Goal: Transaction & Acquisition: Purchase product/service

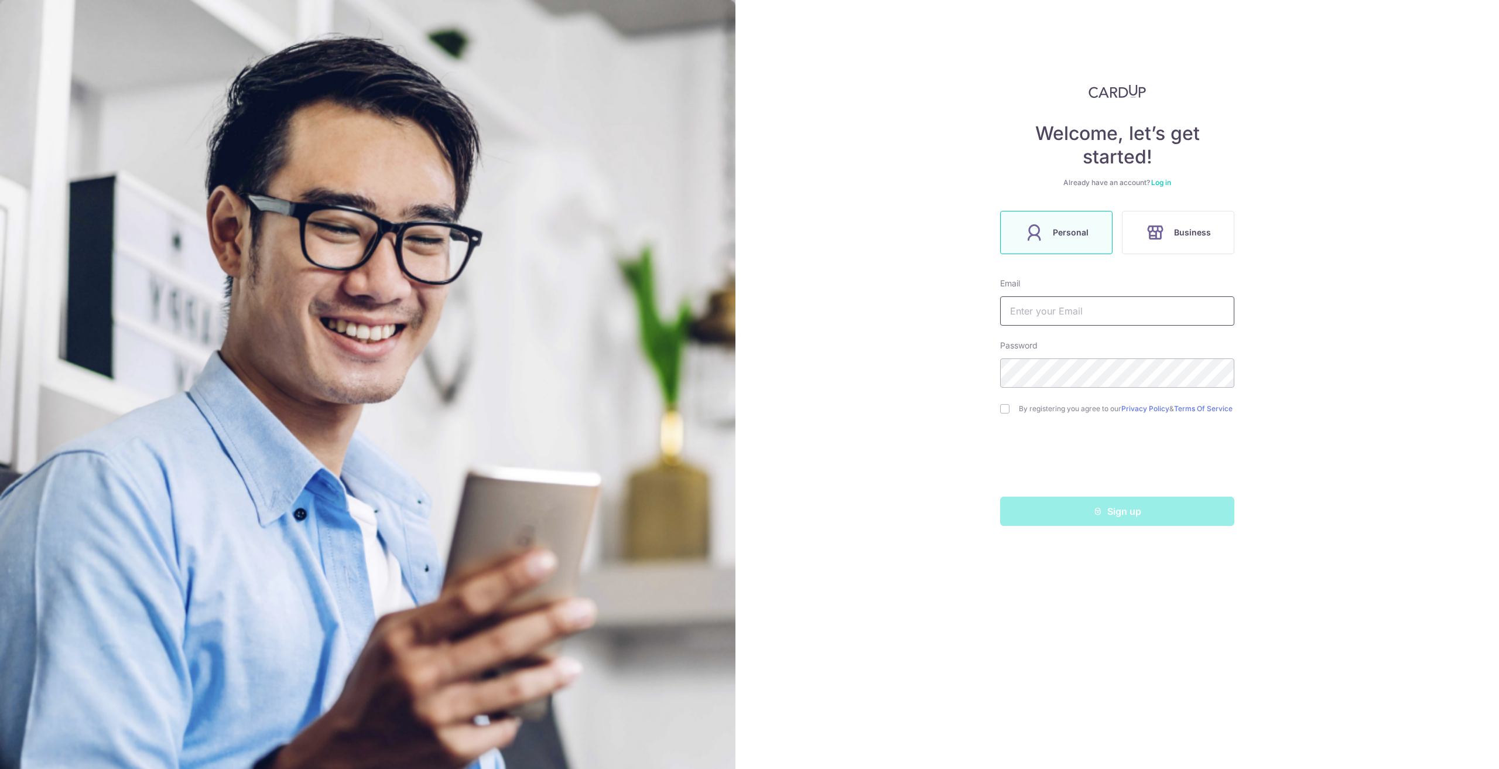
click at [1027, 317] on input "text" at bounding box center [1117, 310] width 234 height 29
type input "[PERSON_NAME][EMAIL_ADDRESS][DOMAIN_NAME]"
click at [1004, 411] on input "checkbox" at bounding box center [1004, 408] width 9 height 9
checkbox input "true"
click at [1116, 522] on button "Sign up" at bounding box center [1117, 511] width 234 height 29
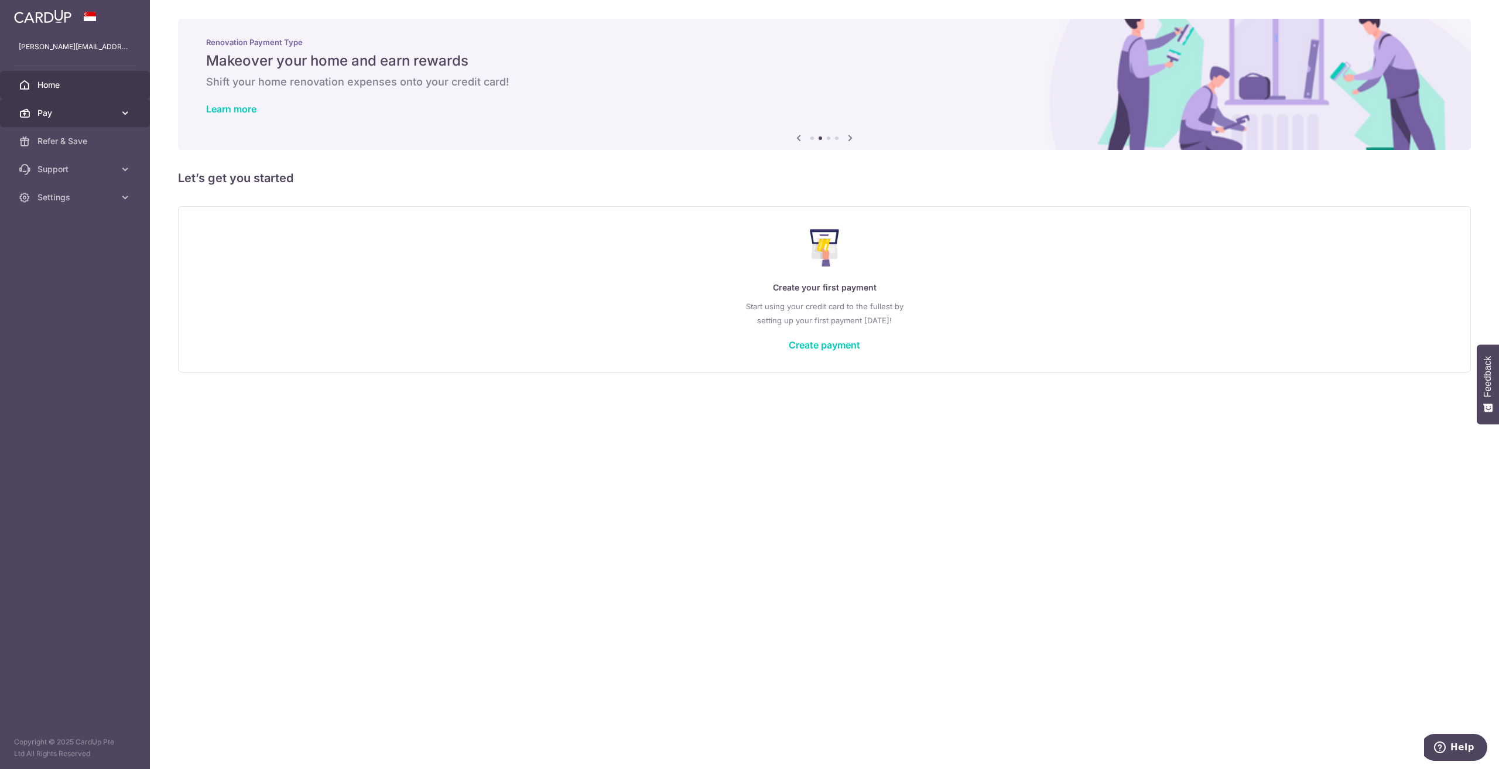
click at [125, 108] on icon at bounding box center [125, 113] width 12 height 12
click at [121, 299] on icon at bounding box center [125, 296] width 12 height 12
click at [104, 327] on span "Account" at bounding box center [75, 325] width 77 height 12
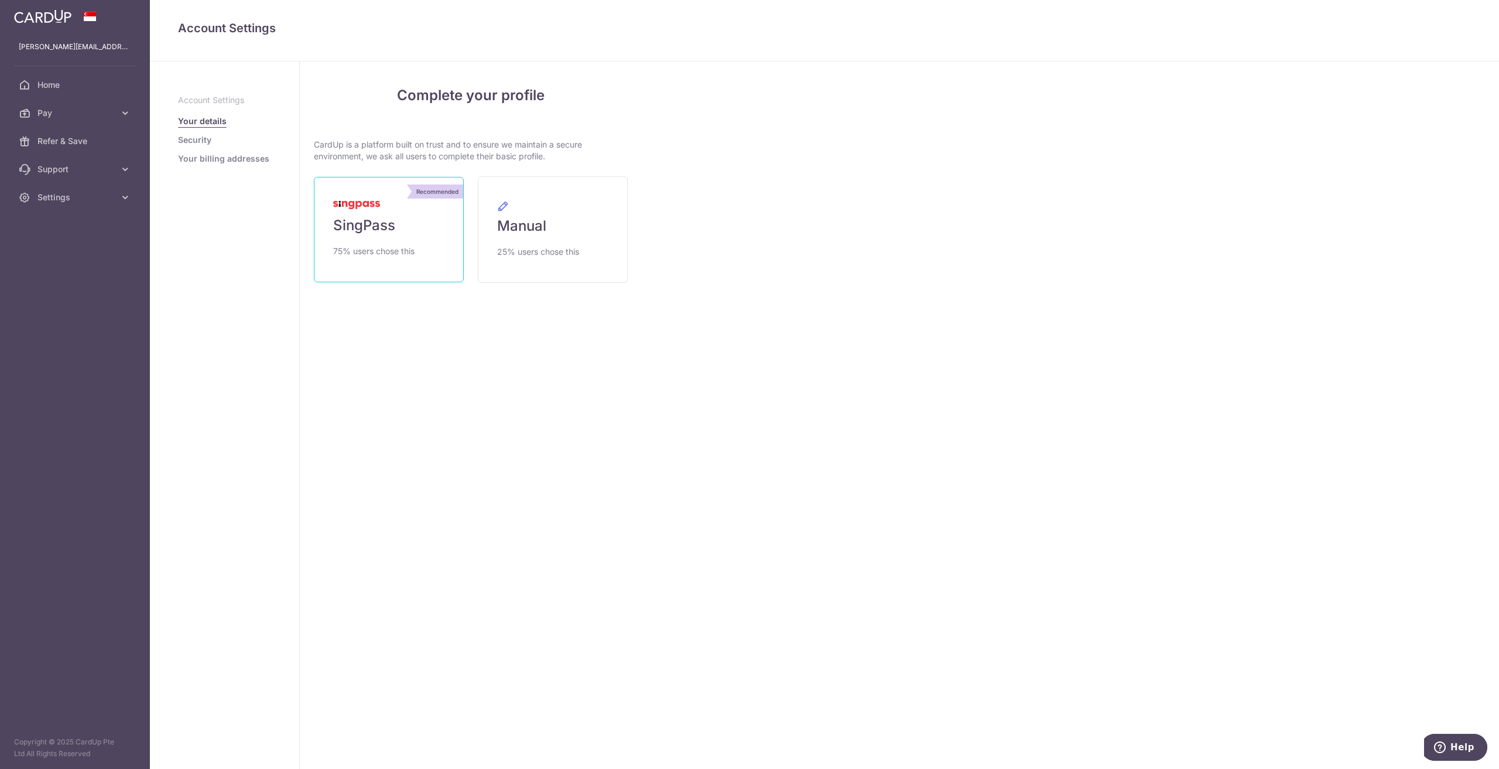
click at [386, 223] on span "SingPass" at bounding box center [364, 225] width 62 height 19
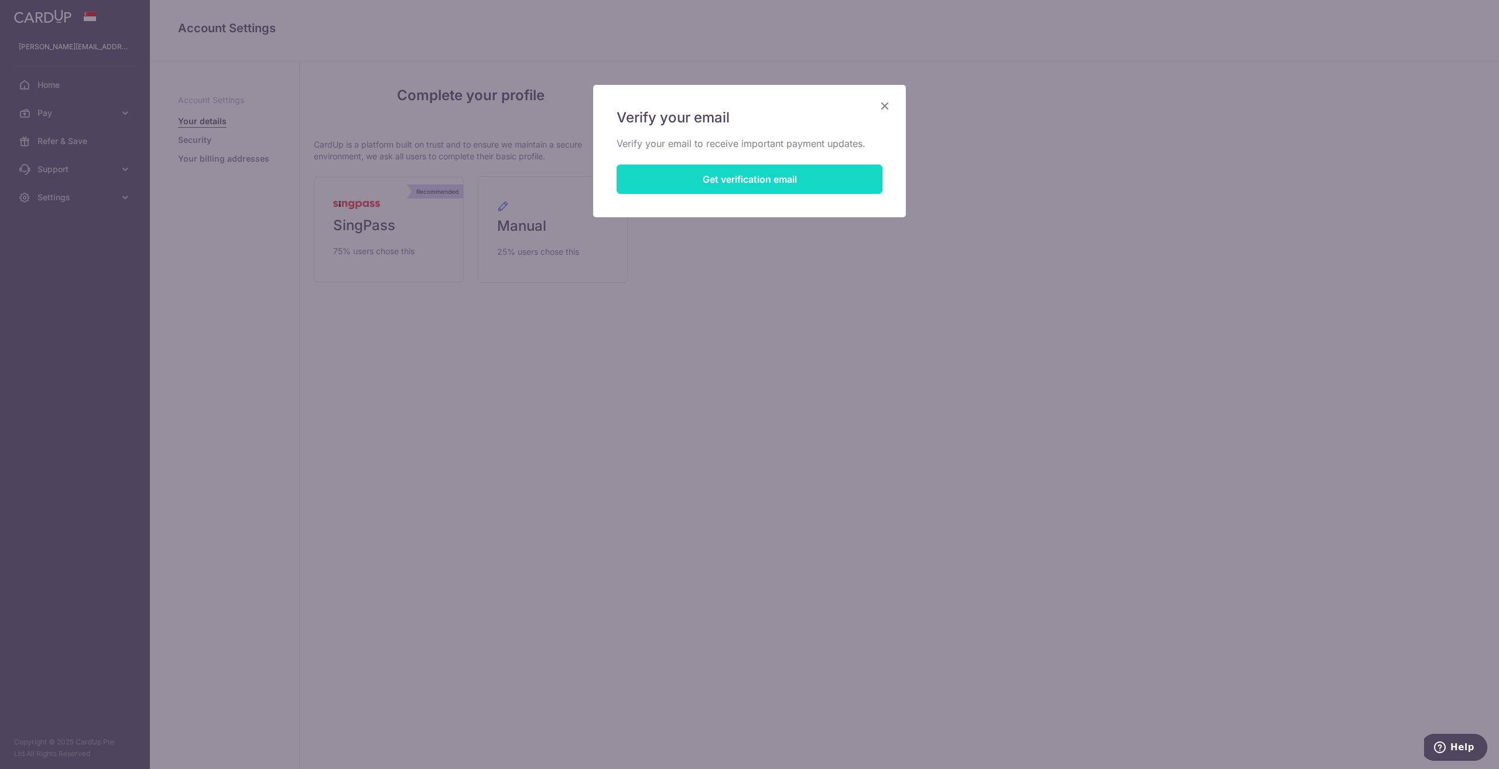
click at [789, 176] on button "Get verification email" at bounding box center [750, 179] width 266 height 29
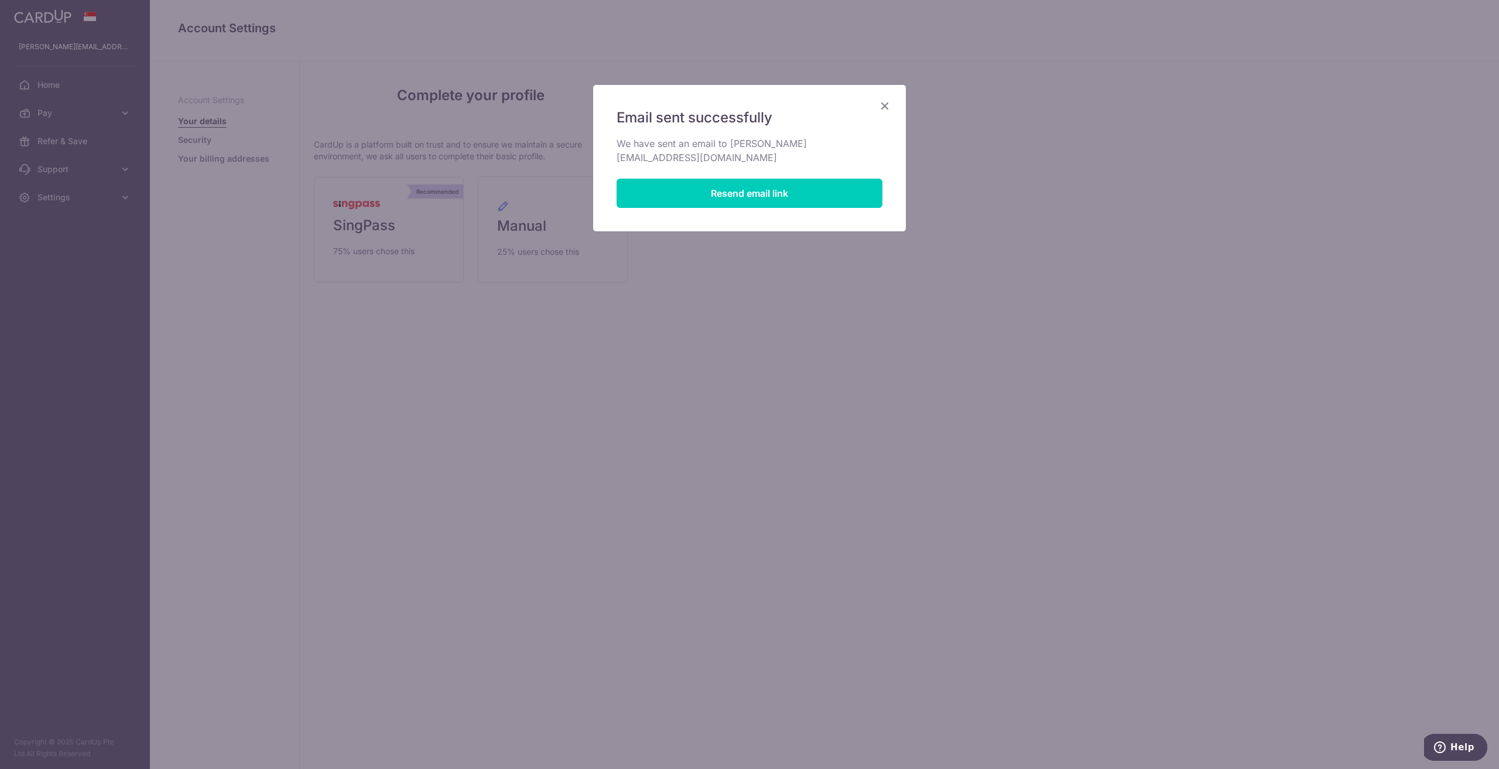
click at [883, 105] on icon "Close" at bounding box center [885, 105] width 14 height 15
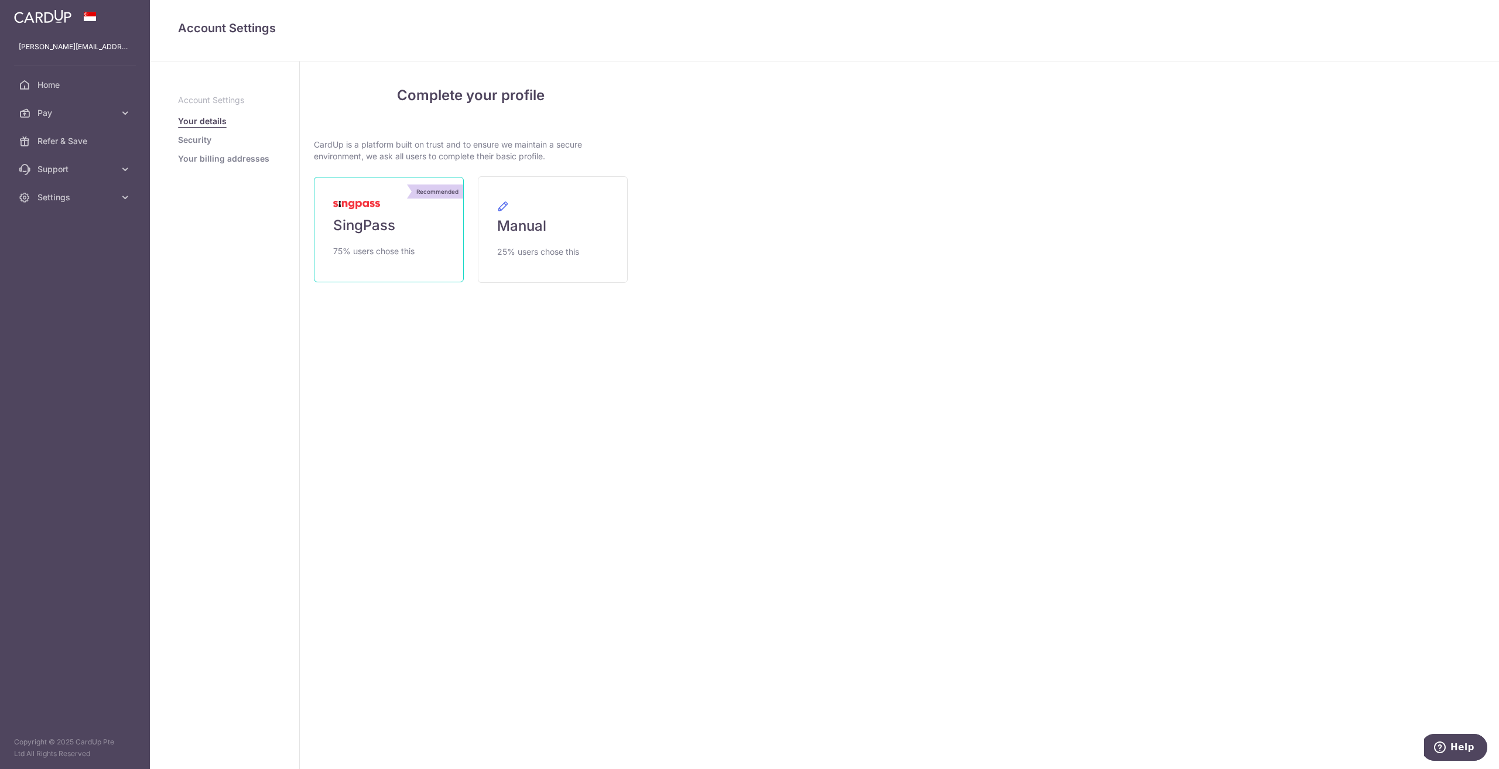
click at [353, 224] on span "SingPass" at bounding box center [364, 225] width 62 height 19
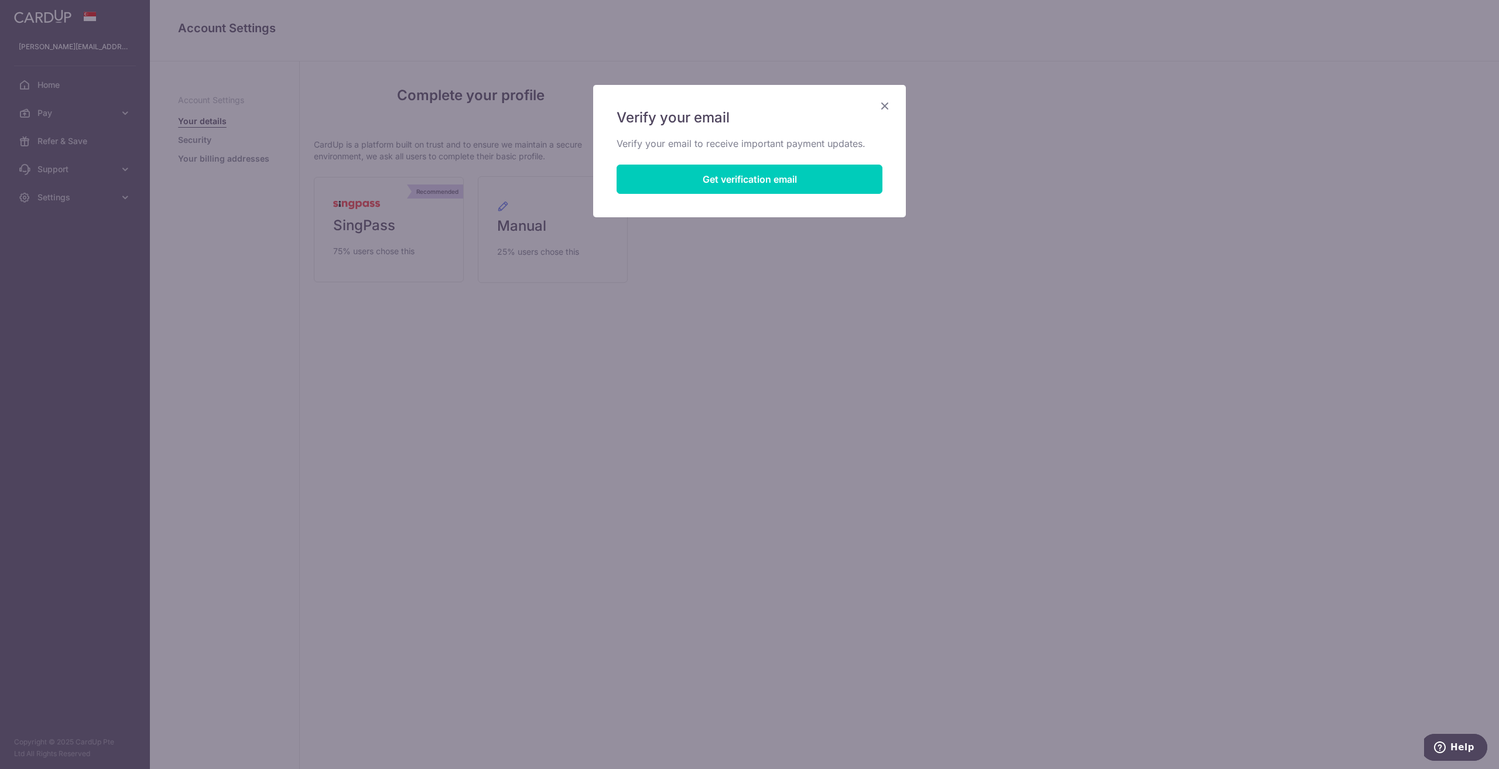
click at [890, 99] on icon "Close" at bounding box center [885, 105] width 14 height 15
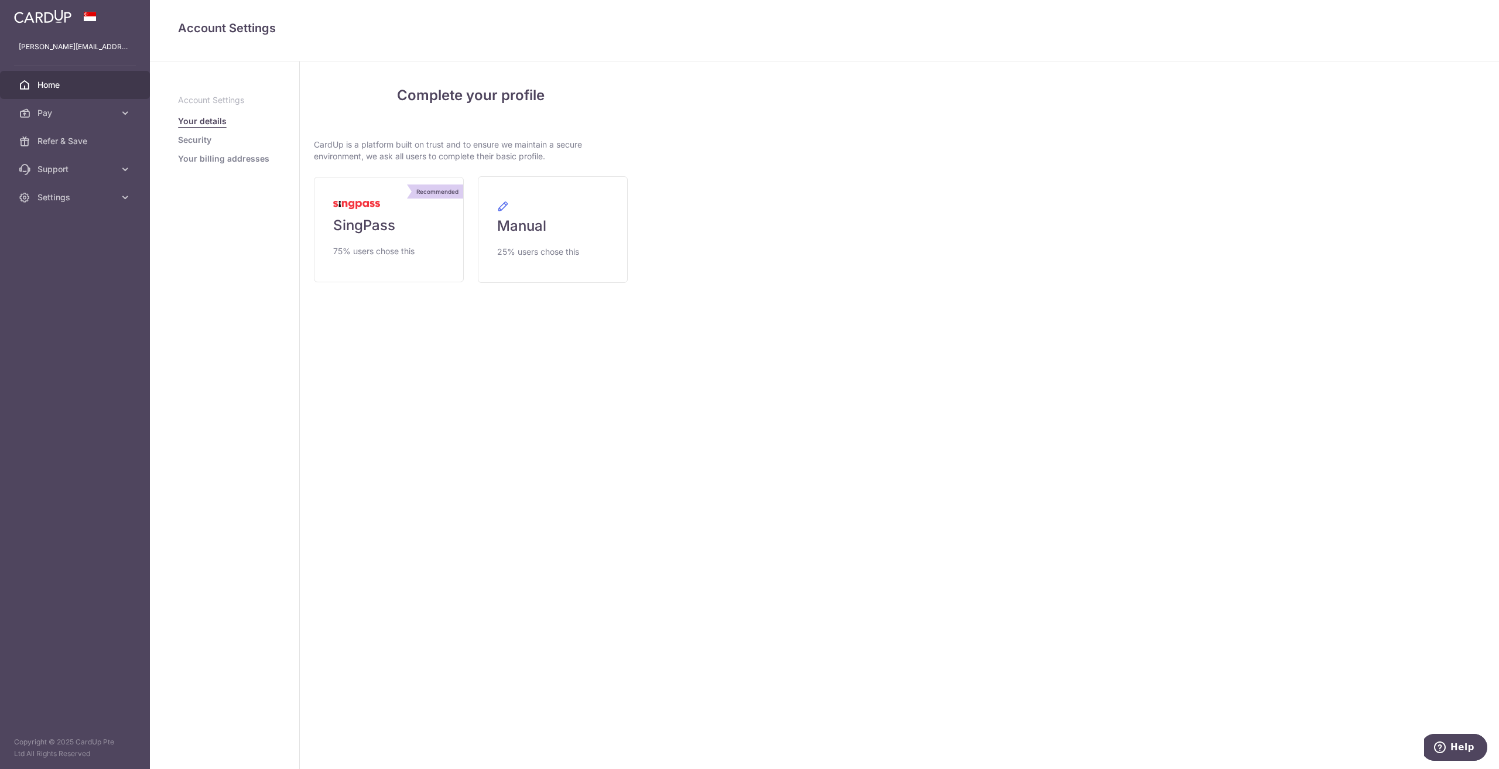
click at [57, 73] on link "Home" at bounding box center [75, 85] width 150 height 28
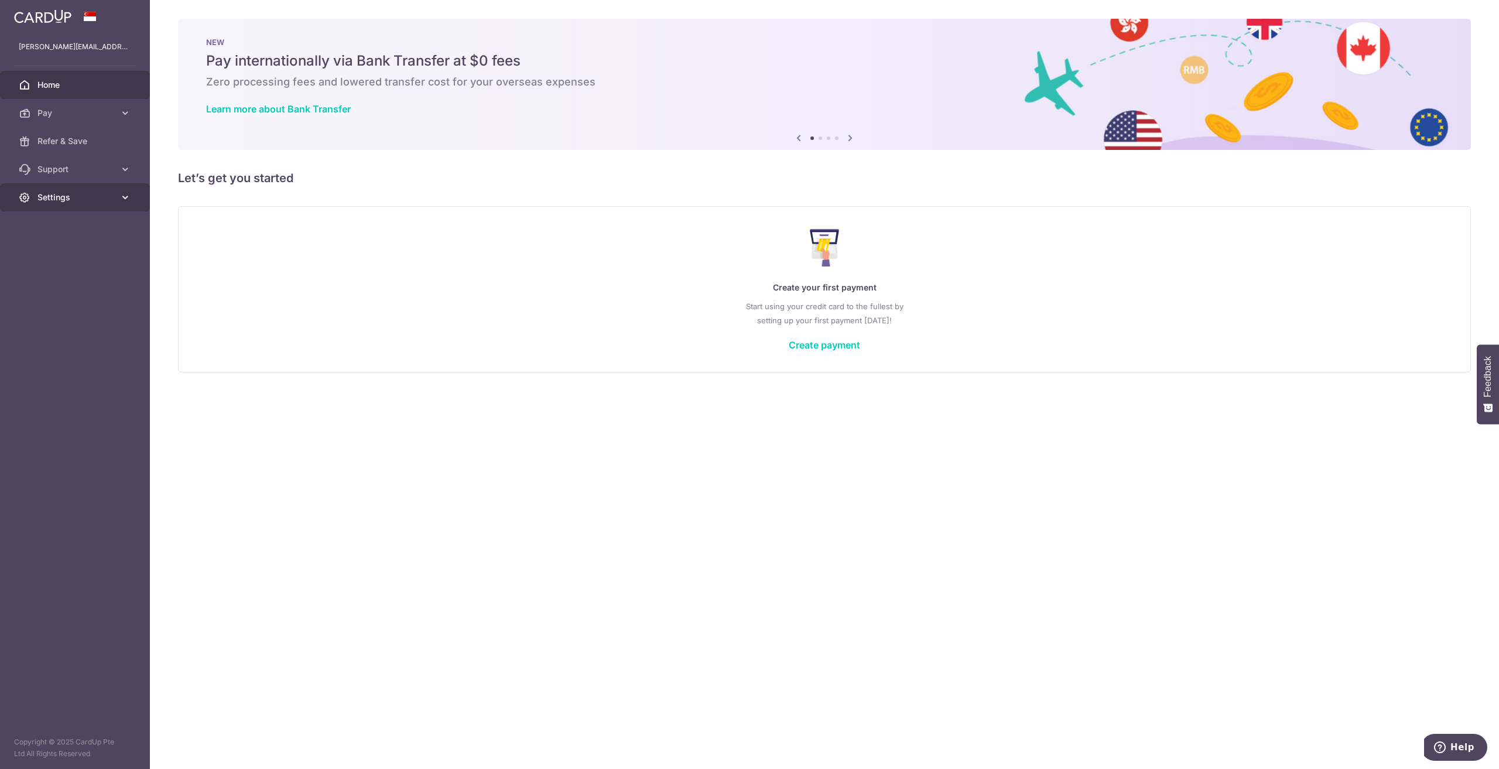
click at [105, 200] on span "Settings" at bounding box center [75, 197] width 77 height 12
click at [103, 223] on span "Account" at bounding box center [75, 226] width 77 height 12
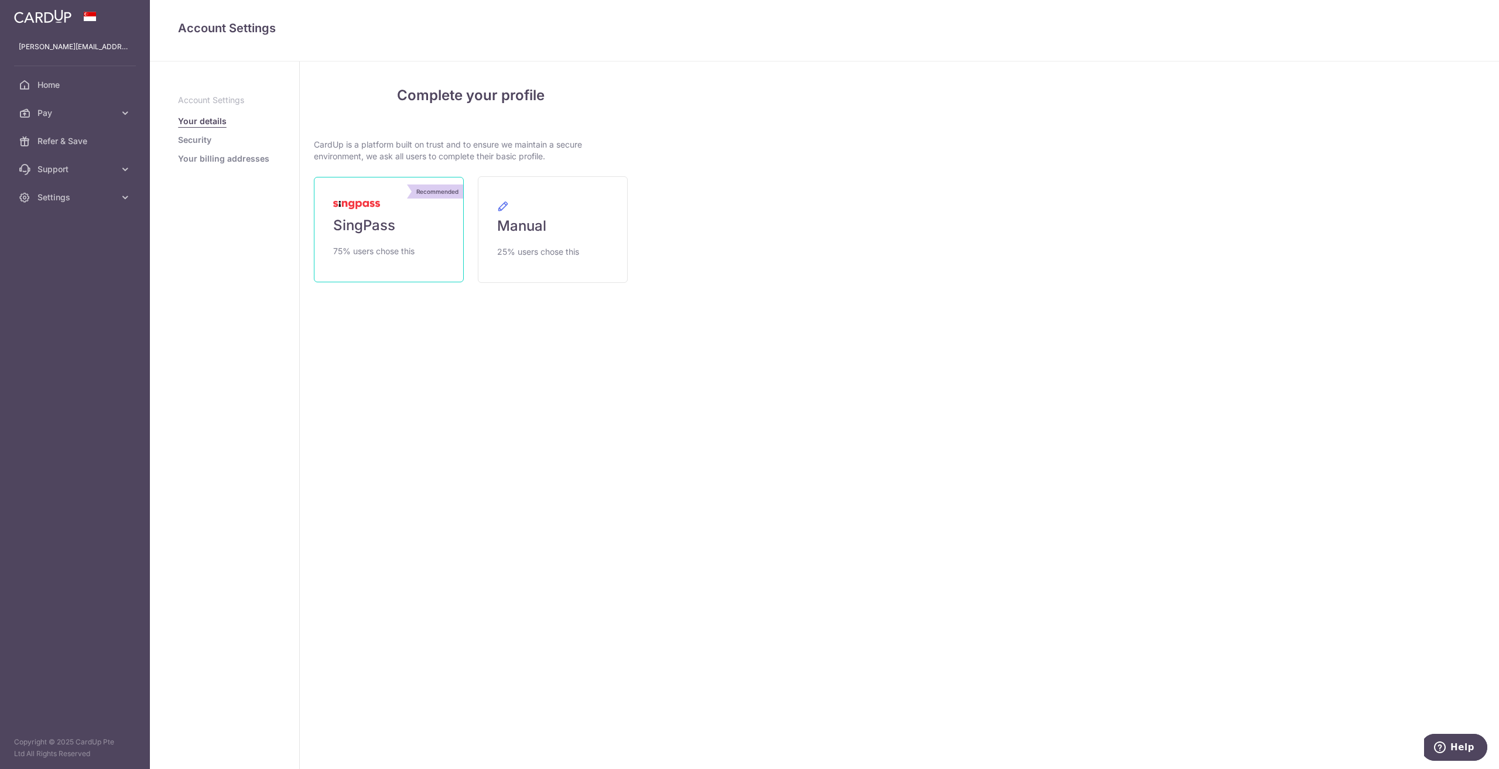
click at [383, 223] on span "SingPass" at bounding box center [364, 225] width 62 height 19
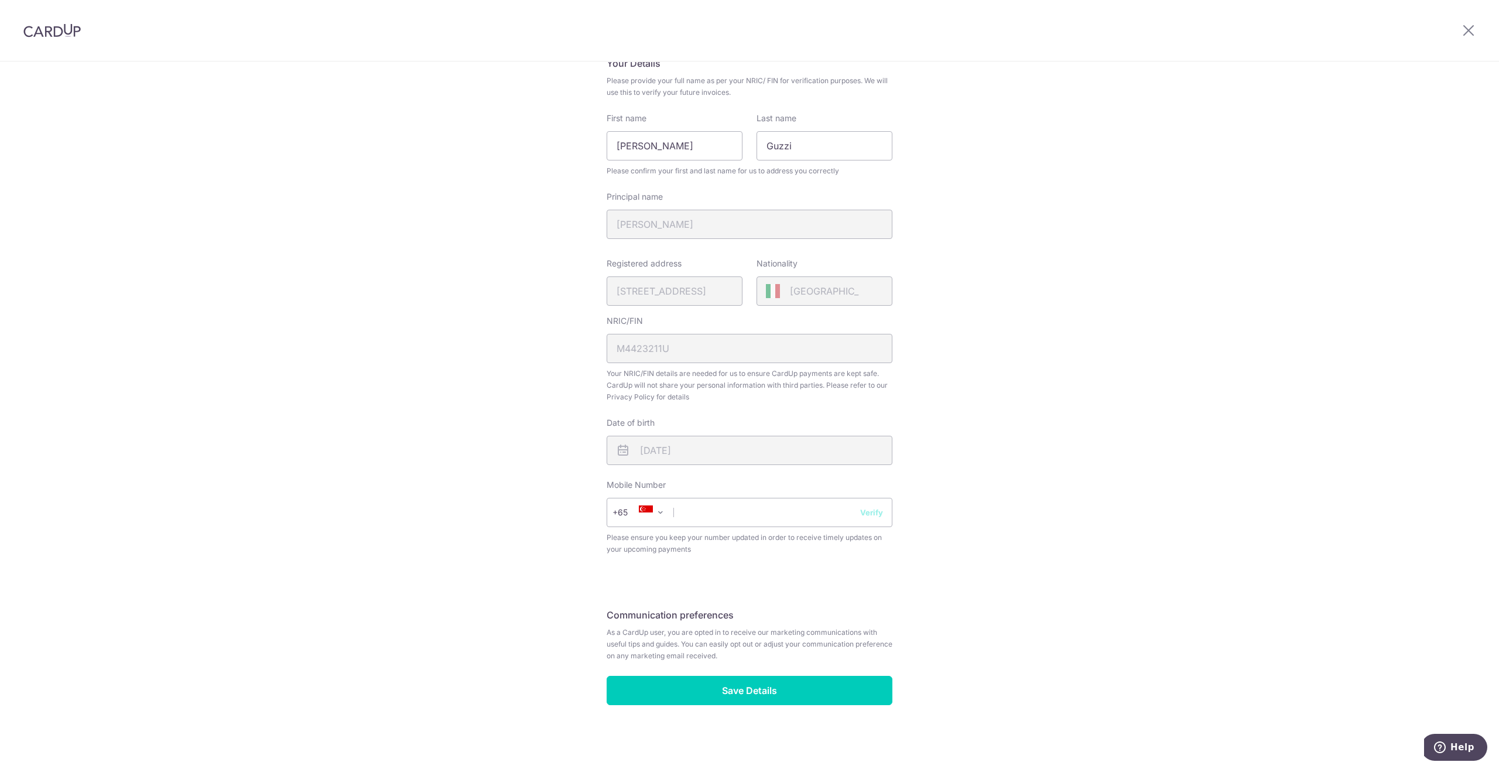
scroll to position [98, 0]
click at [724, 511] on input "text" at bounding box center [750, 511] width 286 height 29
type input "84043520"
click at [725, 693] on input "Save Details" at bounding box center [750, 689] width 286 height 29
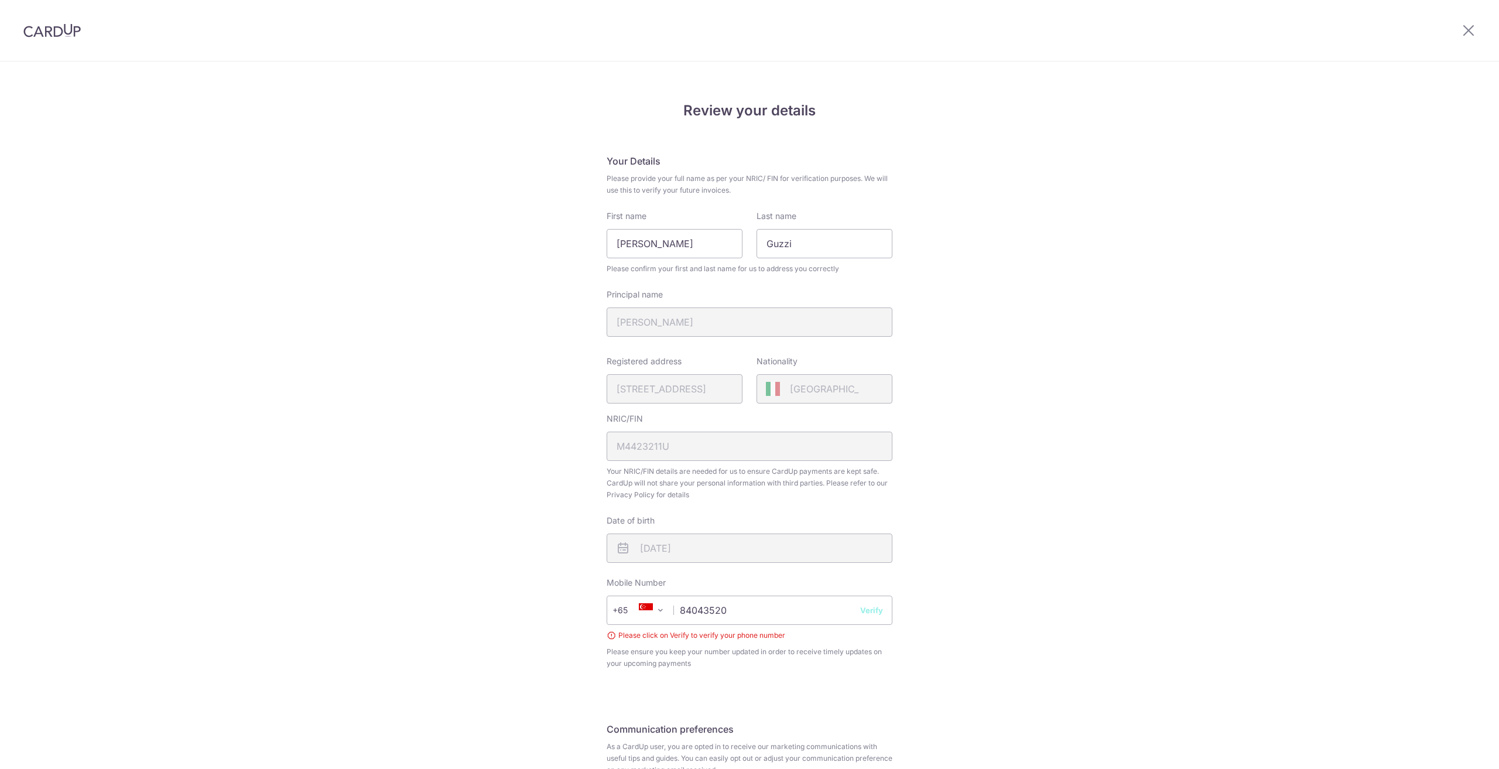
scroll to position [115, 0]
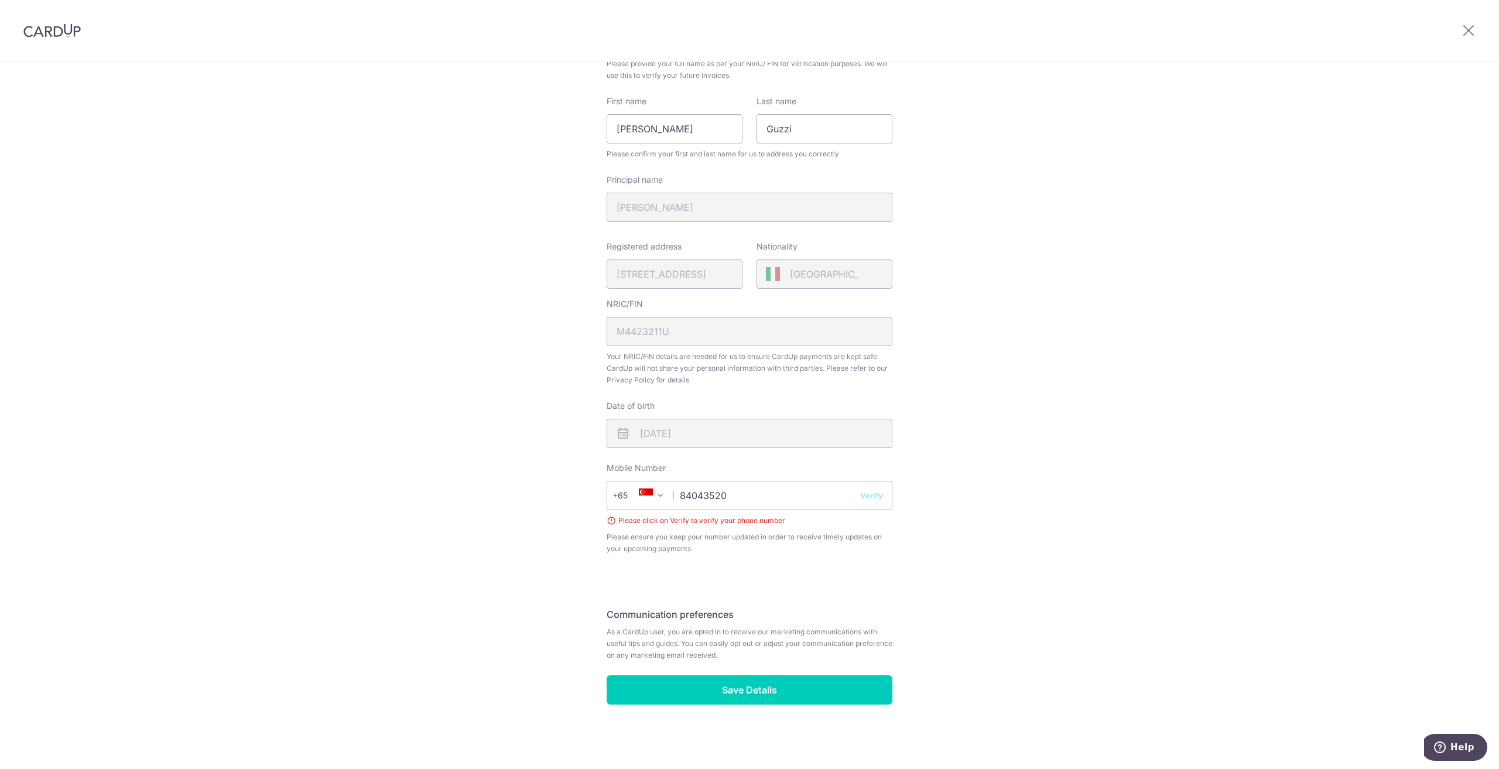
click at [871, 494] on button "Verify" at bounding box center [871, 496] width 23 height 12
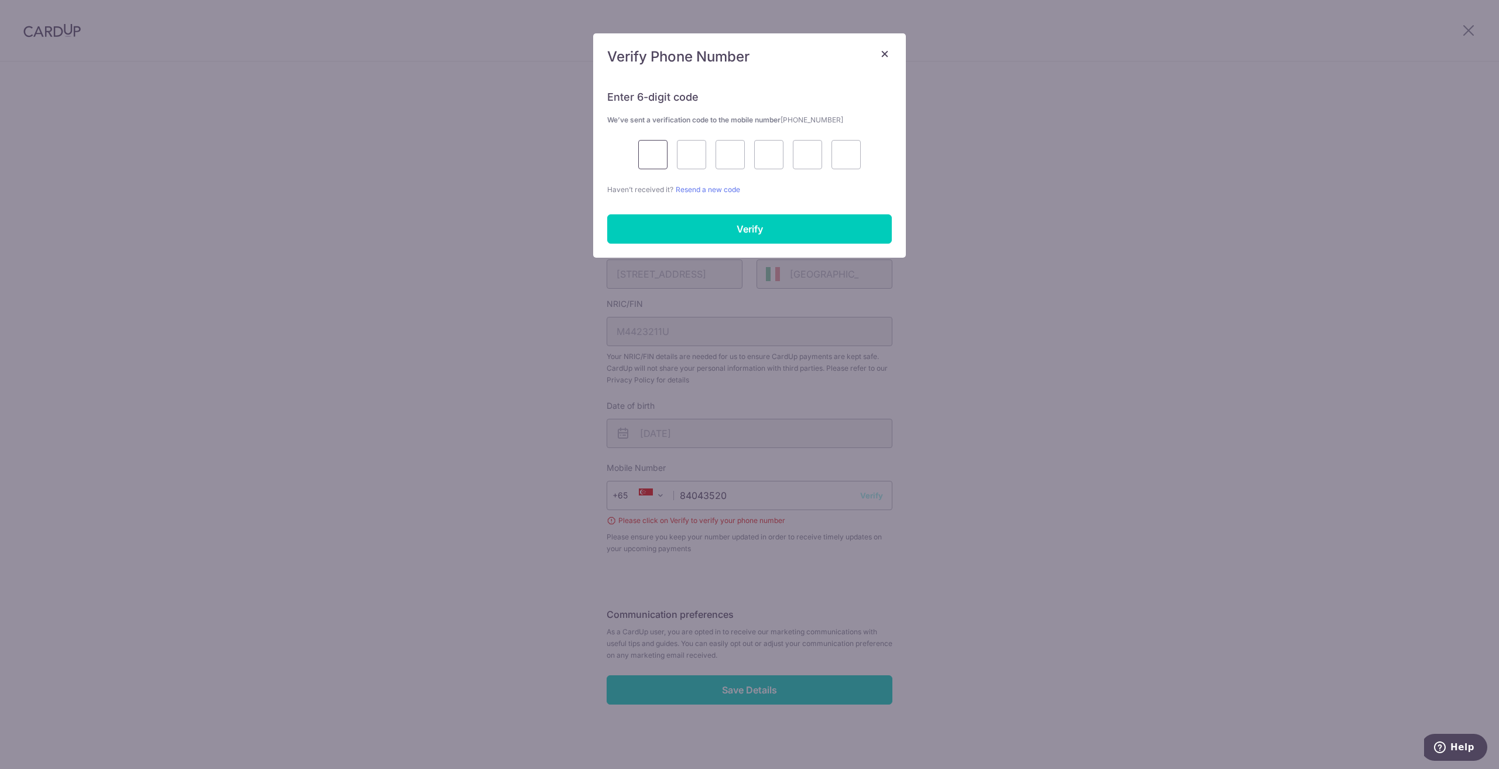
click at [658, 157] on input "text" at bounding box center [652, 154] width 29 height 29
type input "9"
type input "1"
type input "0"
type input "6"
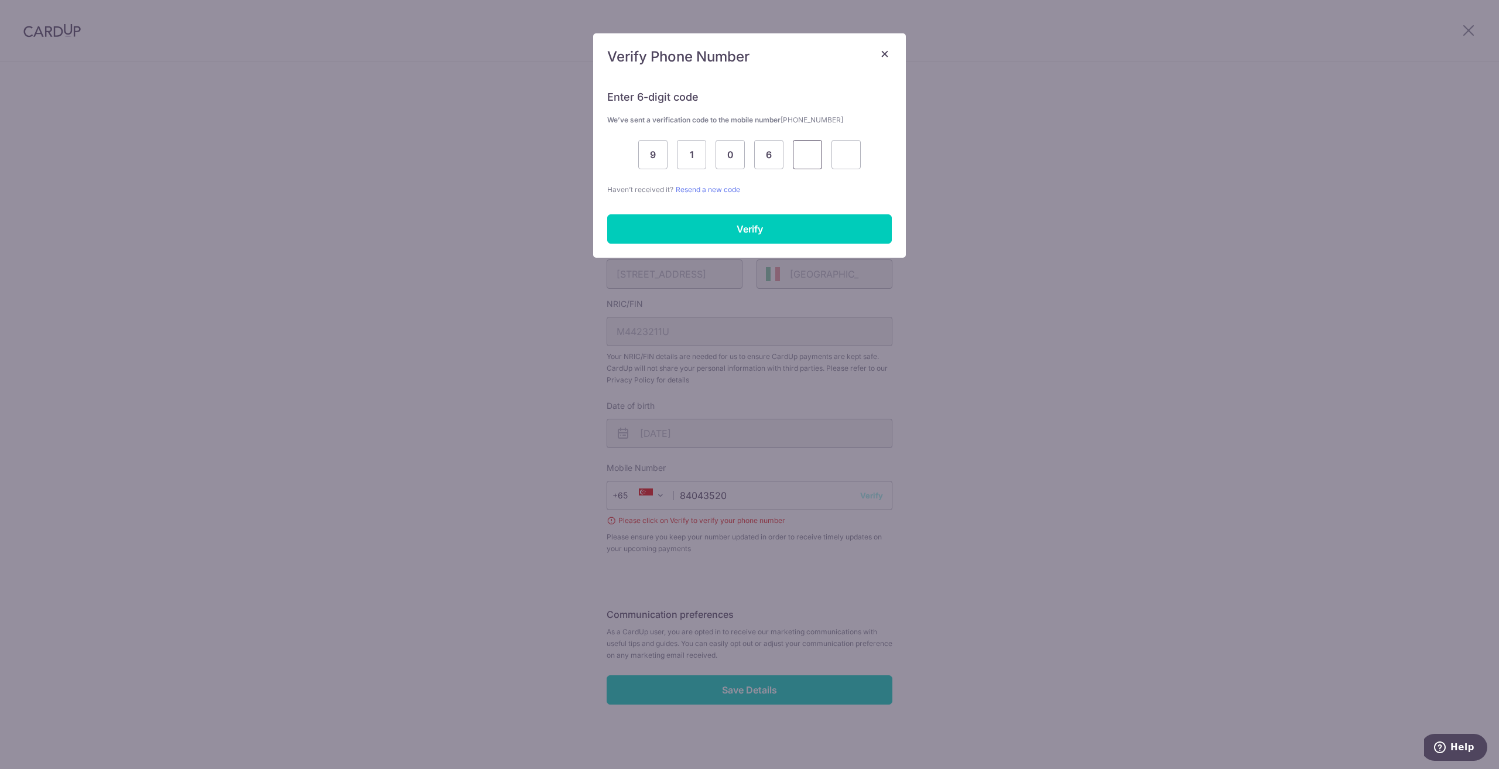
type input "2"
type input "0"
click at [764, 223] on input "Verify" at bounding box center [749, 228] width 285 height 29
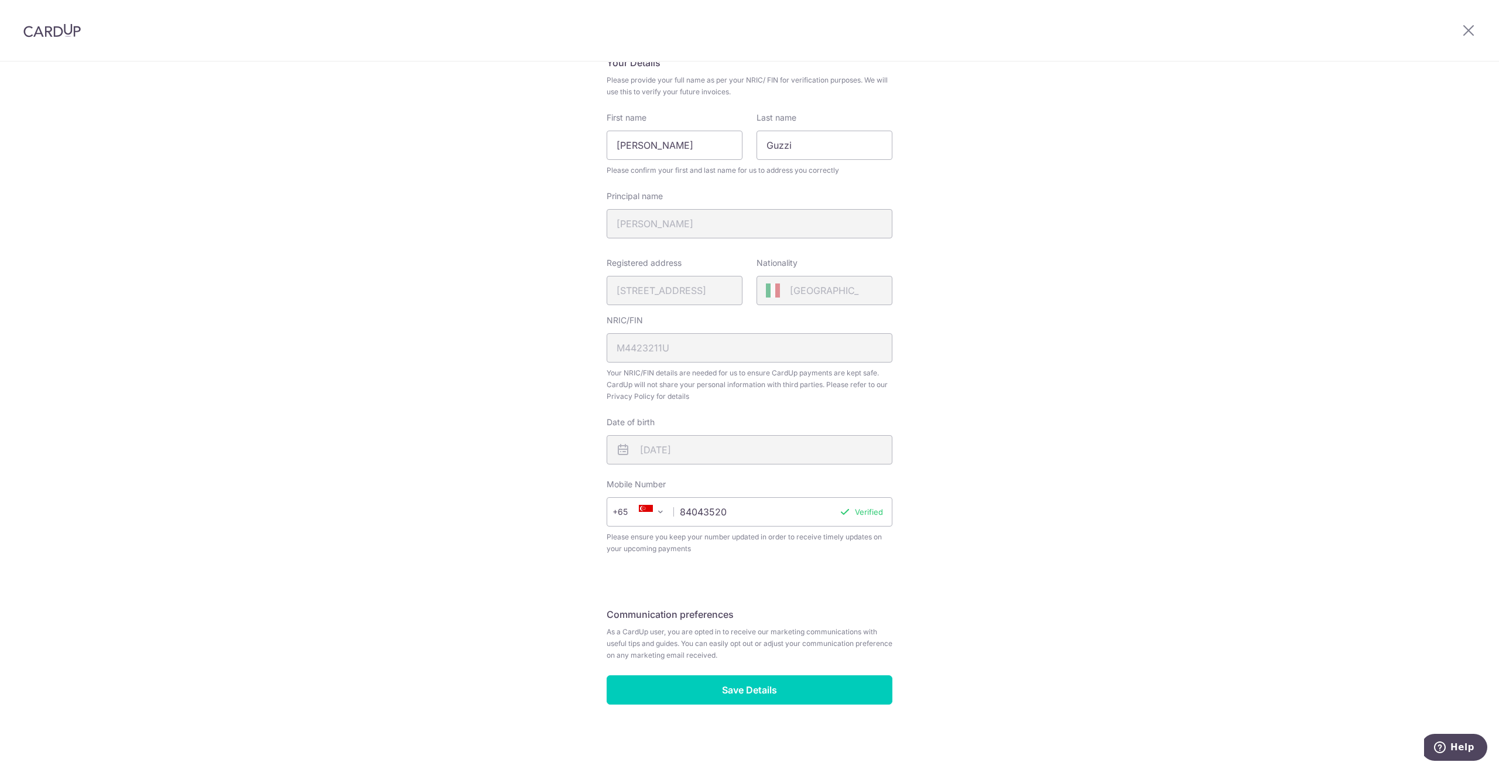
scroll to position [98, 0]
click at [741, 691] on input "Save Details" at bounding box center [750, 689] width 286 height 29
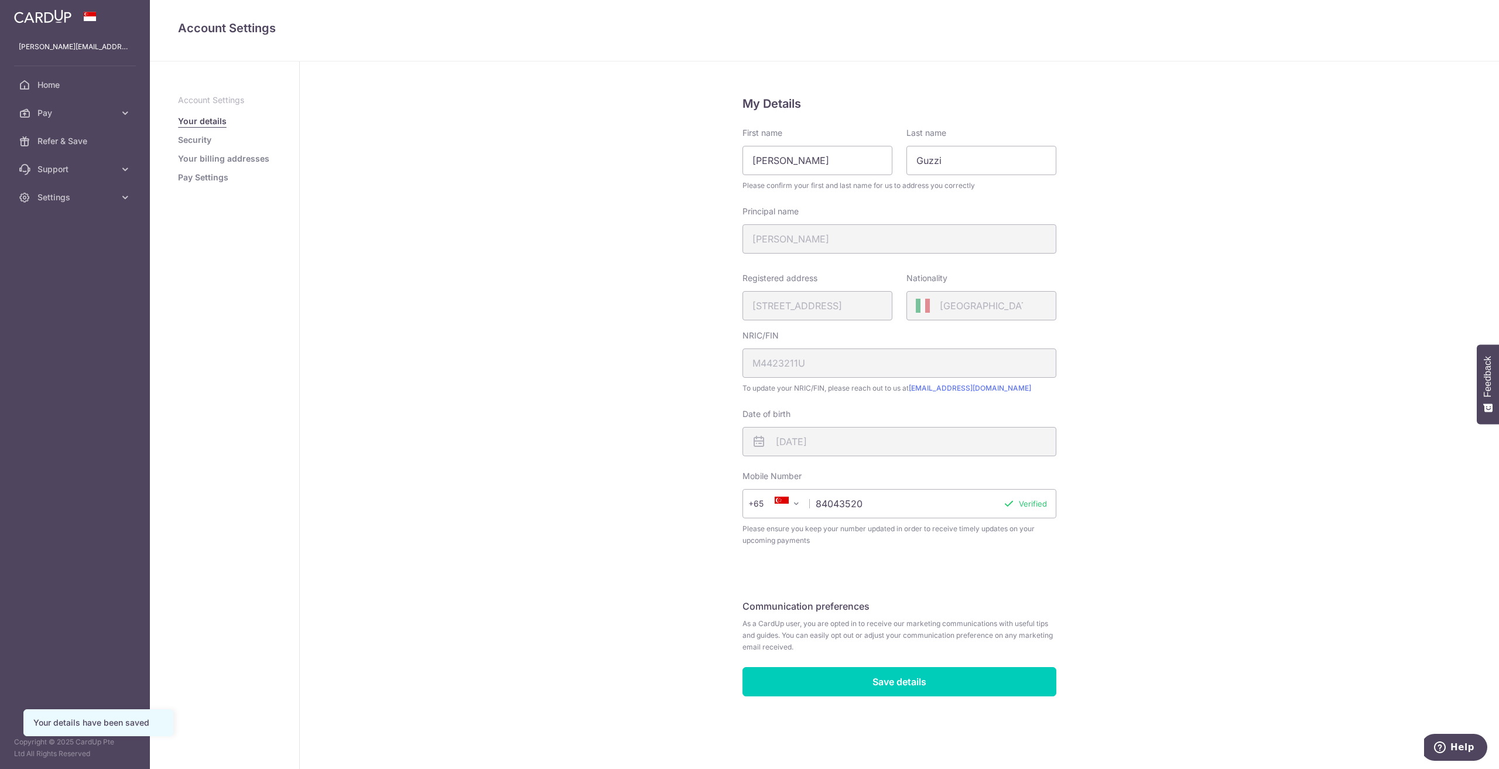
click at [198, 141] on link "Security" at bounding box center [194, 140] width 33 height 12
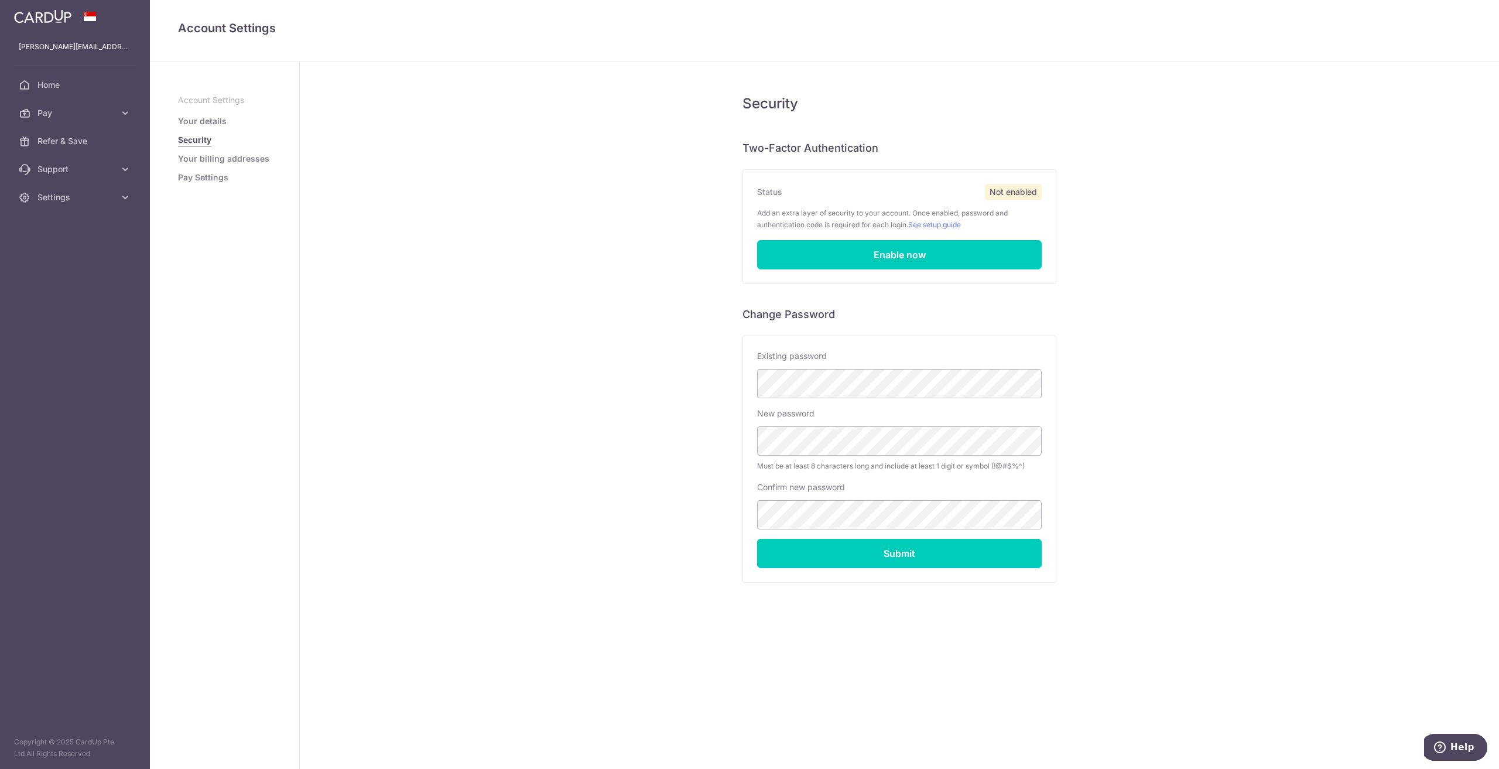
click at [218, 162] on link "Your billing addresses" at bounding box center [223, 159] width 91 height 12
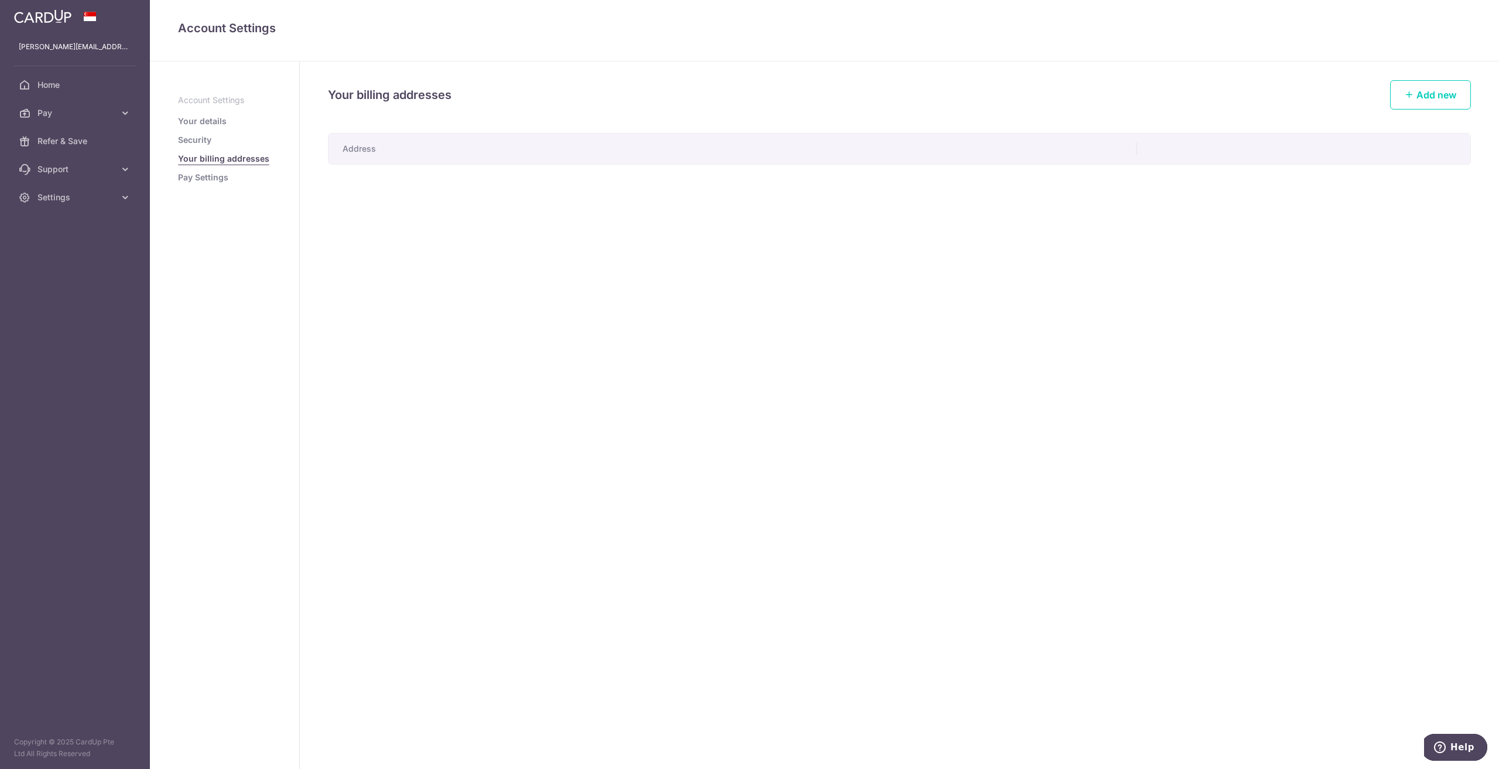
click at [212, 183] on link "Pay Settings" at bounding box center [203, 178] width 50 height 12
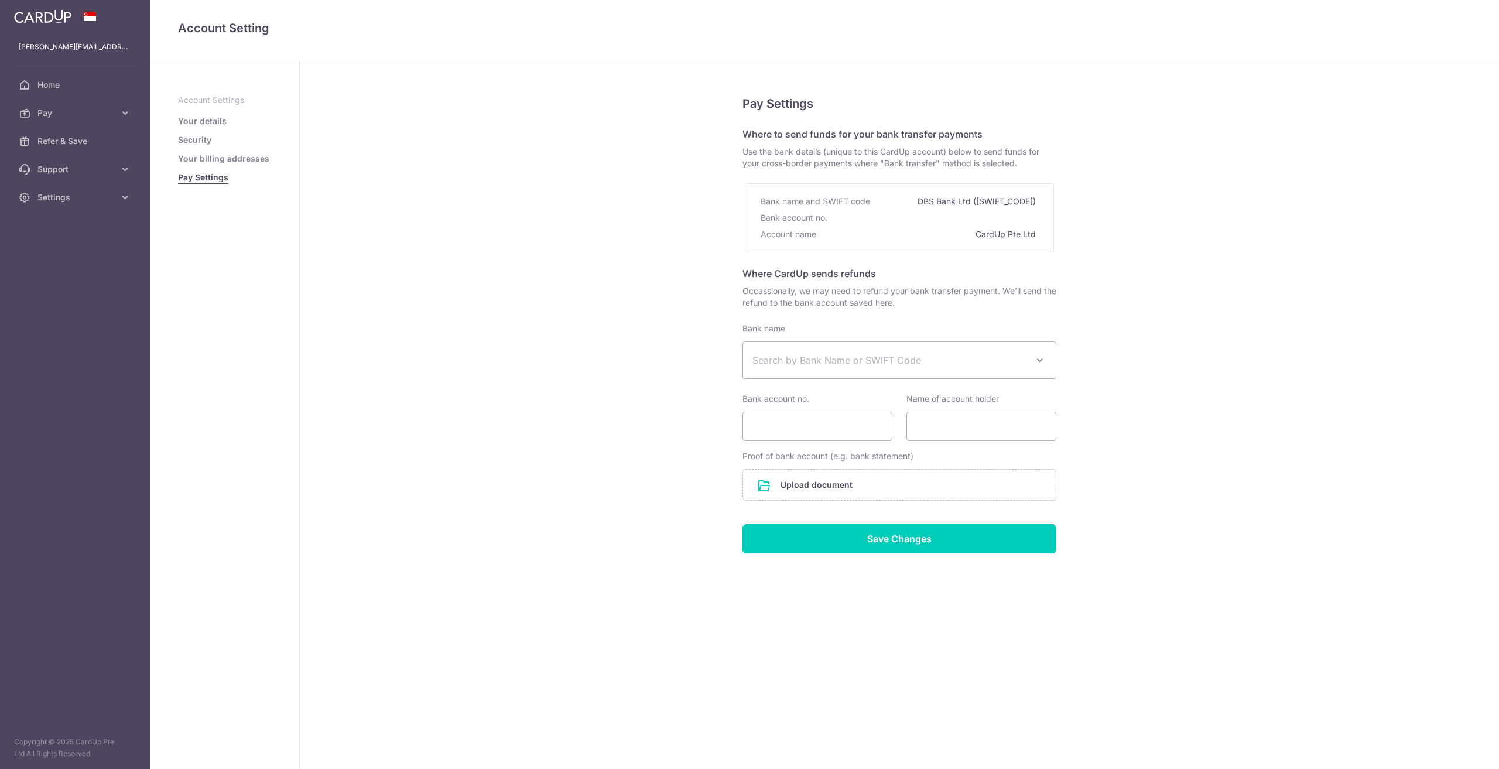
select select
click at [125, 115] on icon at bounding box center [125, 113] width 12 height 12
click at [68, 194] on span "Cards" at bounding box center [75, 197] width 77 height 12
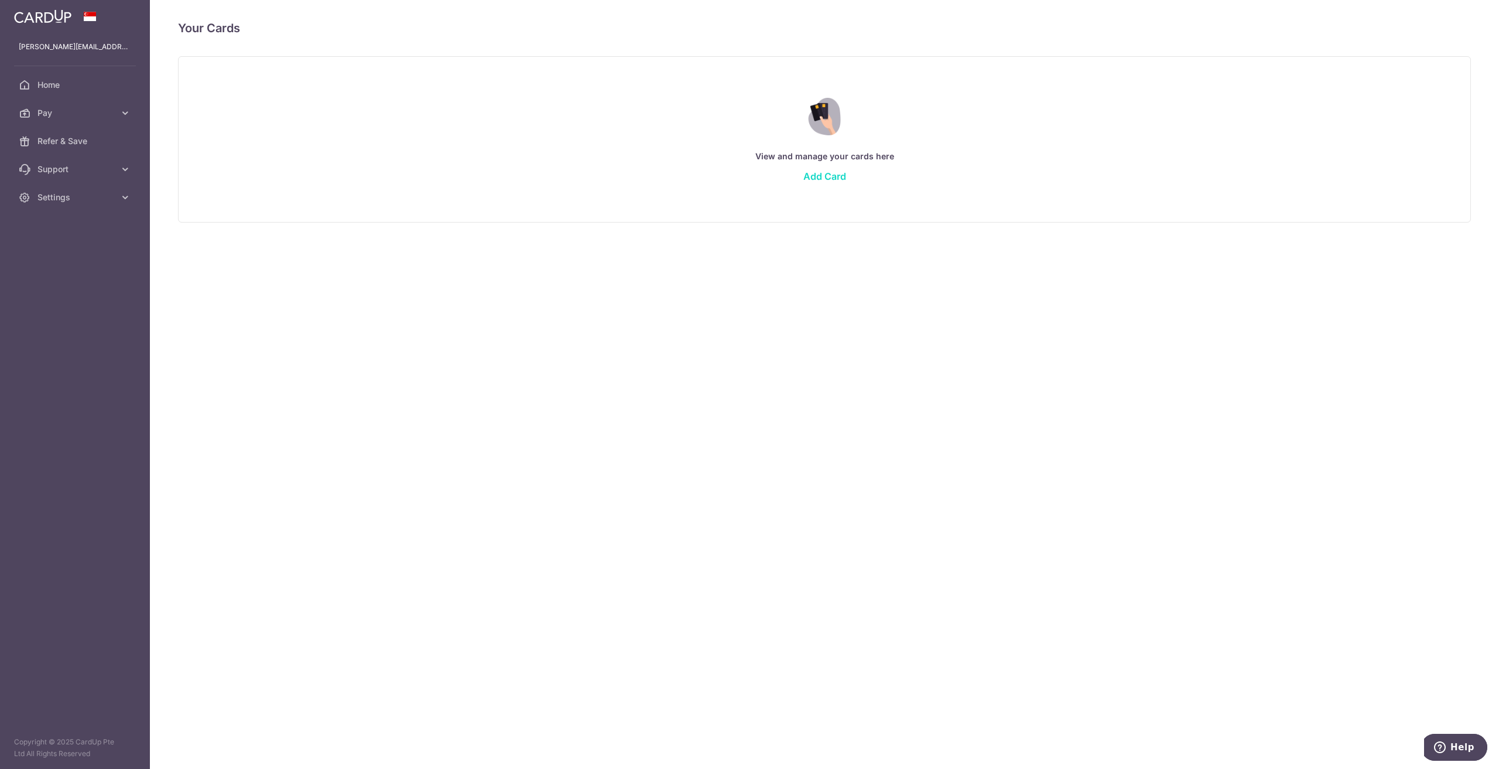
click at [818, 173] on link "Add Card" at bounding box center [824, 176] width 43 height 12
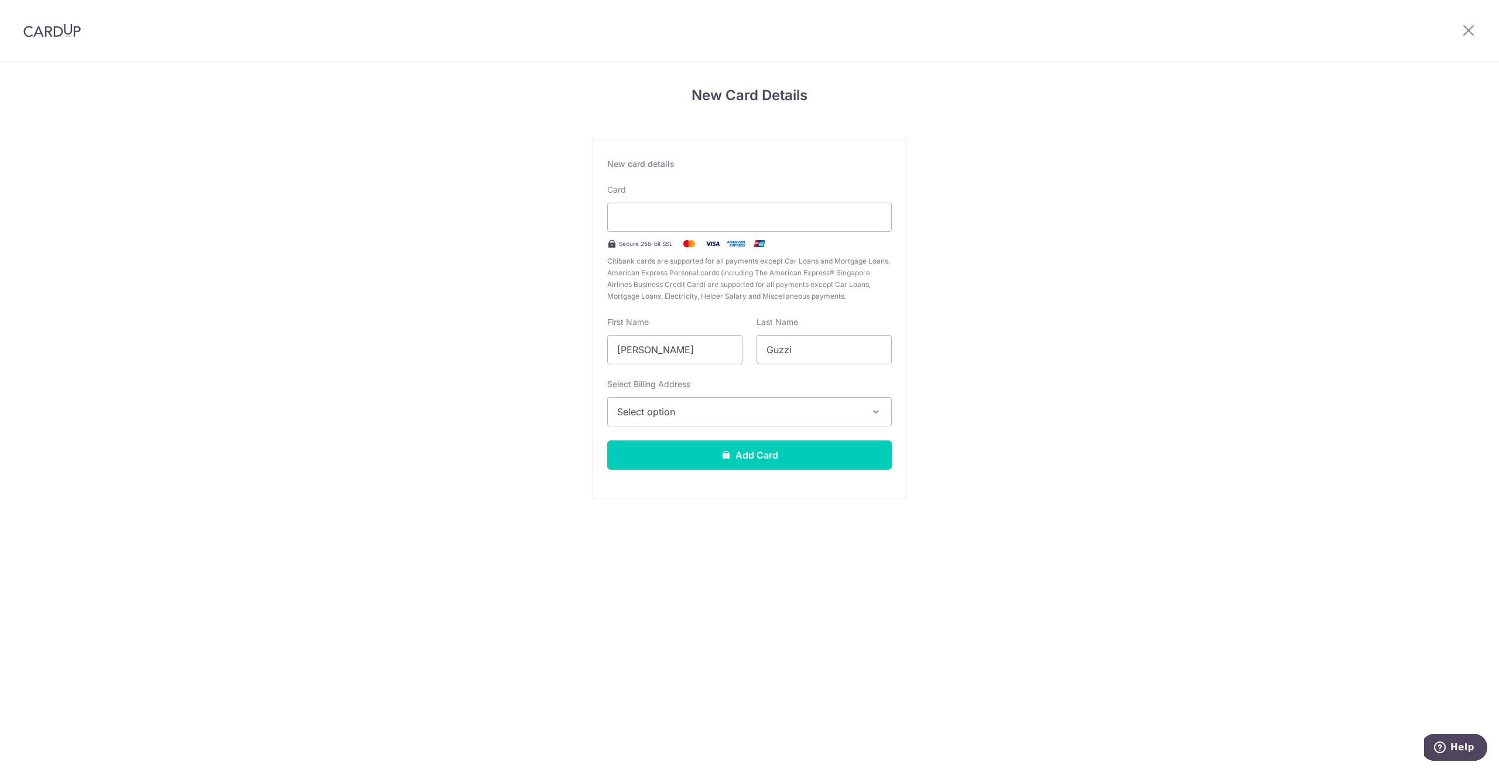
click at [744, 415] on span "Select option" at bounding box center [739, 412] width 244 height 14
click at [695, 445] on span "Add Billing Address" at bounding box center [760, 445] width 244 height 12
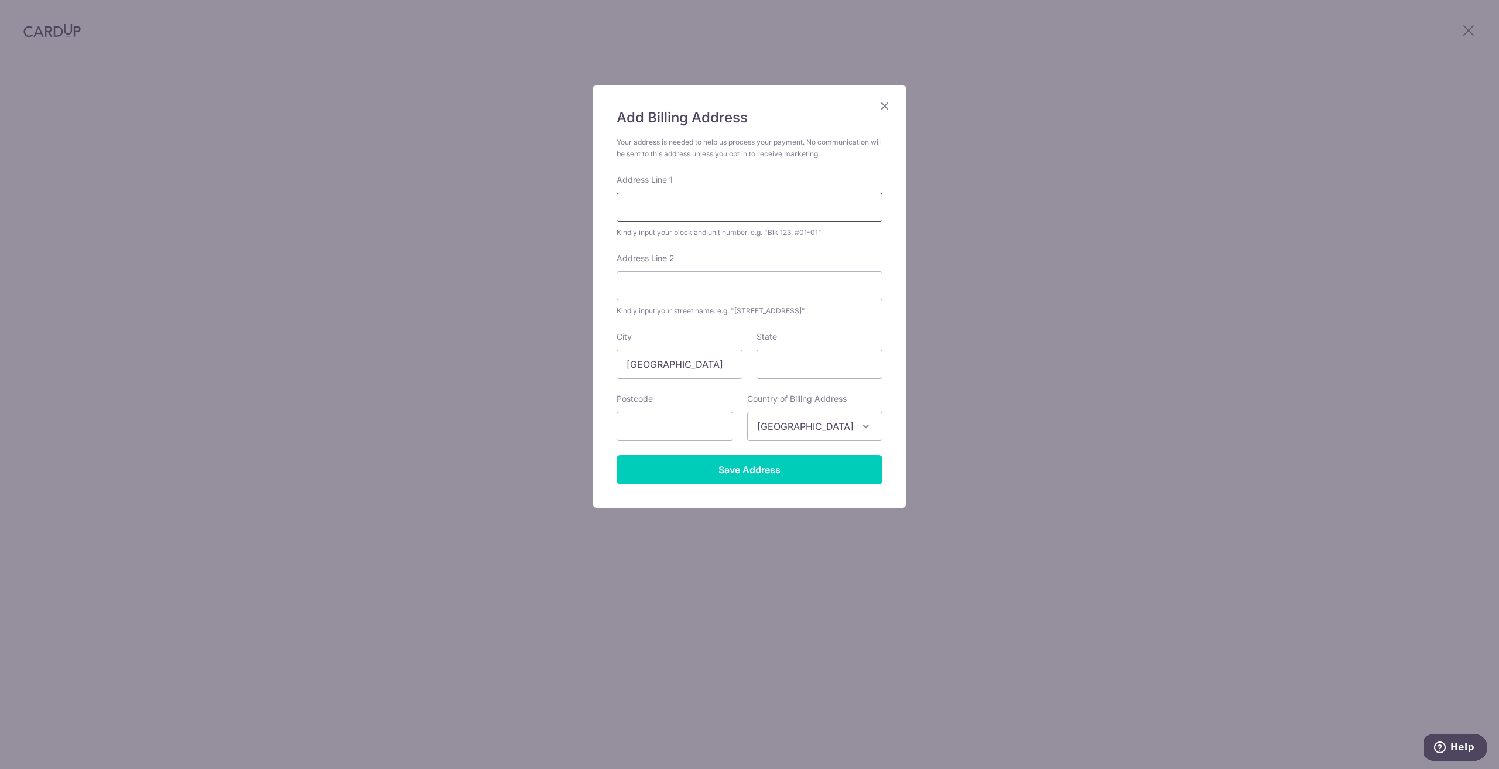
click at [649, 203] on input "Address Line 1" at bounding box center [750, 207] width 266 height 29
type input "2 Gilstead Road, Gilstead Two"
type input "14-01"
type input "309061"
drag, startPoint x: 680, startPoint y: 279, endPoint x: 604, endPoint y: 280, distance: 76.1
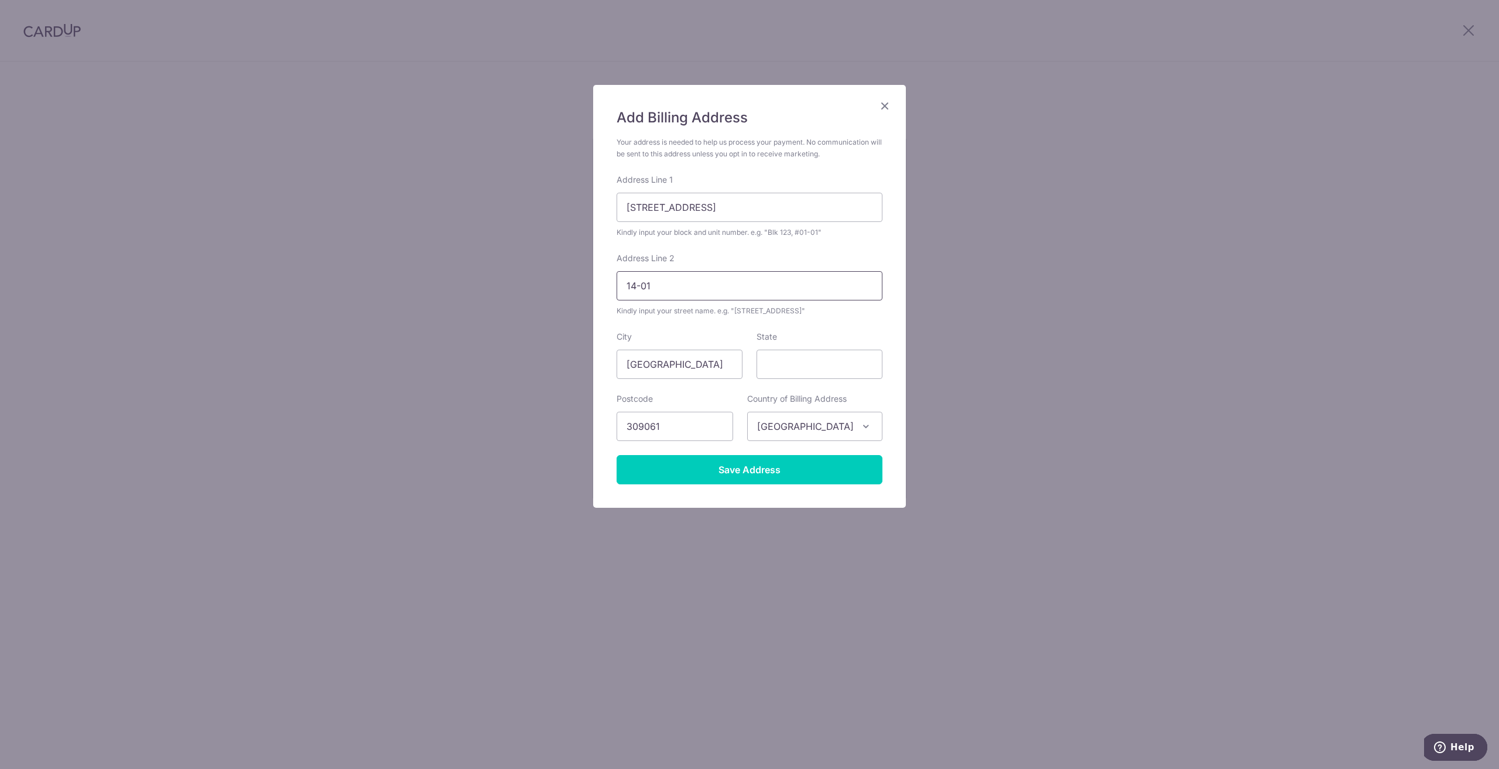
click at [604, 280] on div "Add Billing Address Your address is needed to help us process your payment. No …" at bounding box center [749, 296] width 313 height 423
click at [761, 207] on input "2 Gilstead Road, Gilstead Two" at bounding box center [750, 207] width 266 height 29
paste input "14-01"
drag, startPoint x: 624, startPoint y: 210, endPoint x: 757, endPoint y: 210, distance: 132.3
click at [757, 210] on input "2 Gilstead Road, Gilstead Two 14-01" at bounding box center [750, 207] width 266 height 29
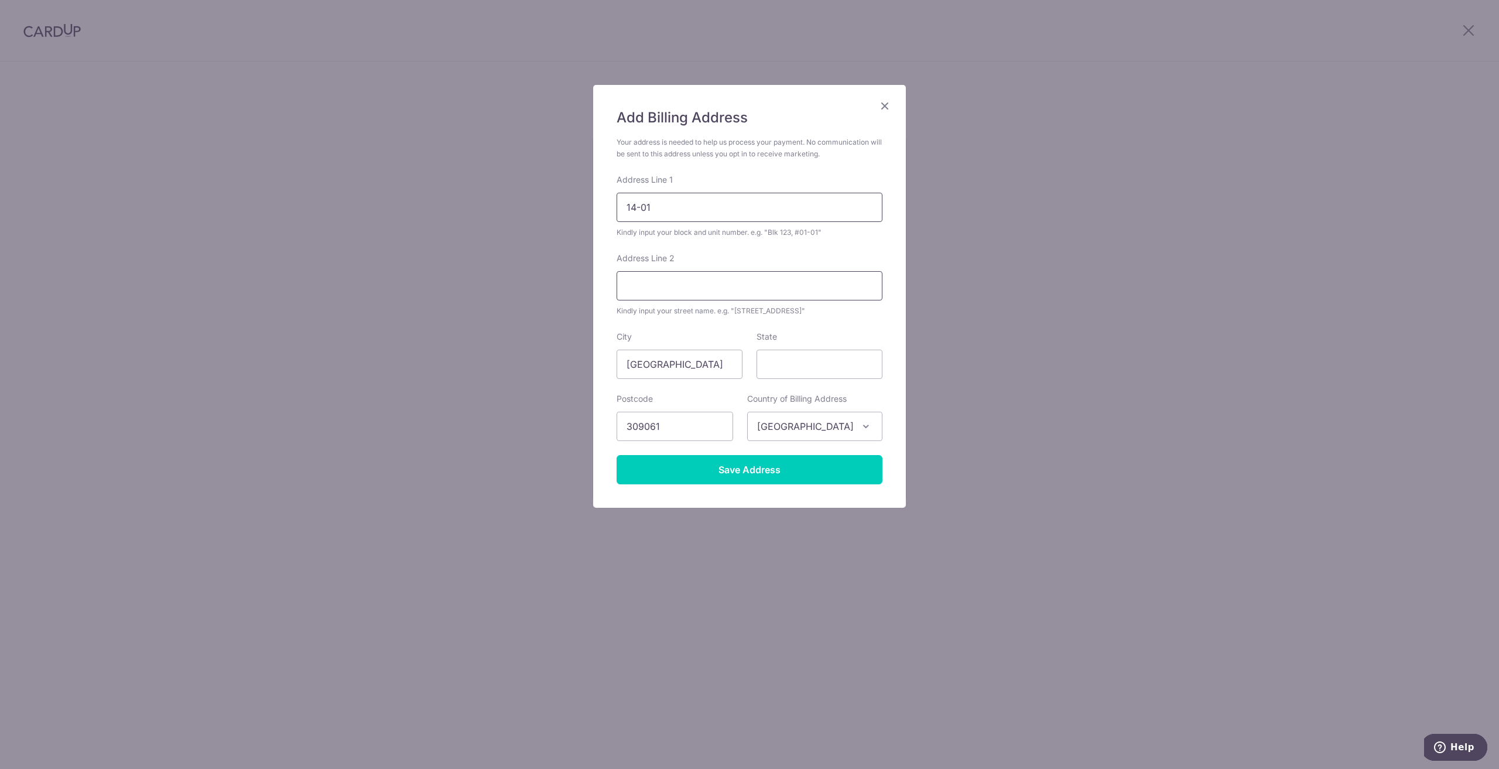
type input "14-01"
click at [666, 272] on input "Address Line 2" at bounding box center [750, 285] width 266 height 29
paste input "2 Gilstead Road, Gilstead Two"
type input "2 Gilstead Road, Gilstead Two"
click at [746, 480] on input "Save Address" at bounding box center [750, 469] width 266 height 29
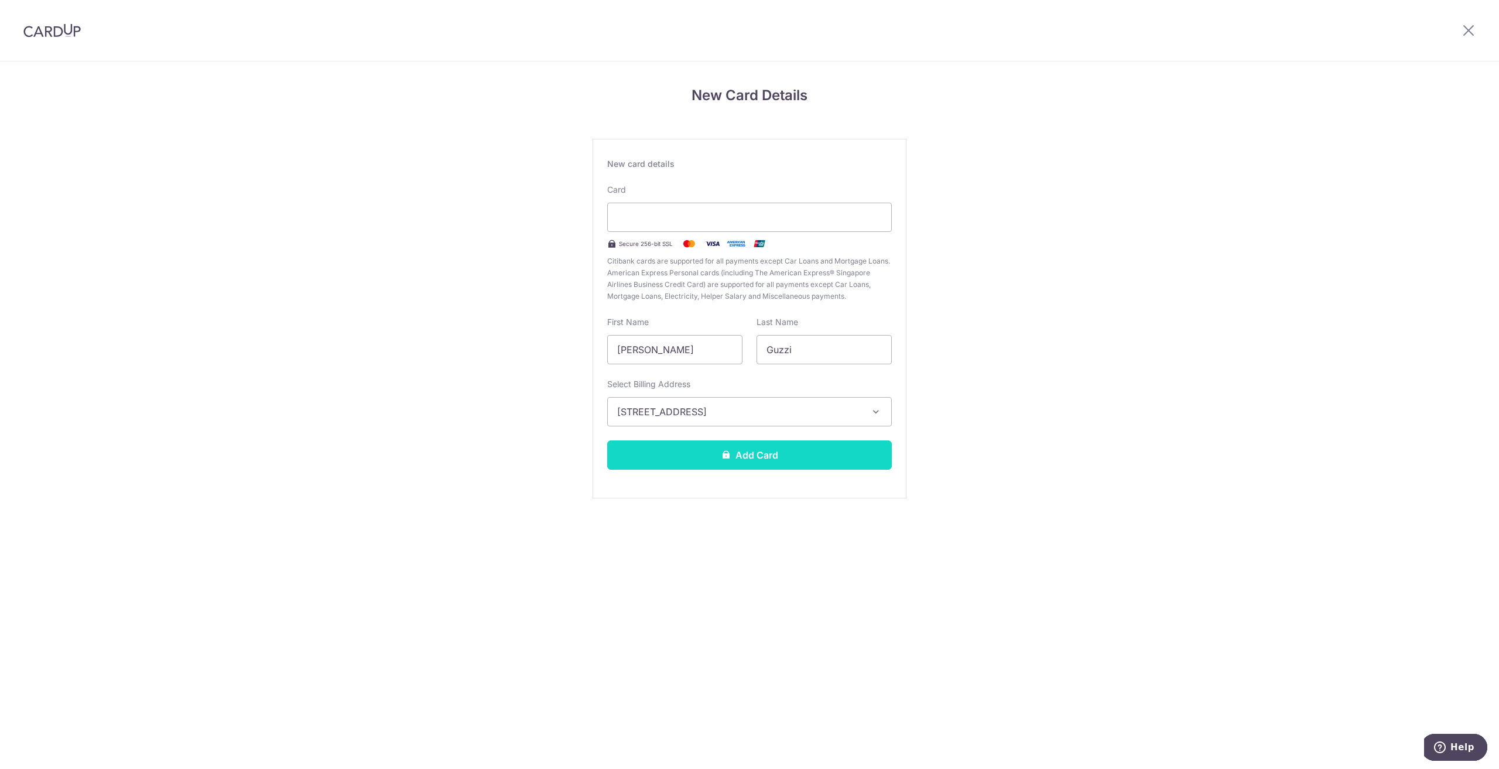
click at [752, 451] on button "Add Card" at bounding box center [749, 454] width 285 height 29
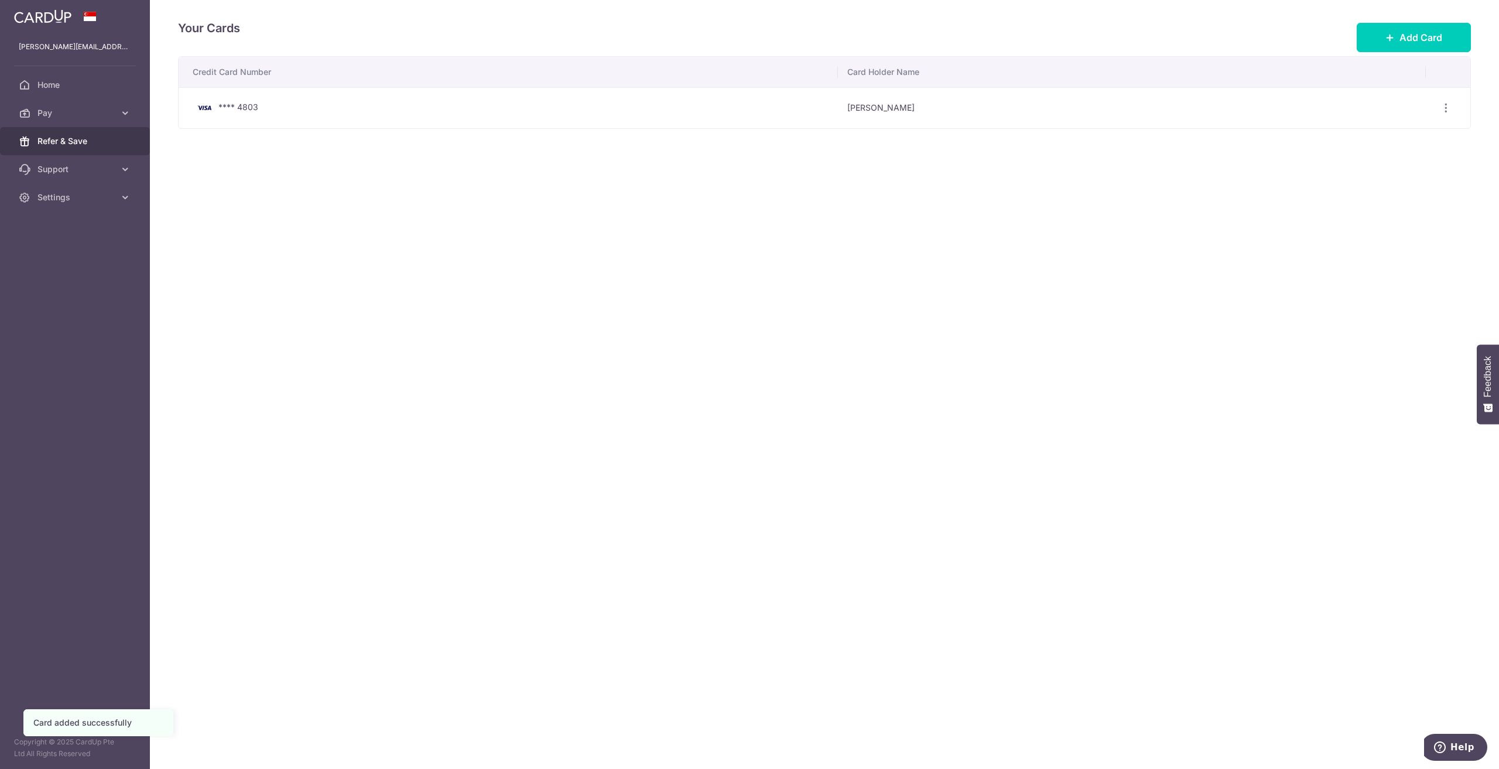
click at [93, 144] on span "Refer & Save" at bounding box center [75, 141] width 77 height 12
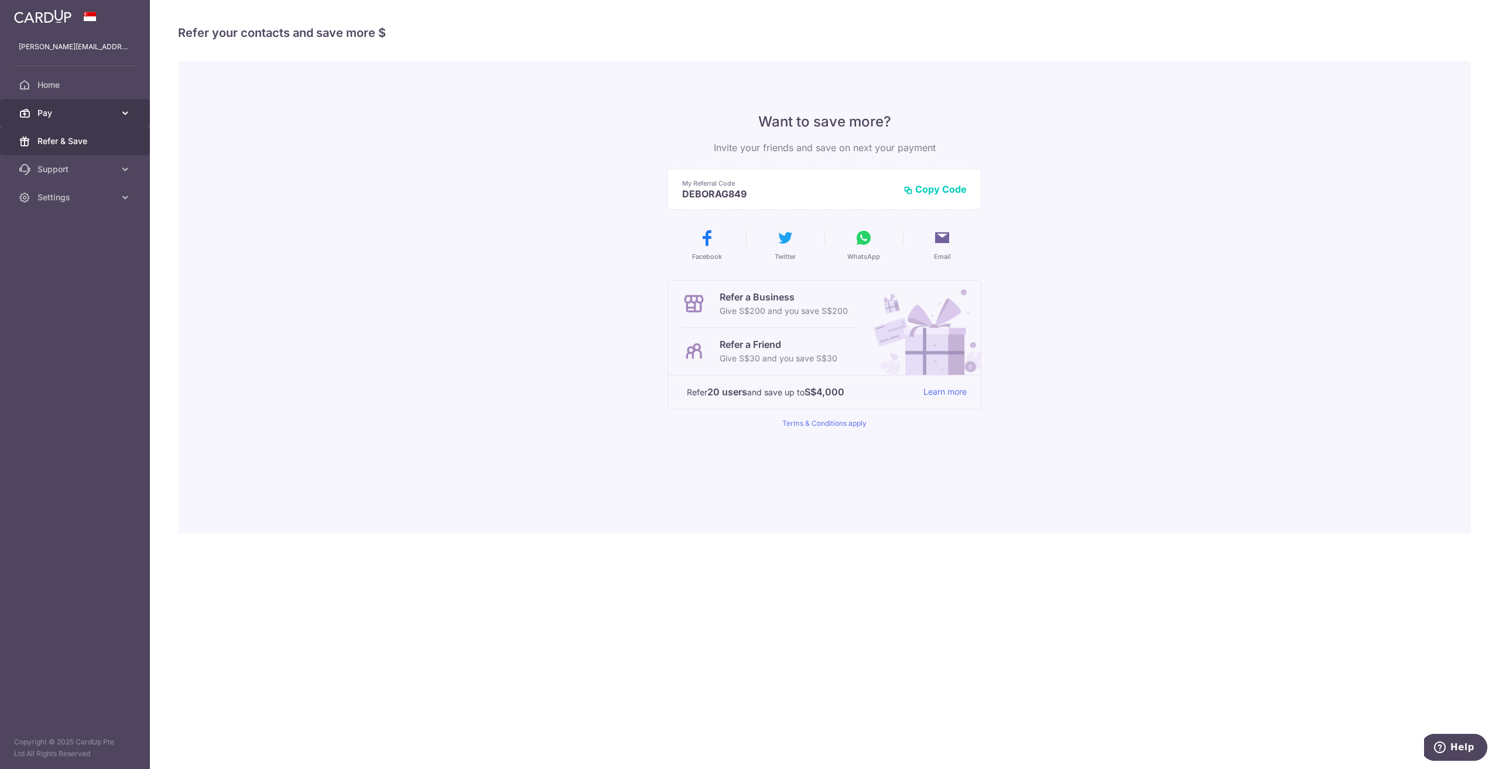
click at [83, 116] on span "Pay" at bounding box center [75, 113] width 77 height 12
click at [84, 94] on link "Home" at bounding box center [75, 85] width 150 height 28
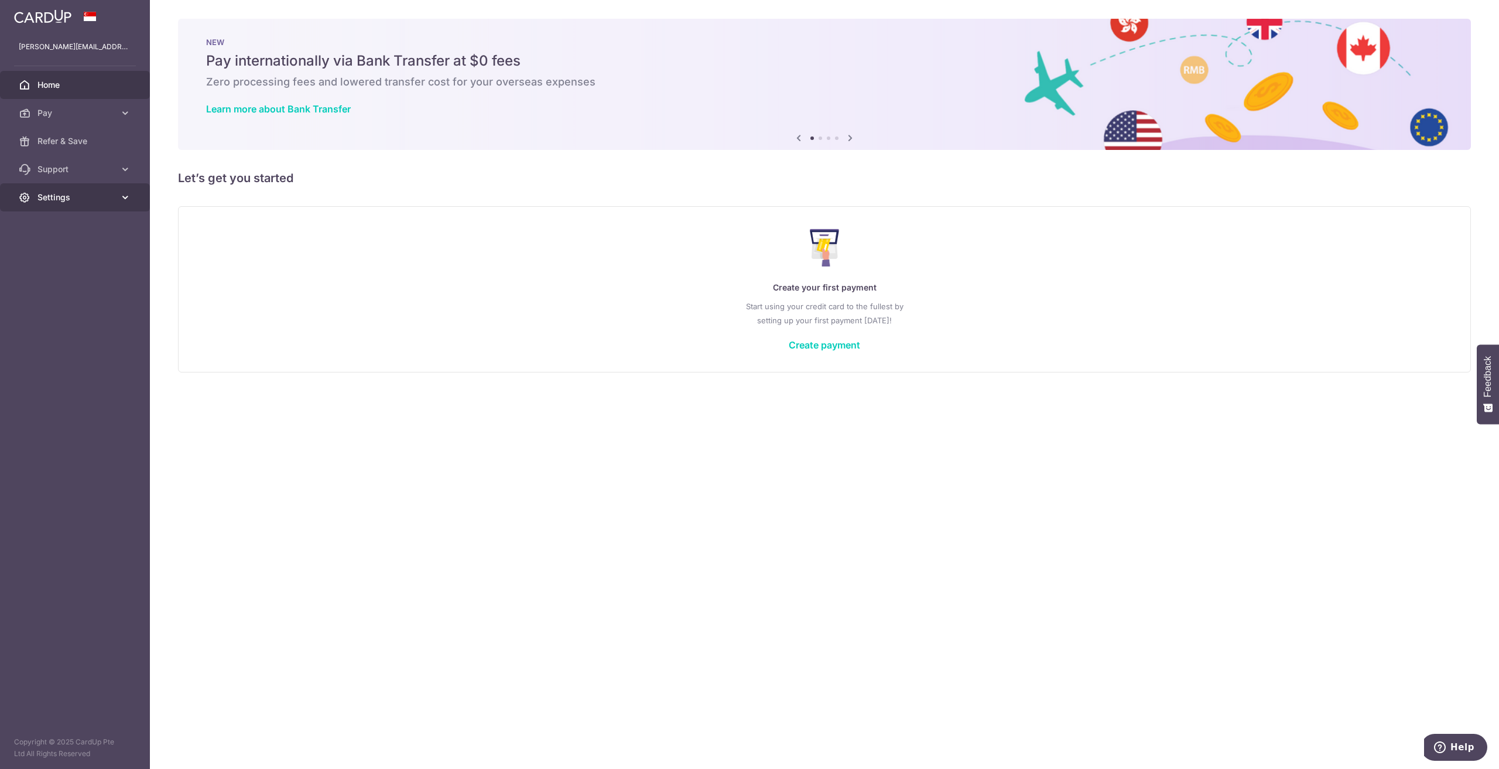
click at [50, 199] on span "Settings" at bounding box center [75, 197] width 77 height 12
click at [63, 230] on span "Account" at bounding box center [75, 226] width 77 height 12
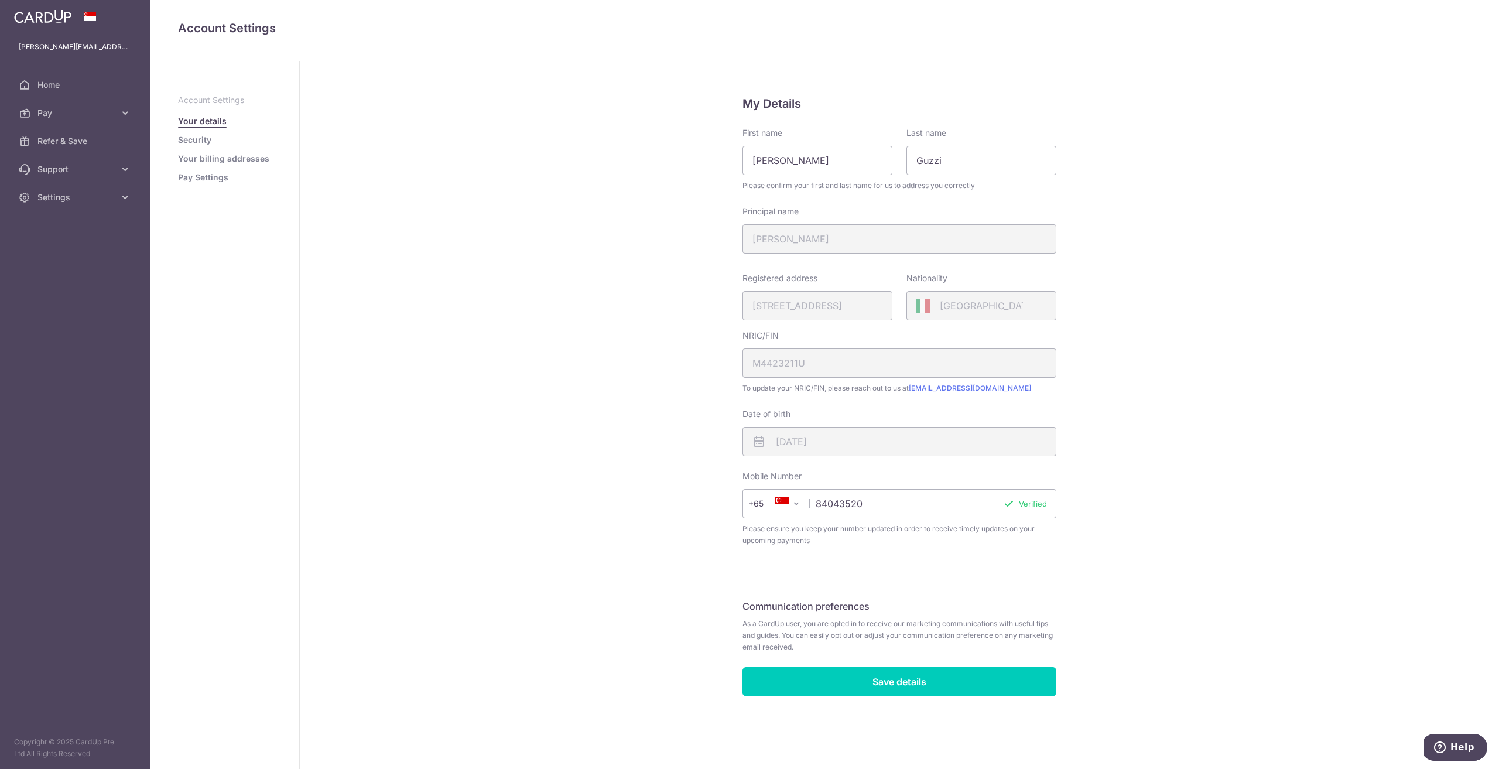
click at [225, 163] on link "Your billing addresses" at bounding box center [223, 159] width 91 height 12
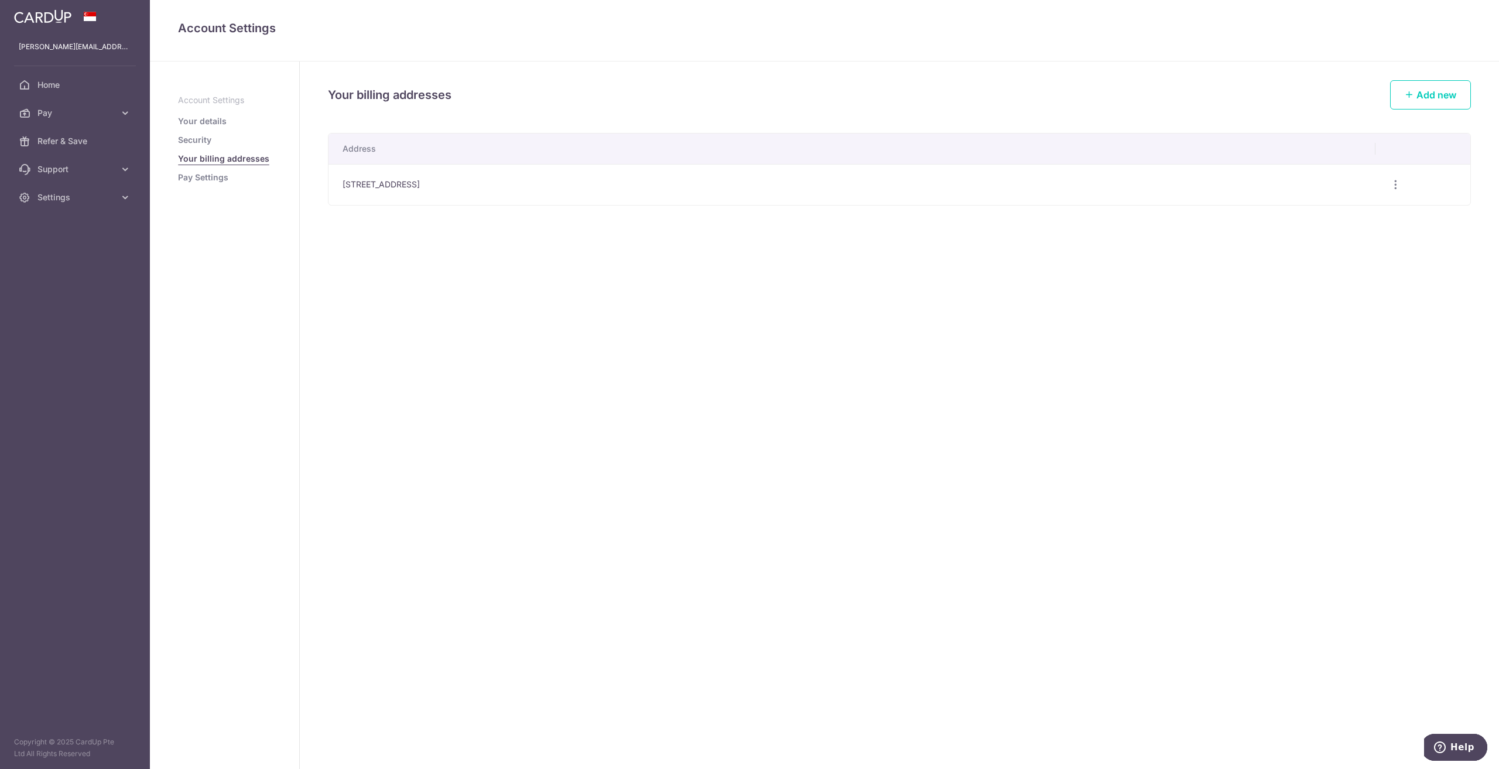
click at [205, 177] on link "Pay Settings" at bounding box center [203, 178] width 50 height 12
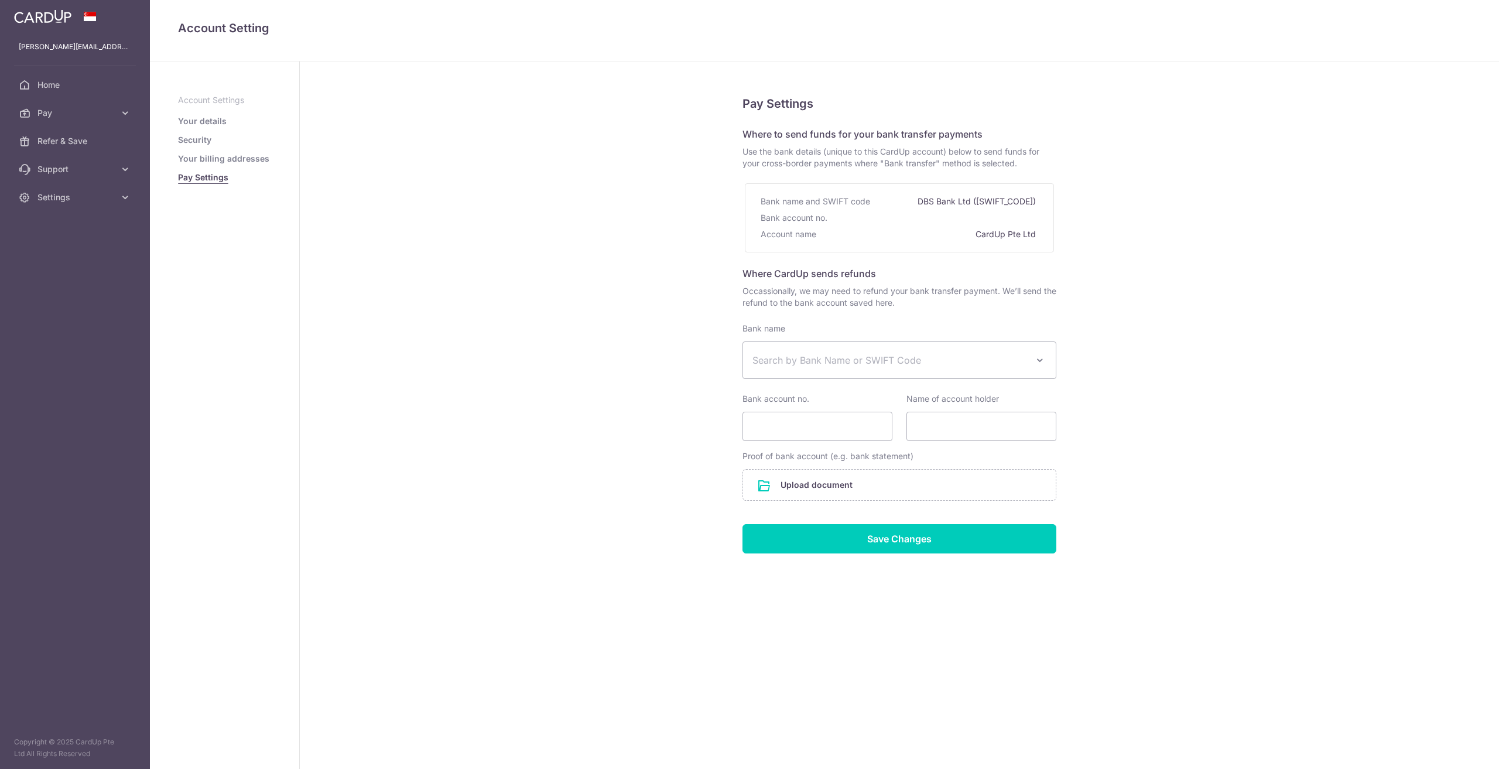
select select
click at [83, 109] on span "Pay" at bounding box center [75, 113] width 77 height 12
click at [75, 137] on span "Payments" at bounding box center [75, 141] width 77 height 12
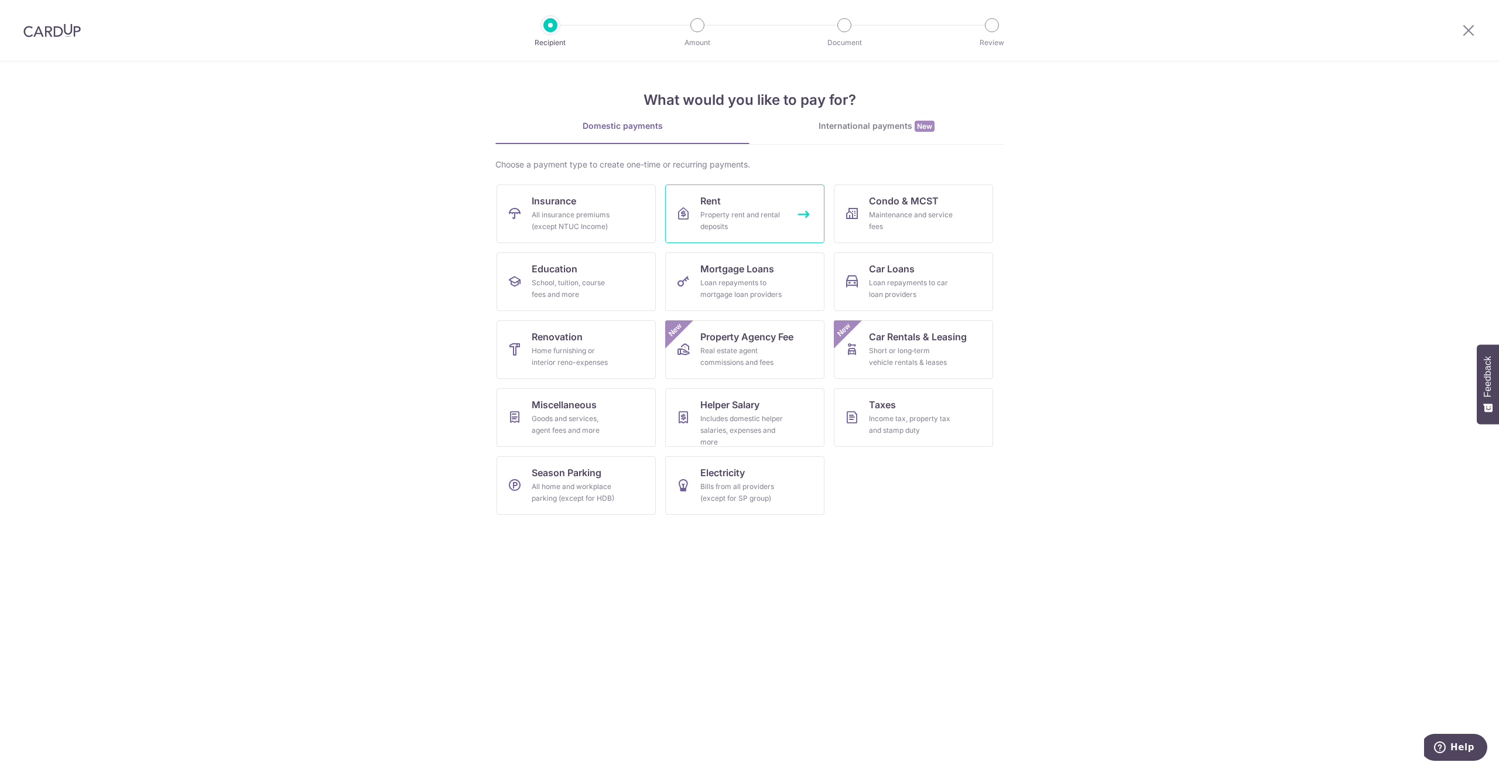
click at [738, 220] on div "Property rent and rental deposits" at bounding box center [742, 220] width 84 height 23
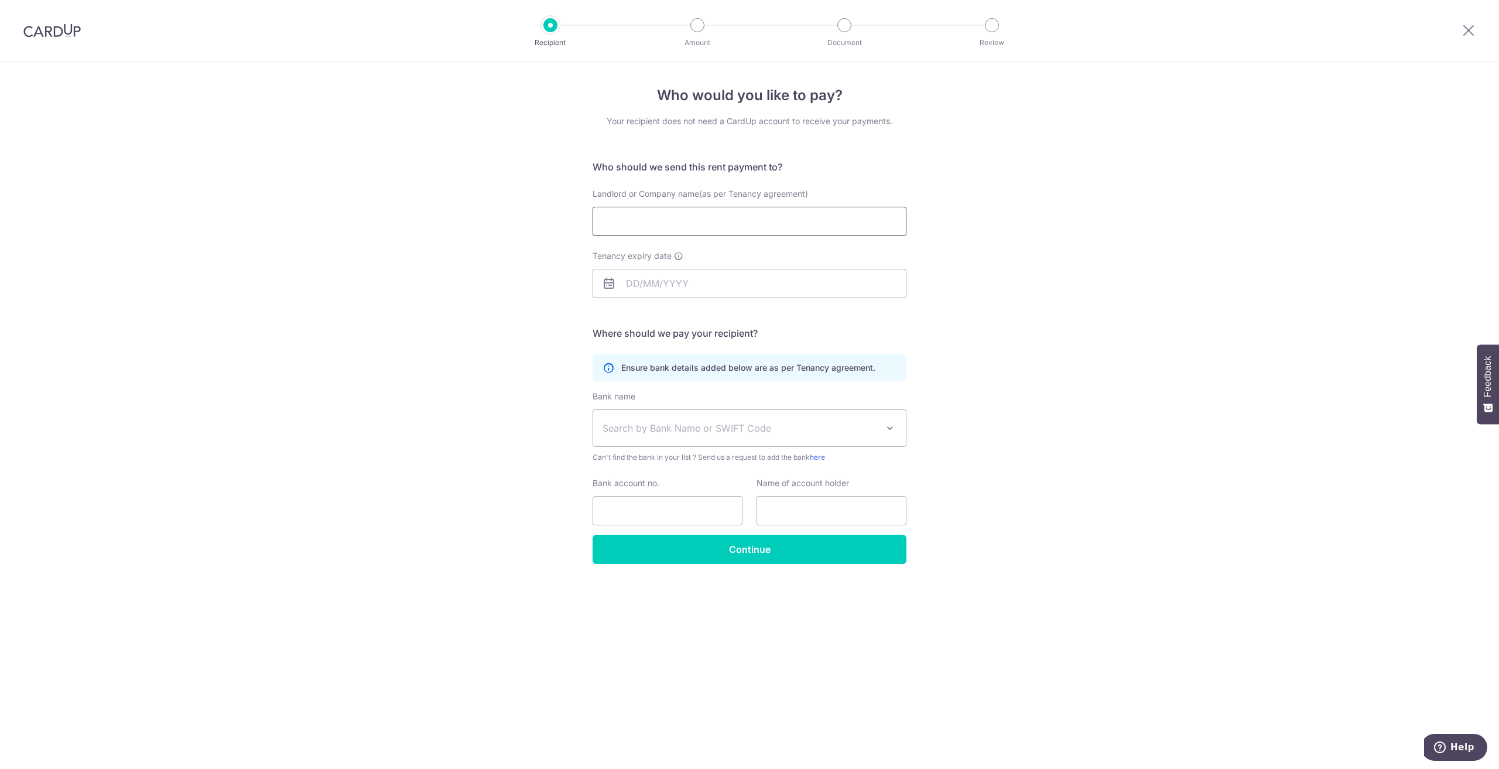
click at [665, 226] on input "Landlord or Company name(as per Tenancy agreement)" at bounding box center [750, 221] width 314 height 29
click at [625, 217] on input "Landlord or Company name(as per Tenancy agreement)" at bounding box center [750, 221] width 314 height 29
paste input "[PERSON_NAME] [PERSON_NAME]"
type input "[PERSON_NAME] [PERSON_NAME]"
click at [630, 285] on input "Tenancy expiry date" at bounding box center [750, 283] width 314 height 29
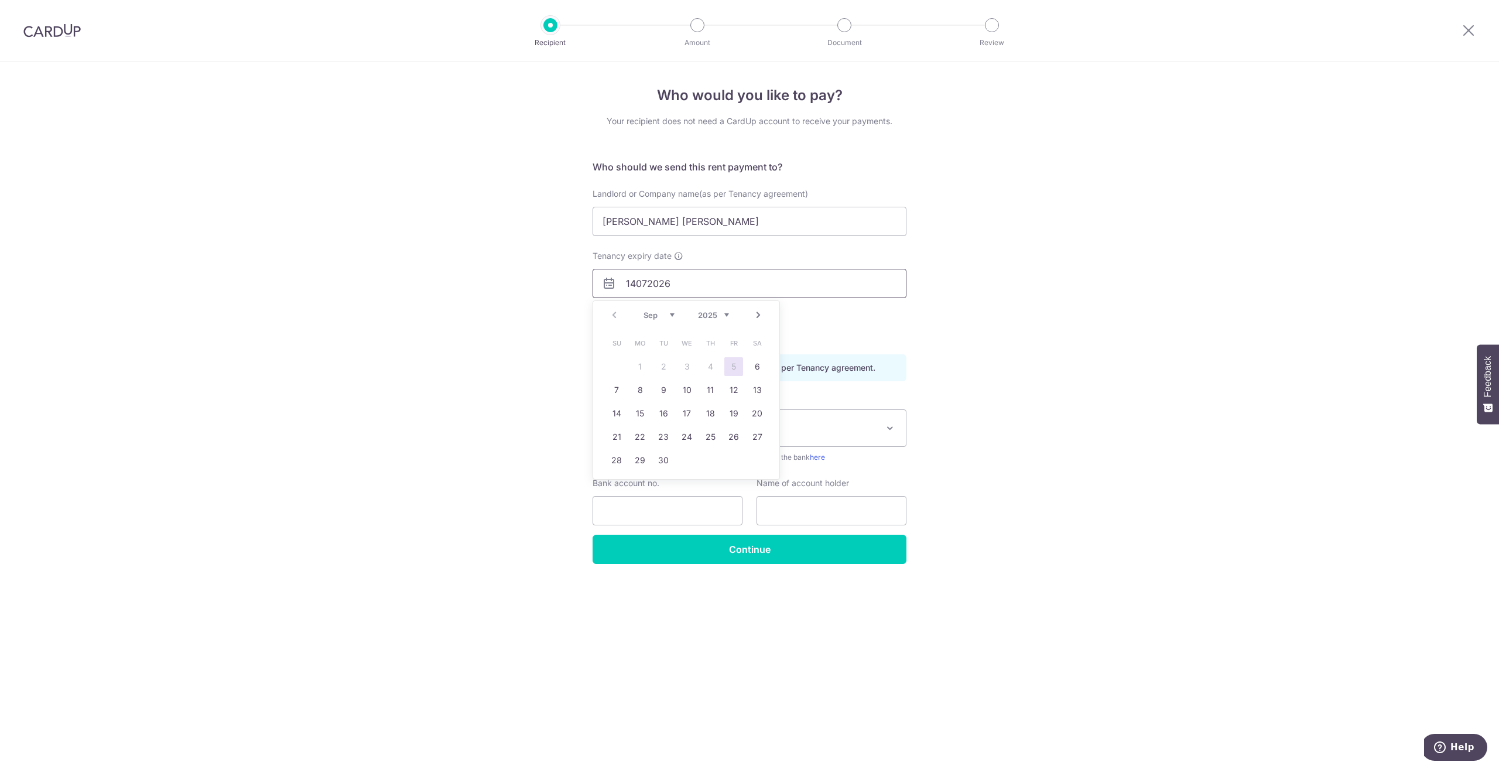
type input "14072026"
click at [509, 330] on div "Who would you like to pay? Your recipient does not need a CardUp account to rec…" at bounding box center [749, 414] width 1499 height 707
click at [687, 282] on input "14072026" at bounding box center [750, 283] width 314 height 29
click at [898, 334] on h5 "Where should we pay your recipient?" at bounding box center [750, 333] width 314 height 14
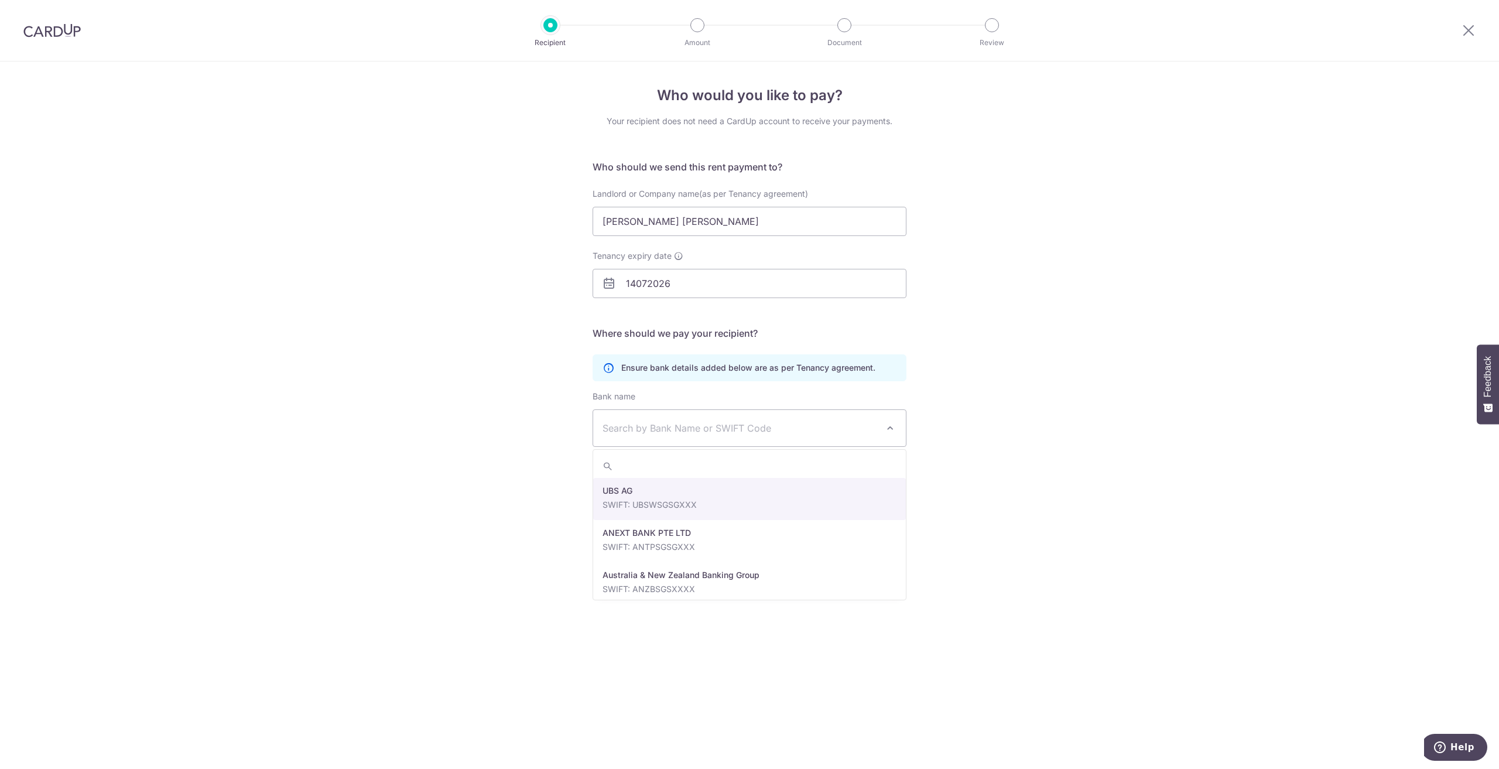
click at [658, 432] on span "Search by Bank Name or SWIFT Code" at bounding box center [740, 428] width 275 height 14
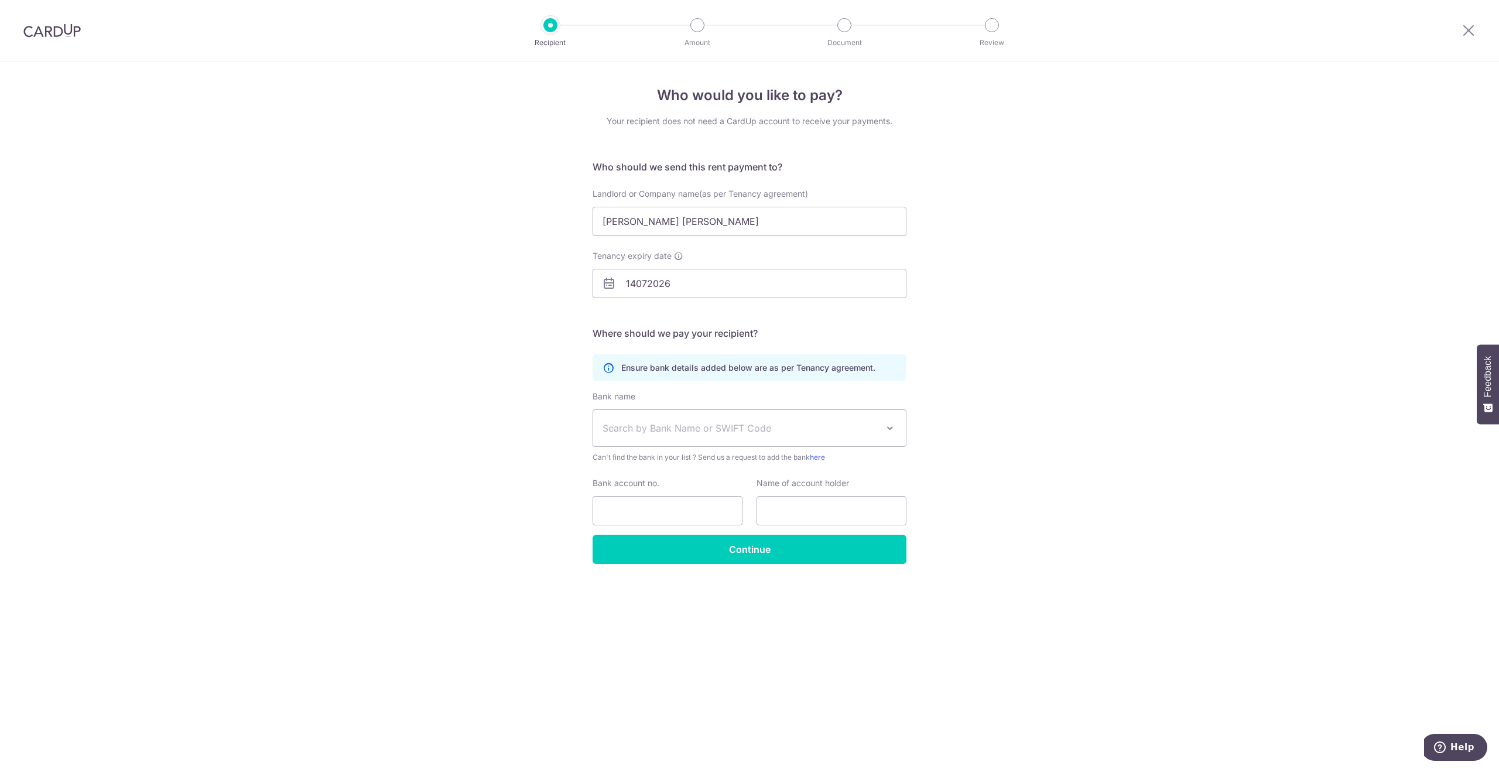
click at [690, 425] on span "Search by Bank Name or SWIFT Code" at bounding box center [740, 428] width 275 height 14
click at [680, 426] on span "Search by Bank Name or SWIFT Code" at bounding box center [740, 428] width 275 height 14
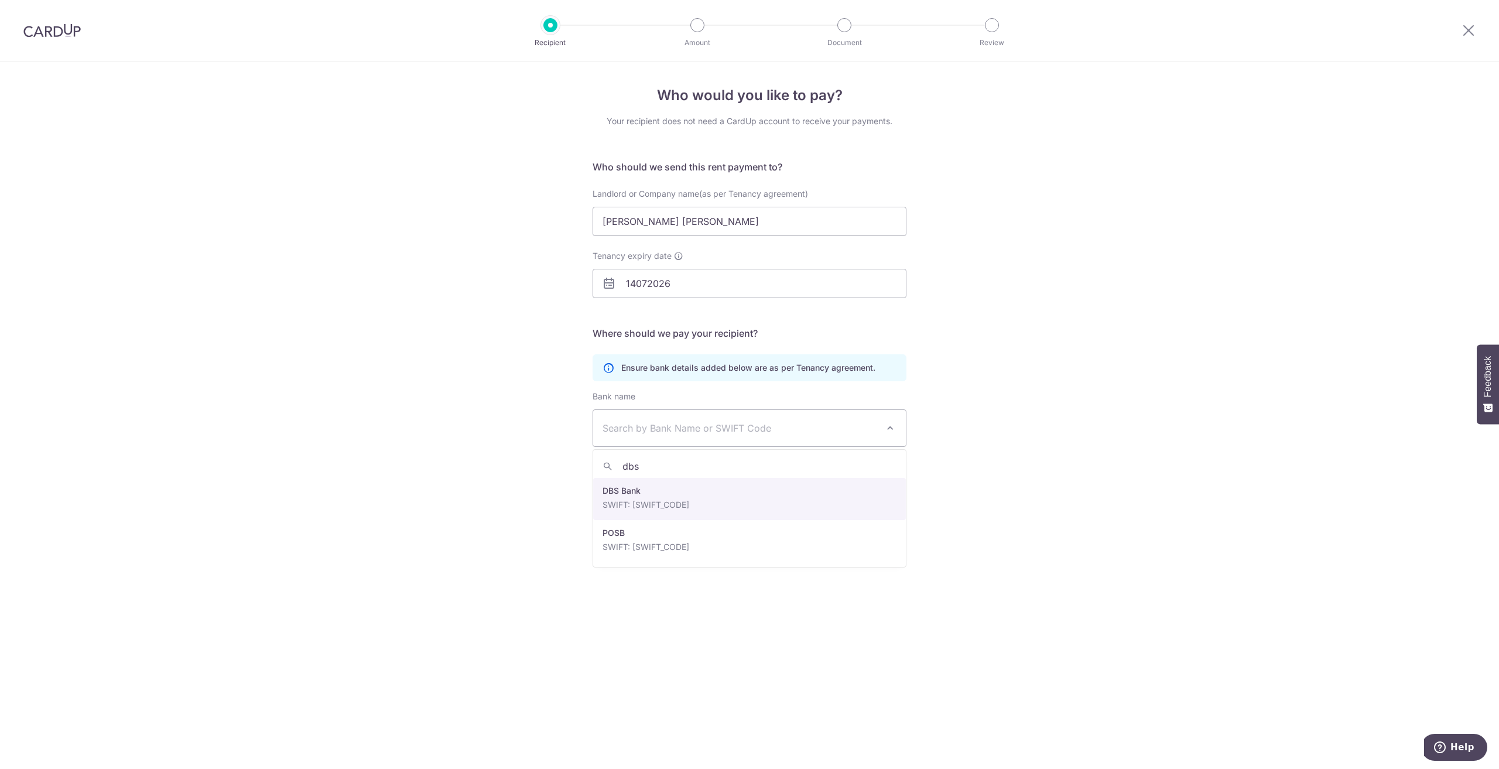
type input "dbs"
select select "6"
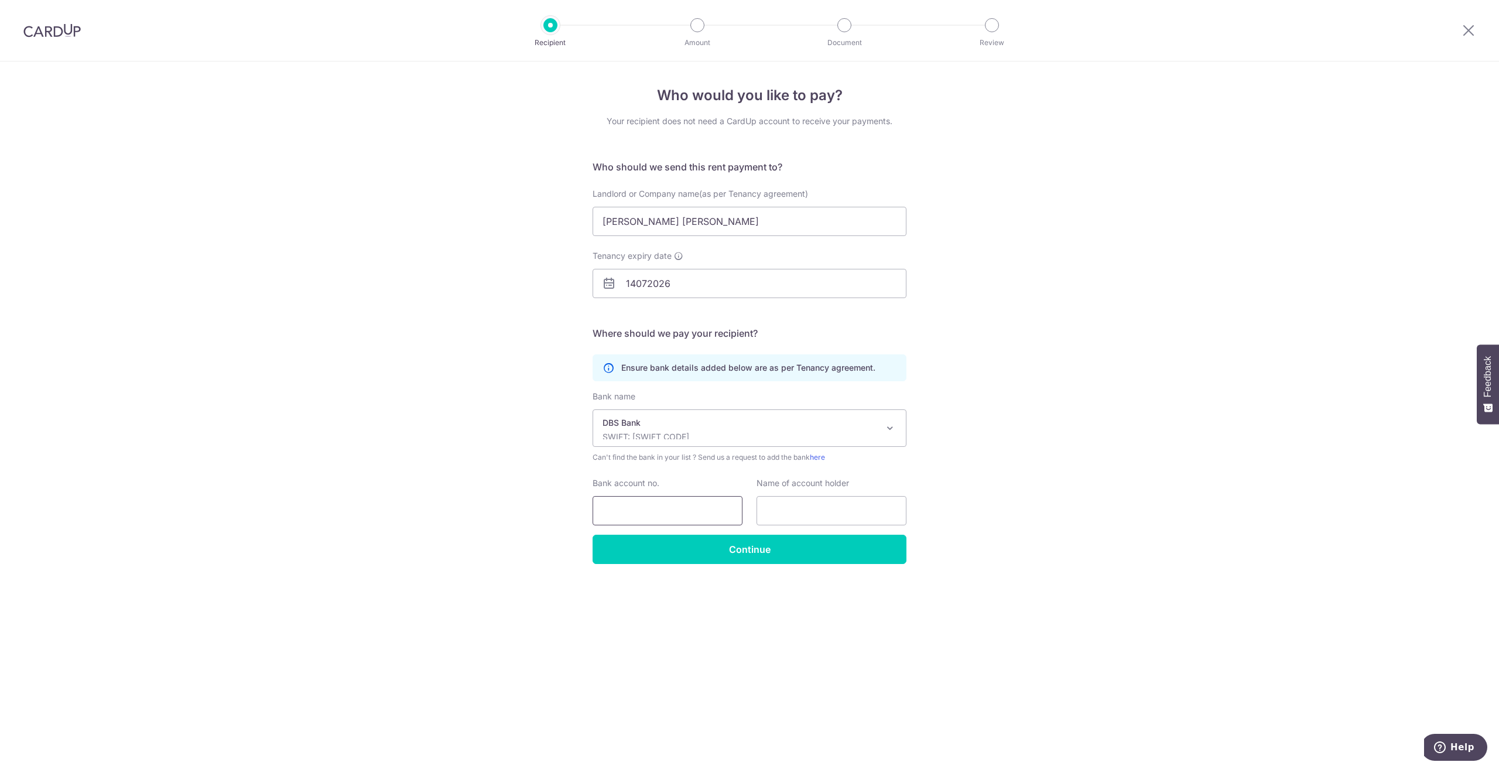
click at [643, 515] on input "Bank account no." at bounding box center [668, 510] width 150 height 29
paste input "0631000148"
type input "0631000148"
click at [801, 508] on input "text" at bounding box center [832, 510] width 150 height 29
paste input "Liang Ho Ying Christina"
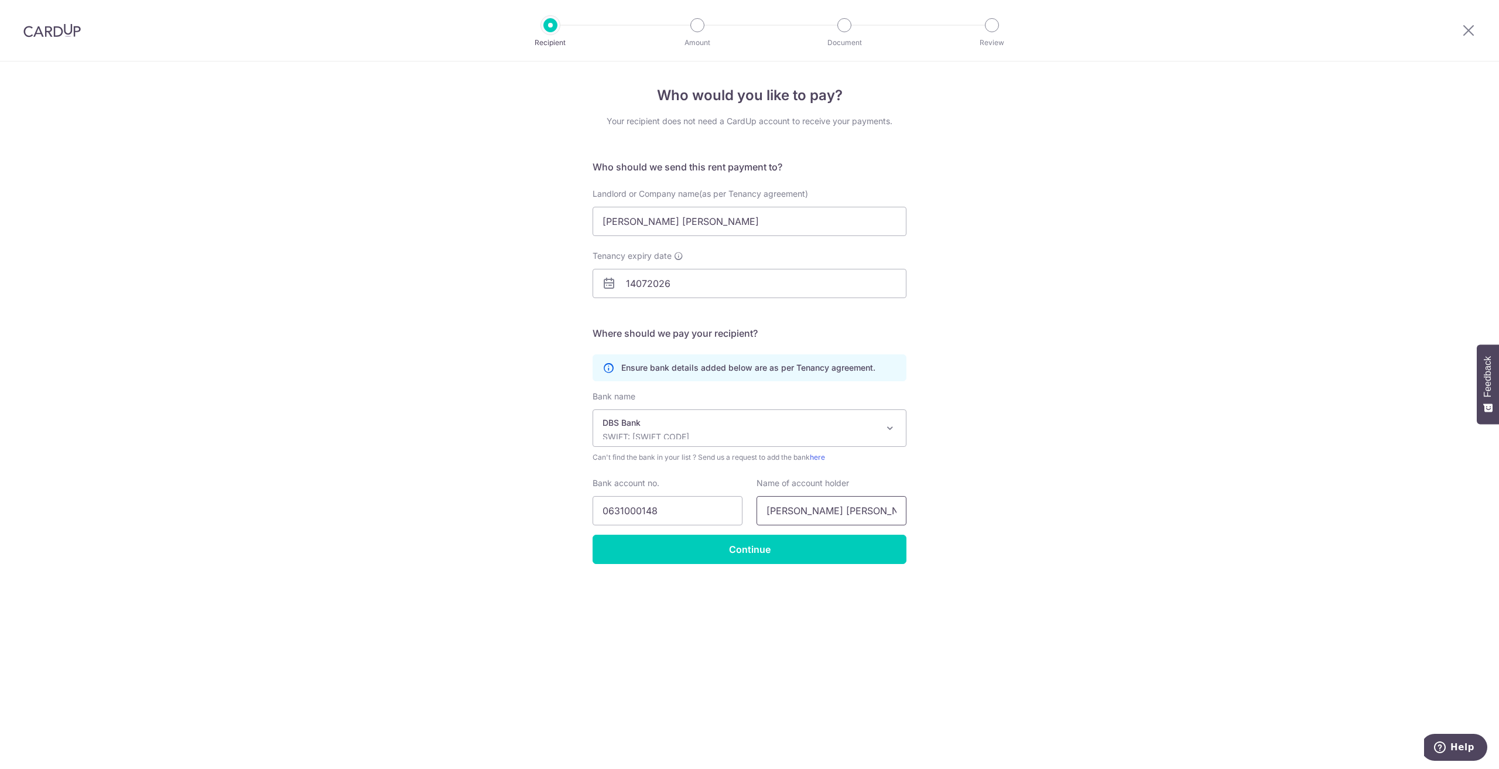
type input "Liang Ho Ying Christina"
click at [798, 549] on input "Continue" at bounding box center [750, 549] width 314 height 29
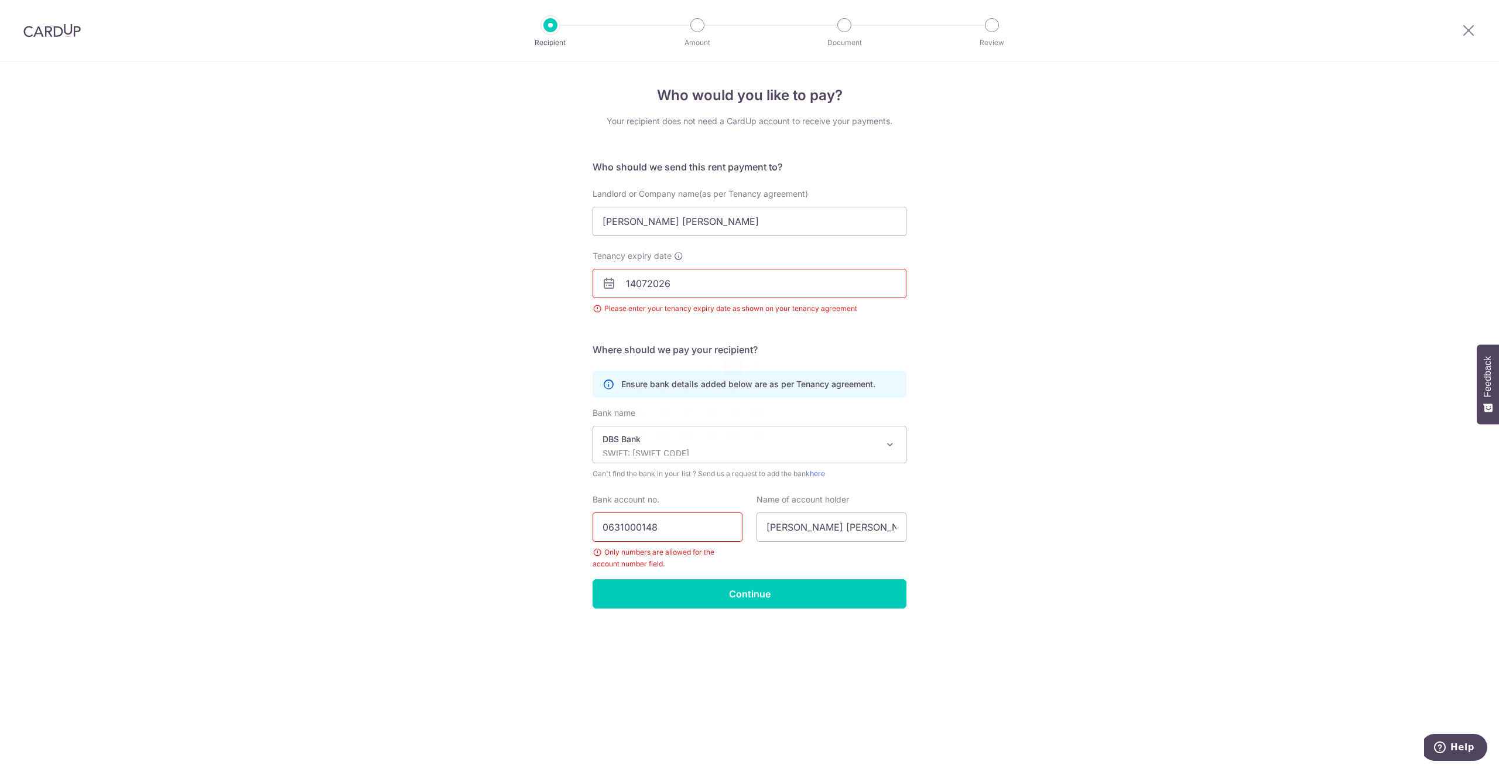
click at [635, 284] on input "14072026" at bounding box center [750, 283] width 314 height 29
click at [648, 286] on input "14/072026" at bounding box center [750, 283] width 314 height 29
type input "14/07/2026"
click at [505, 316] on div "Who would you like to pay? Your recipient does not need a CardUp account to rec…" at bounding box center [749, 414] width 1499 height 707
click at [746, 584] on input "Continue" at bounding box center [750, 593] width 314 height 29
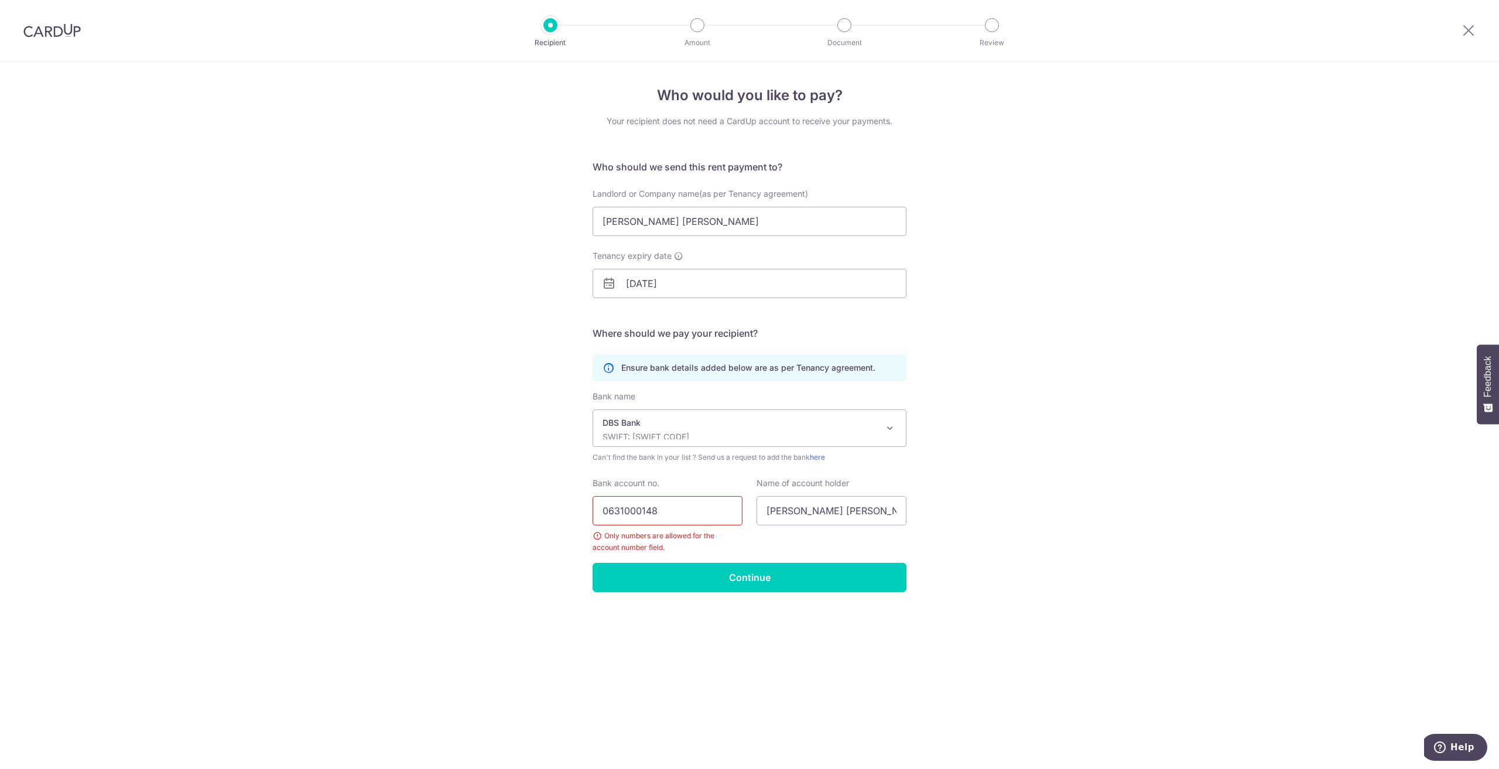
click at [699, 515] on input "0631000148" at bounding box center [668, 510] width 150 height 29
drag, startPoint x: 663, startPoint y: 507, endPoint x: 480, endPoint y: 512, distance: 182.8
click at [480, 512] on div "Who would you like to pay? Your recipient does not need a CardUp account to rec…" at bounding box center [749, 414] width 1499 height 707
paste input "0631000148"
type input "0631000148"
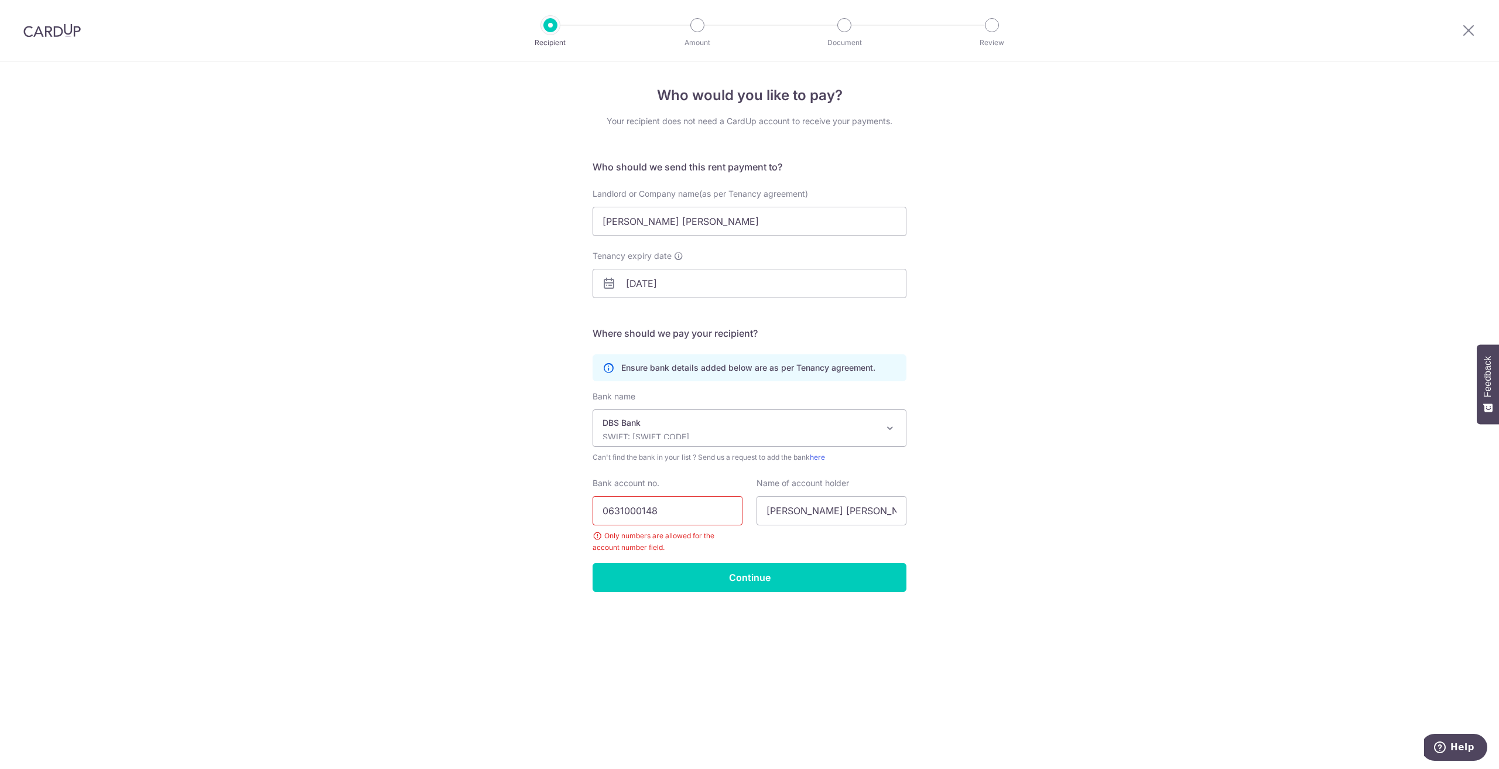
click at [479, 512] on div "Who would you like to pay? Your recipient does not need a CardUp account to rec…" at bounding box center [749, 414] width 1499 height 707
click at [712, 581] on input "Continue" at bounding box center [750, 577] width 314 height 29
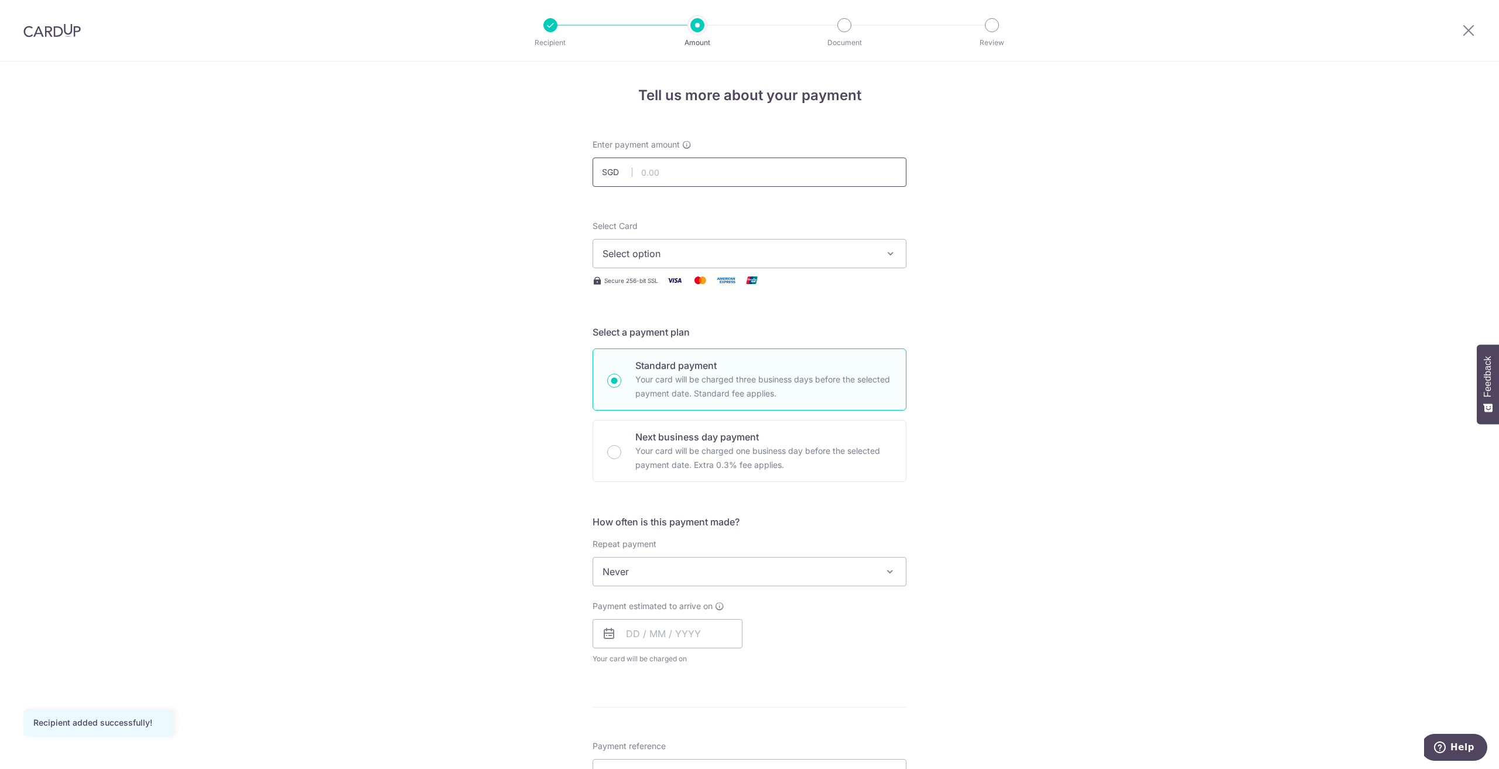
click at [728, 169] on input "text" at bounding box center [750, 172] width 314 height 29
type input "4,800.00"
click at [659, 264] on button "Select option" at bounding box center [750, 253] width 314 height 29
click at [661, 336] on span "**** 4803" at bounding box center [653, 337] width 45 height 14
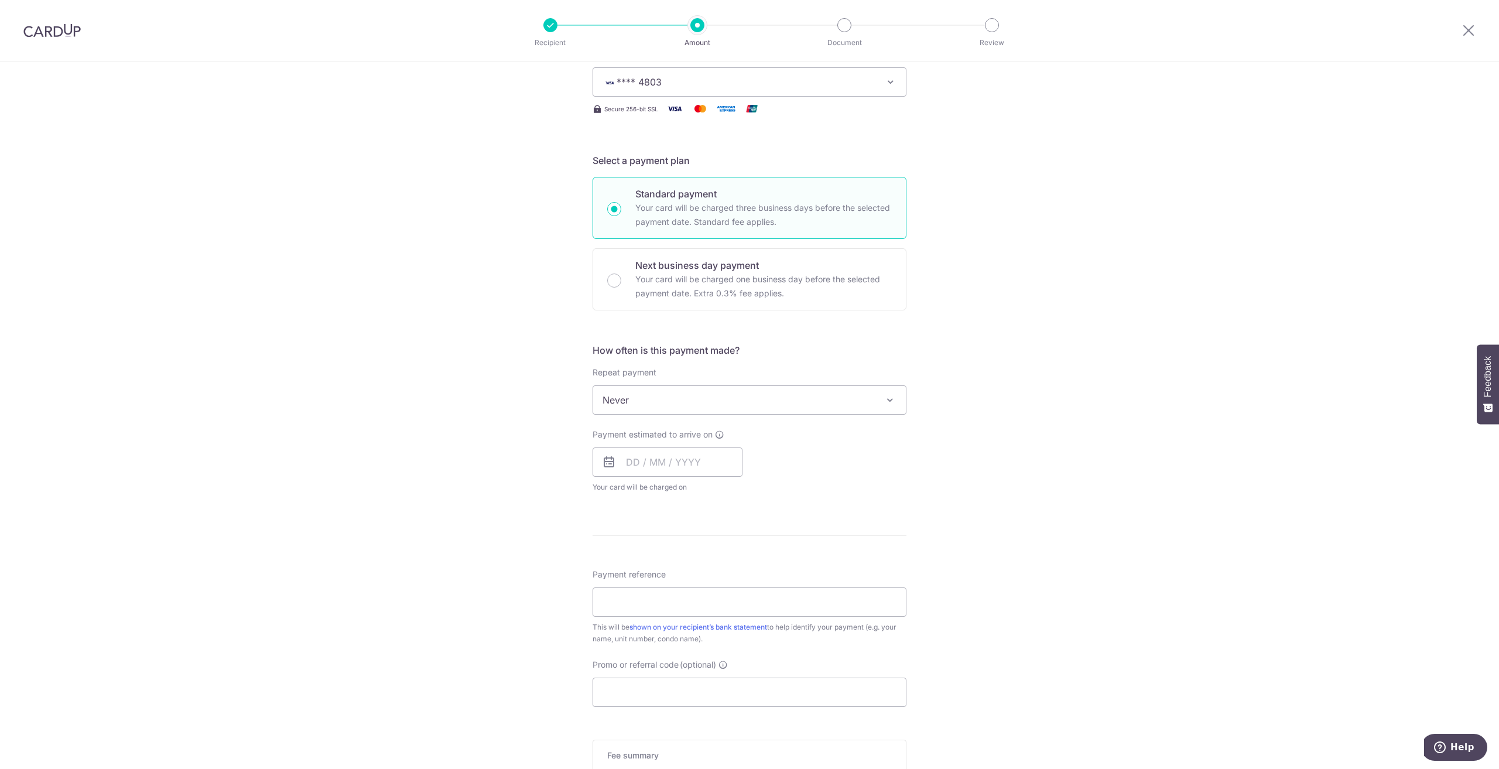
scroll to position [195, 0]
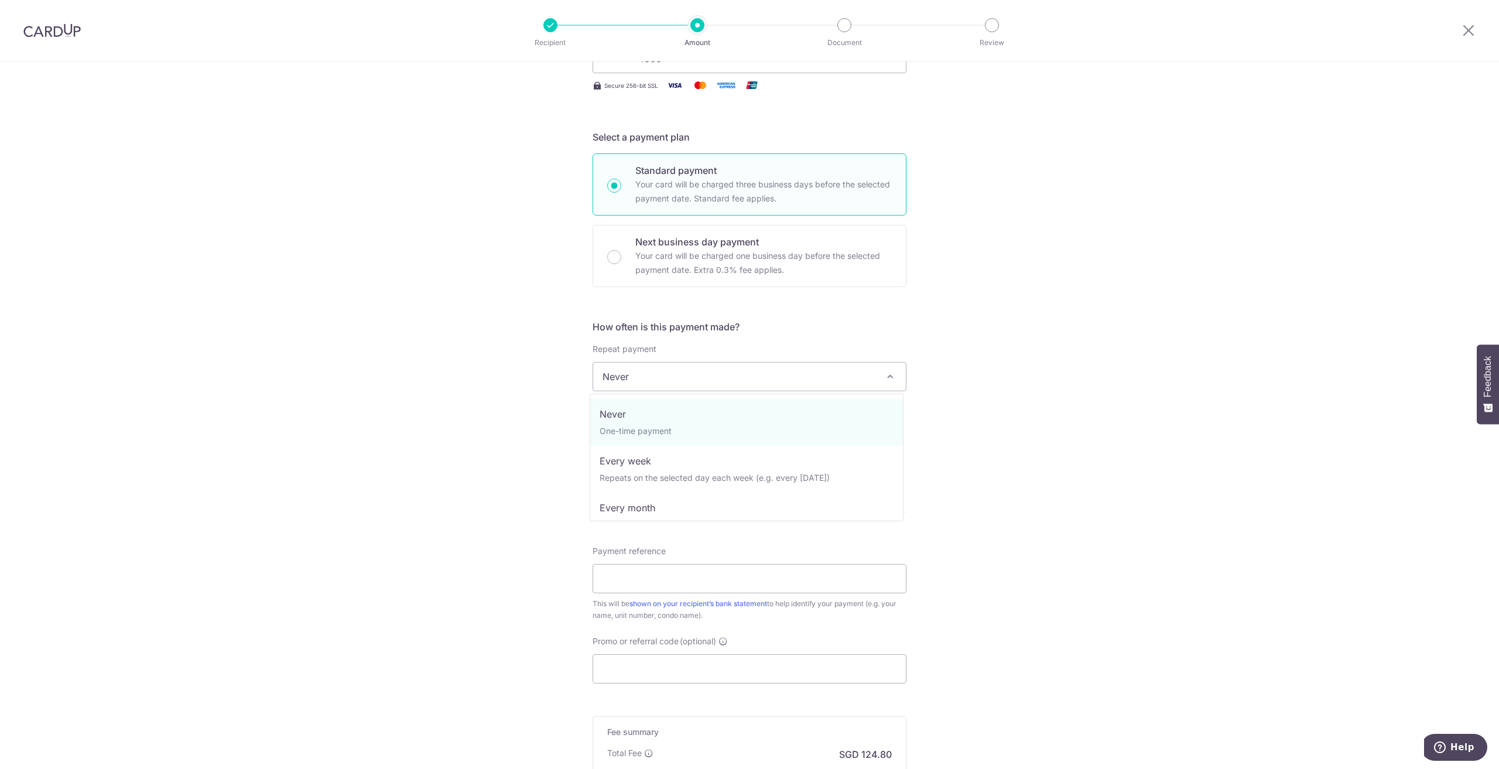
click at [680, 381] on span "Never" at bounding box center [749, 376] width 313 height 28
select select "3"
type input "14/07/2026"
click at [634, 437] on input "text" at bounding box center [668, 438] width 150 height 29
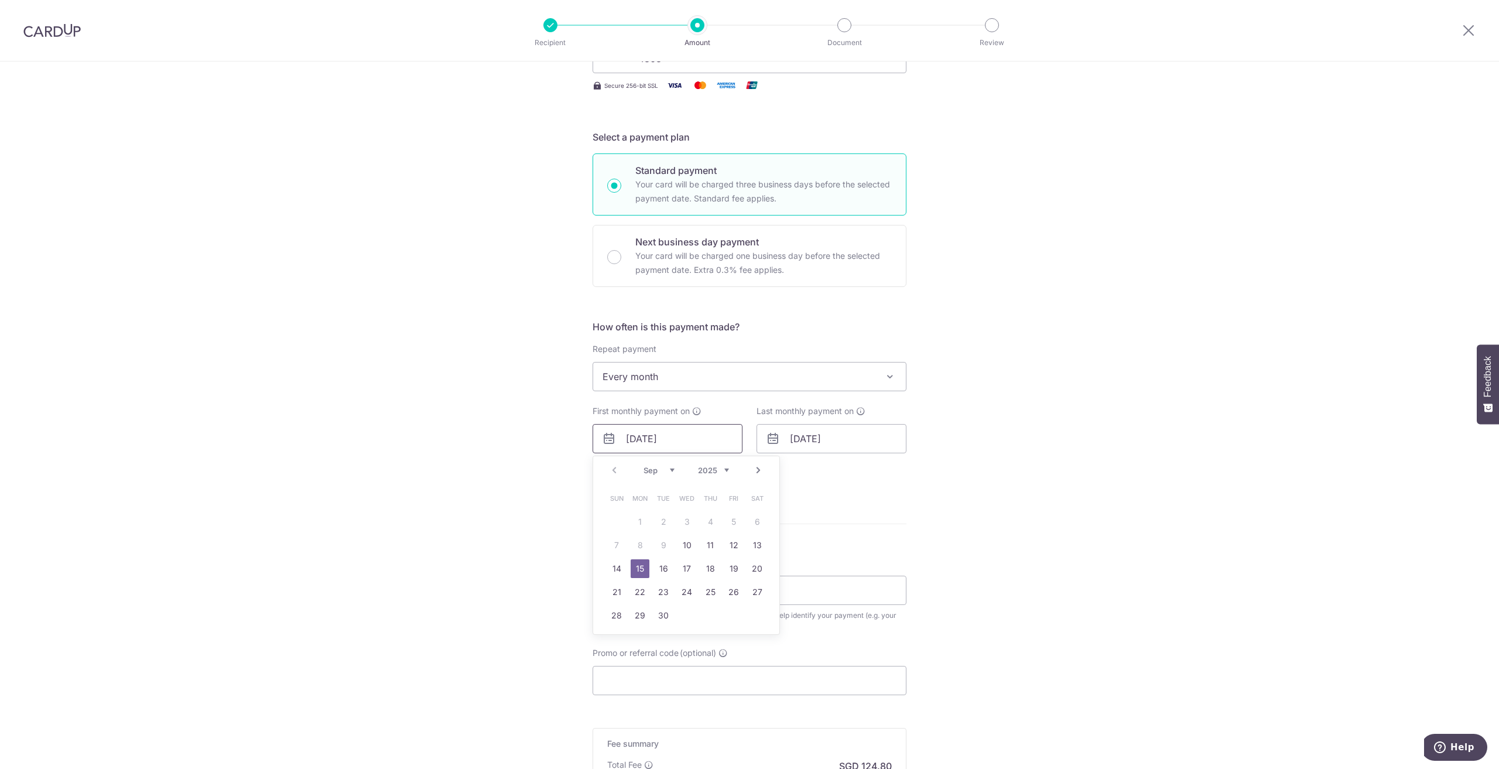
type input "15/09/2025"
click at [474, 422] on div "Tell us more about your payment Enter payment amount SGD 4,800.00 4800.00 Recip…" at bounding box center [749, 401] width 1499 height 1071
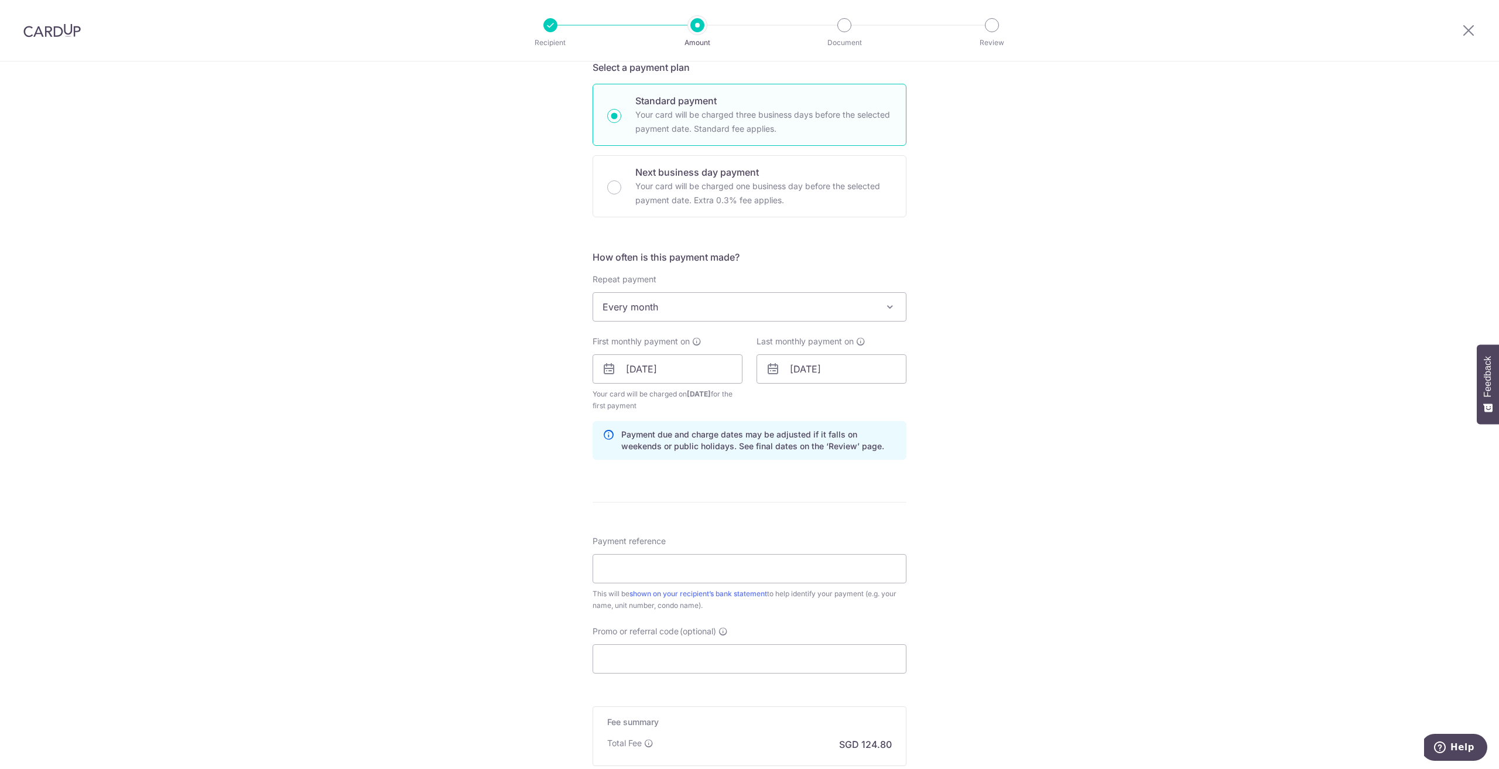
scroll to position [293, 0]
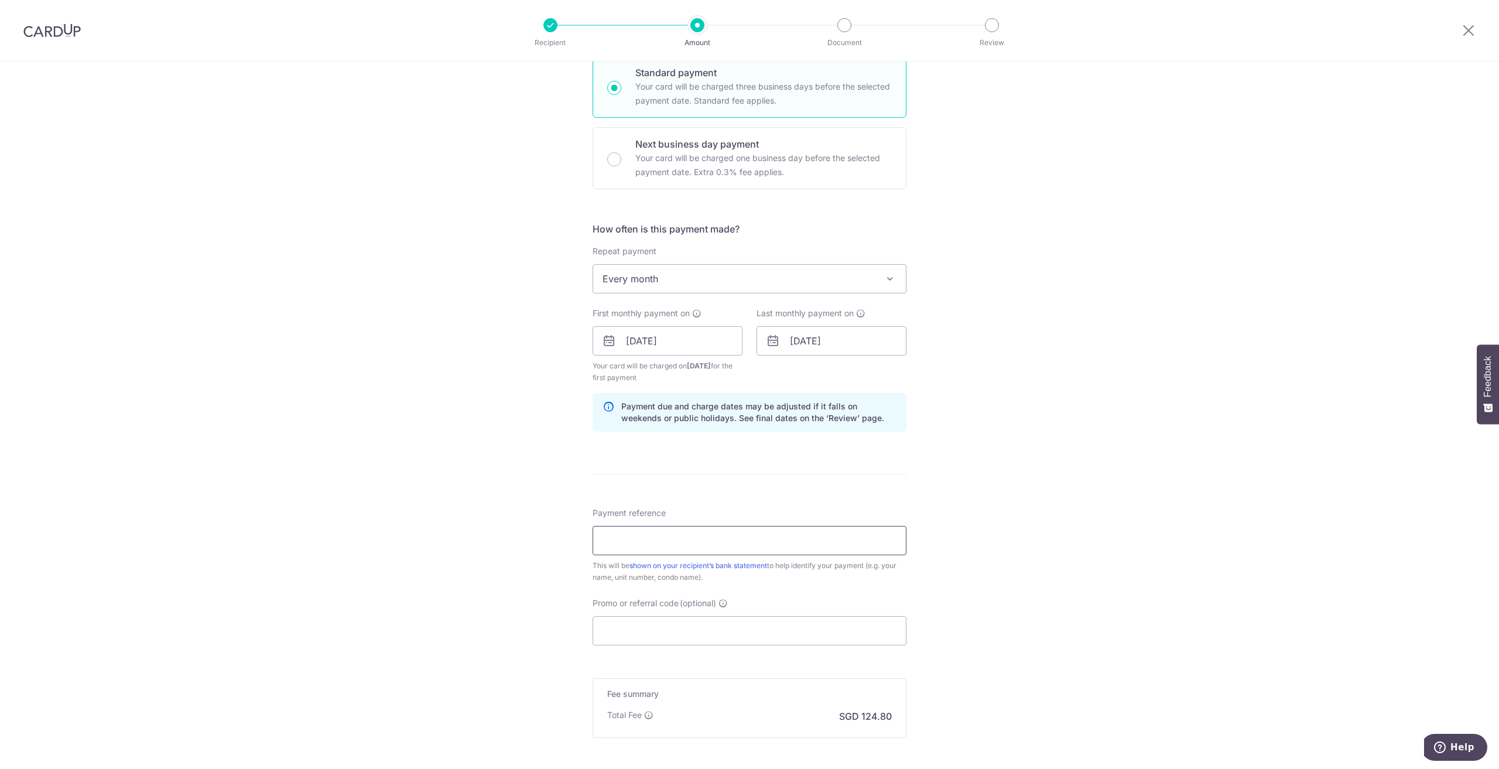
click at [704, 536] on input "Payment reference" at bounding box center [750, 540] width 314 height 29
paste input "Gilstead 2 1401"
type input "Gilstead 2 1401"
click at [522, 608] on div "Tell us more about your payment Enter payment amount SGD 4,800.00 4800.00 Recip…" at bounding box center [749, 328] width 1499 height 1119
click at [386, 382] on div "Tell us more about your payment Enter payment amount SGD 4,800.00 4800.00 Recip…" at bounding box center [749, 328] width 1499 height 1119
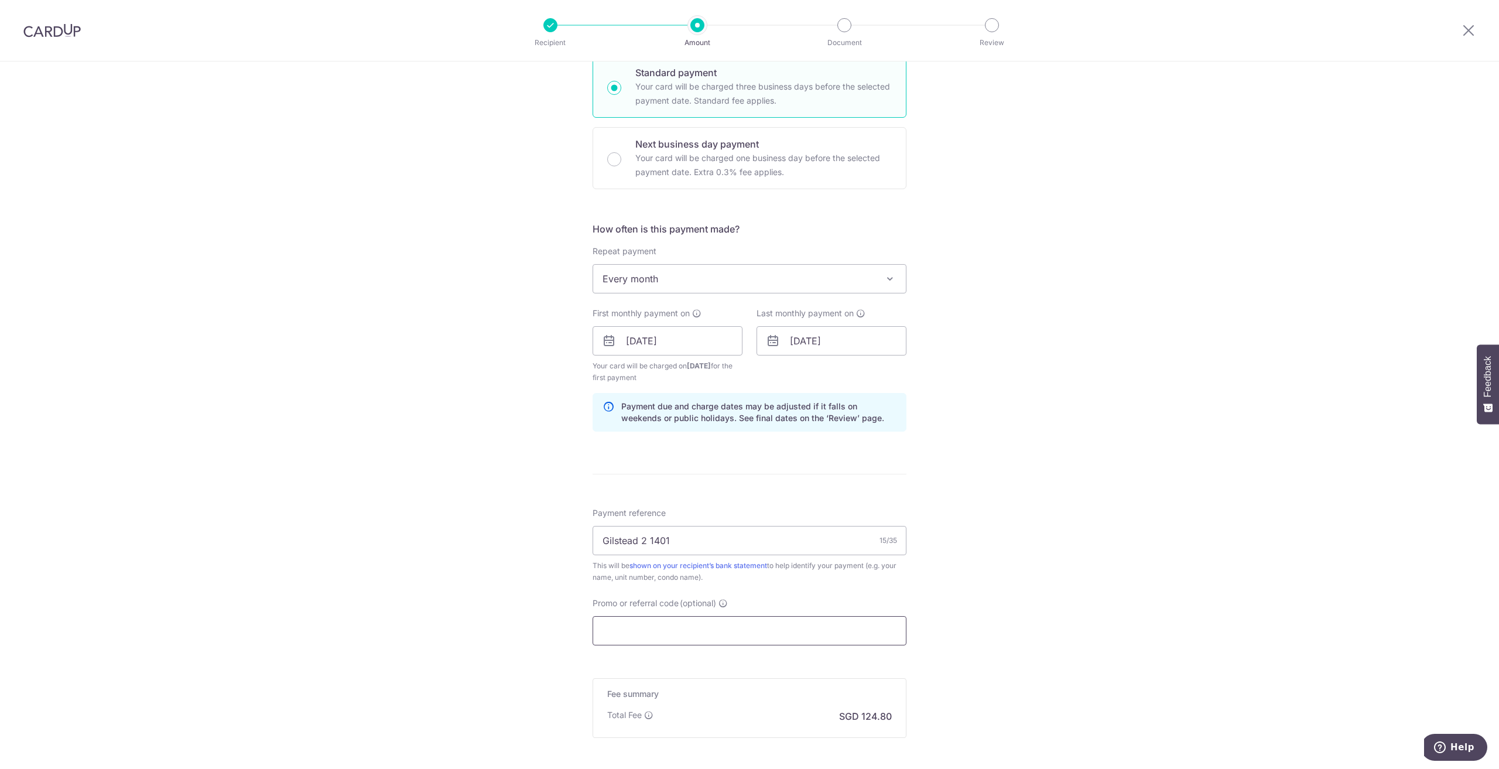
click at [630, 626] on input "Promo or referral code (optional)" at bounding box center [750, 630] width 314 height 29
paste input "SAVERENT179"
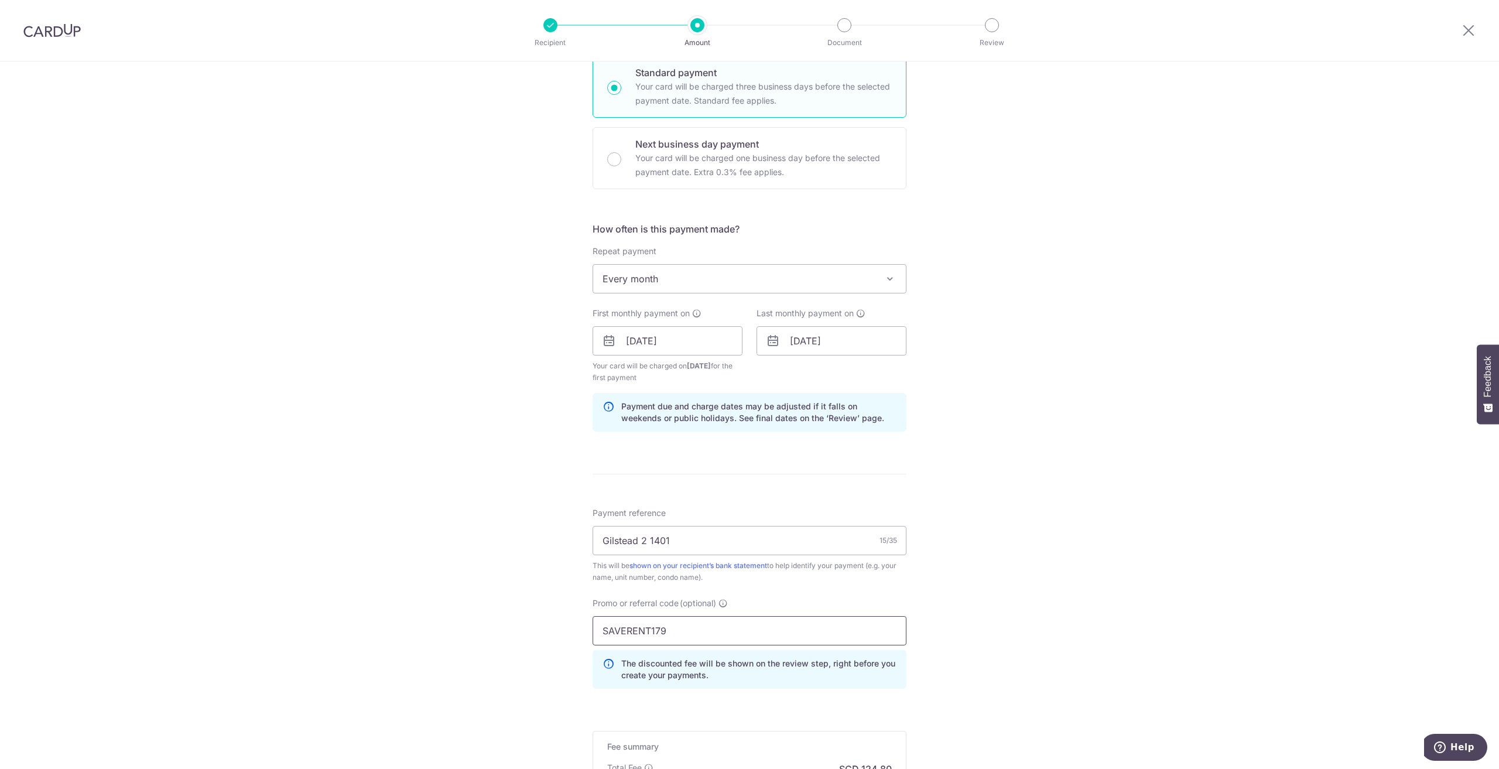
type input "SAVERENT179"
click at [472, 545] on div "Tell us more about your payment Enter payment amount SGD 4,800.00 4800.00 Recip…" at bounding box center [749, 355] width 1499 height 1172
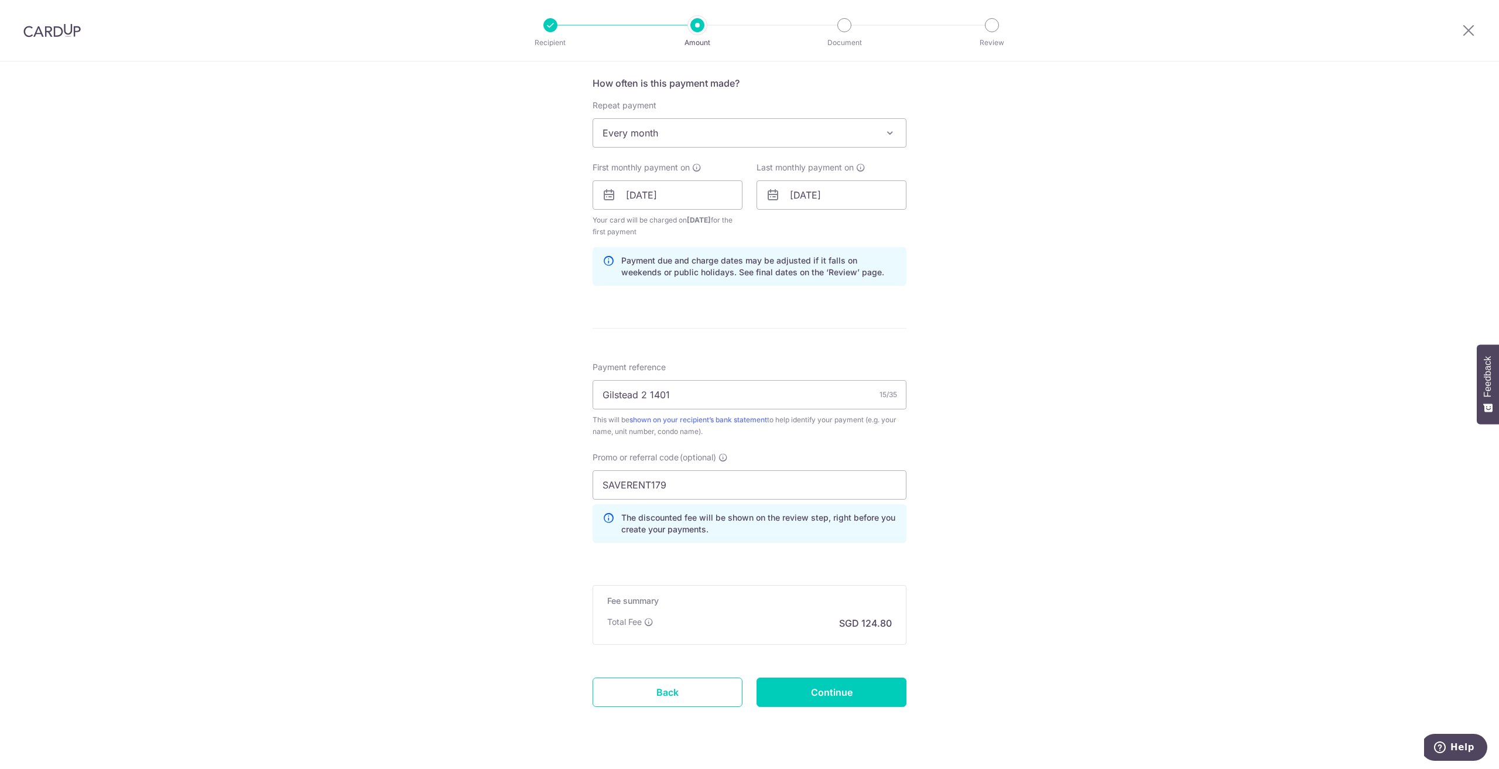
scroll to position [464, 0]
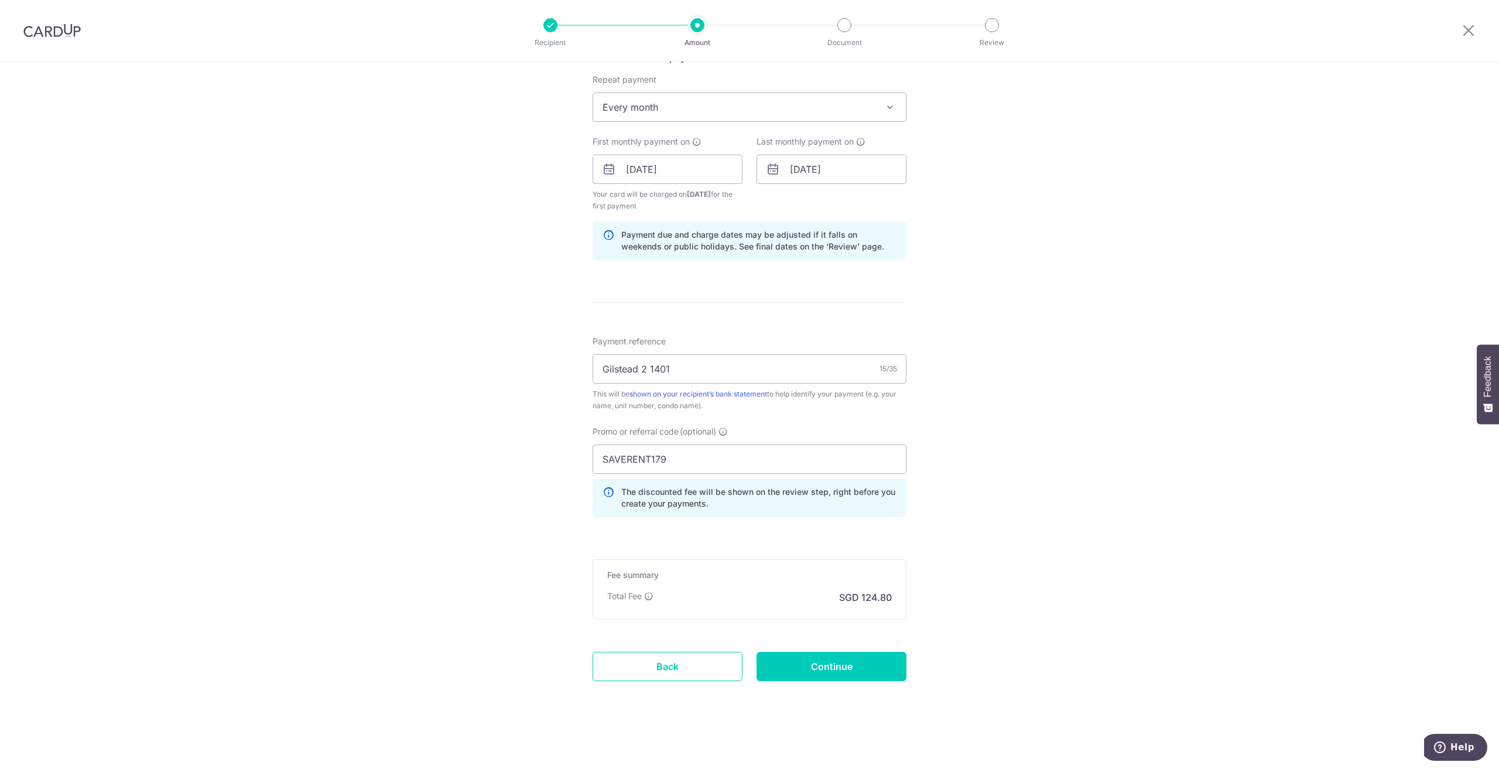
click at [531, 526] on div "Tell us more about your payment Enter payment amount SGD 4,800.00 4800.00 Recip…" at bounding box center [749, 183] width 1499 height 1172
click at [839, 669] on input "Continue" at bounding box center [832, 666] width 150 height 29
type input "Create Schedule"
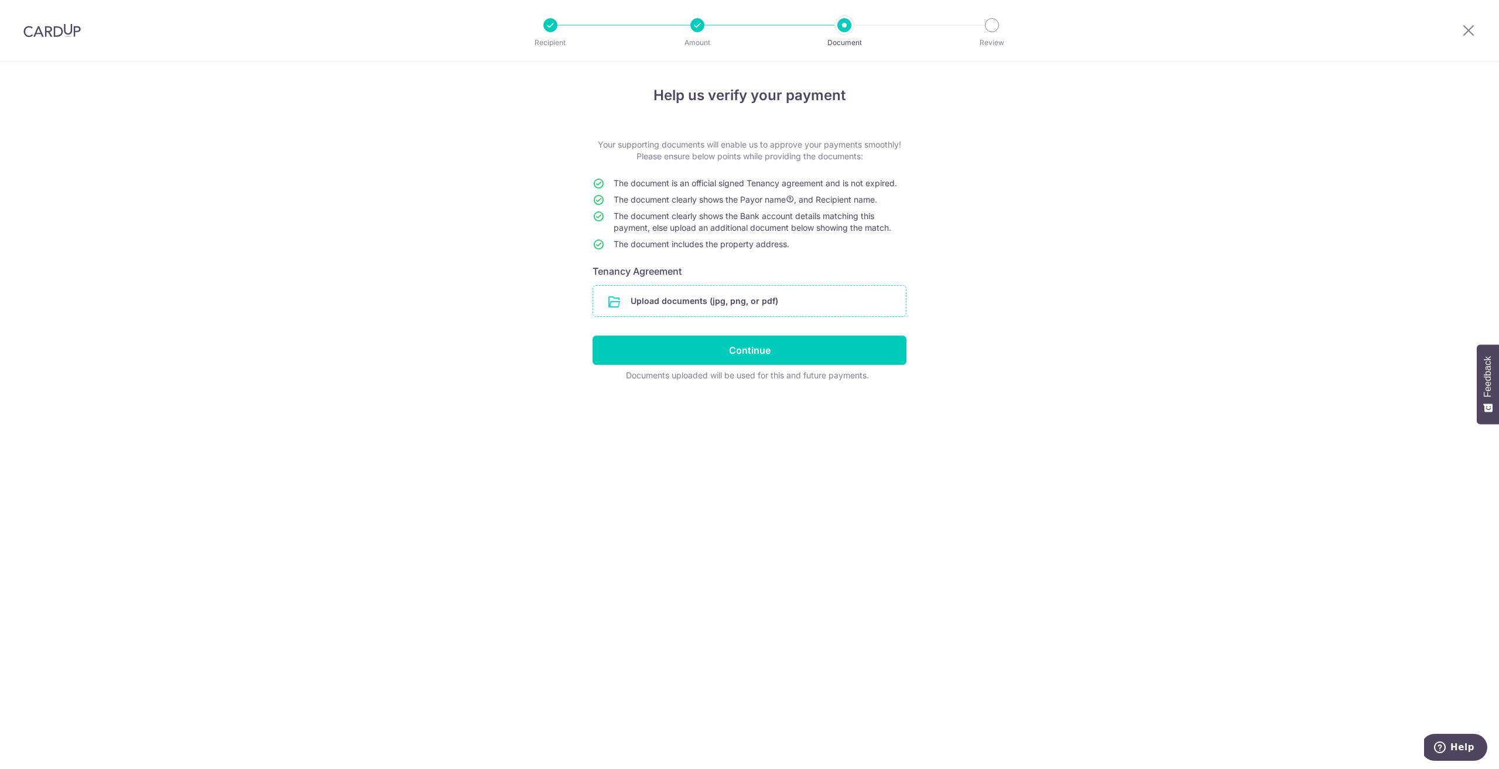
click at [692, 304] on input "file" at bounding box center [749, 301] width 313 height 30
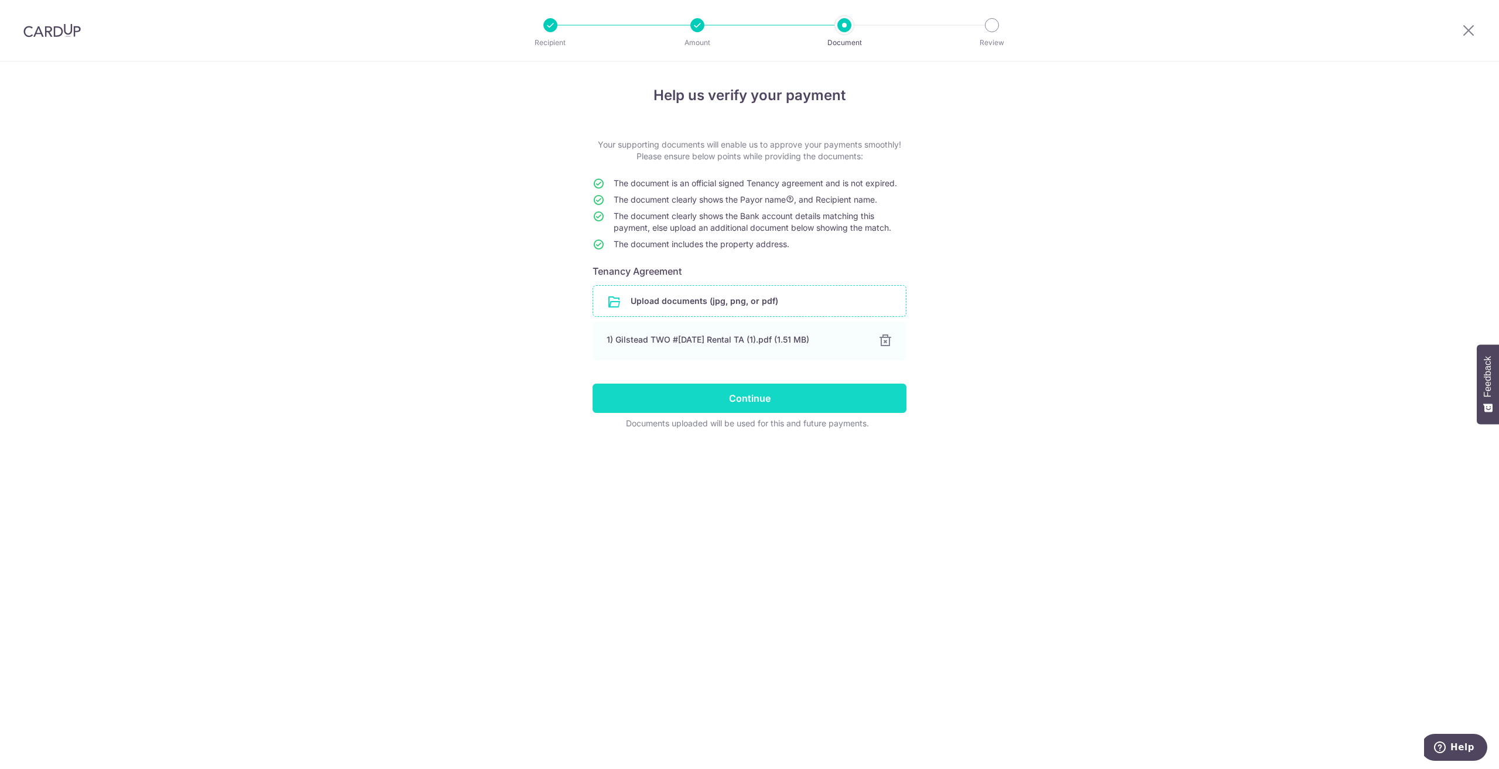
click at [753, 399] on input "Continue" at bounding box center [750, 398] width 314 height 29
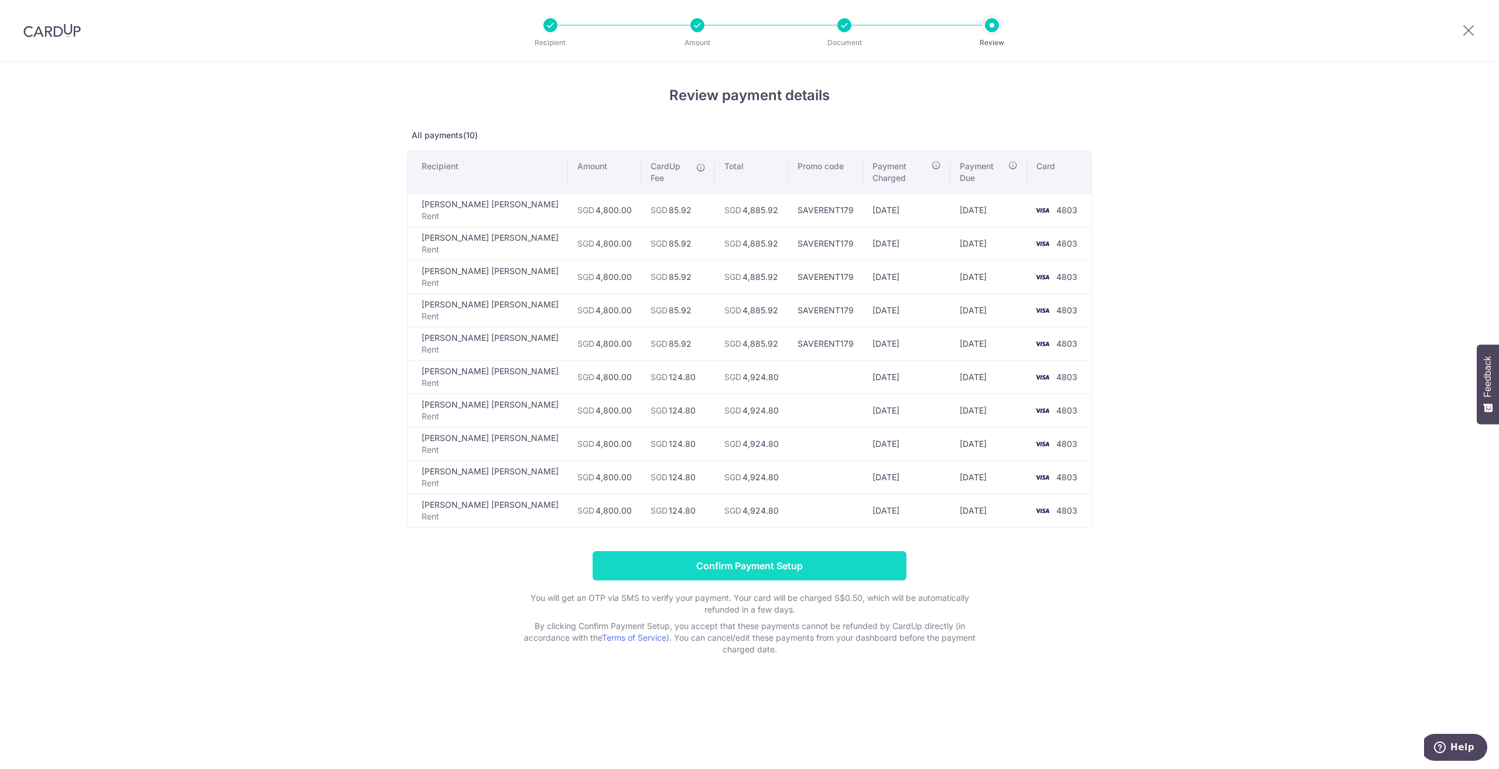
click at [802, 553] on input "Confirm Payment Setup" at bounding box center [750, 565] width 314 height 29
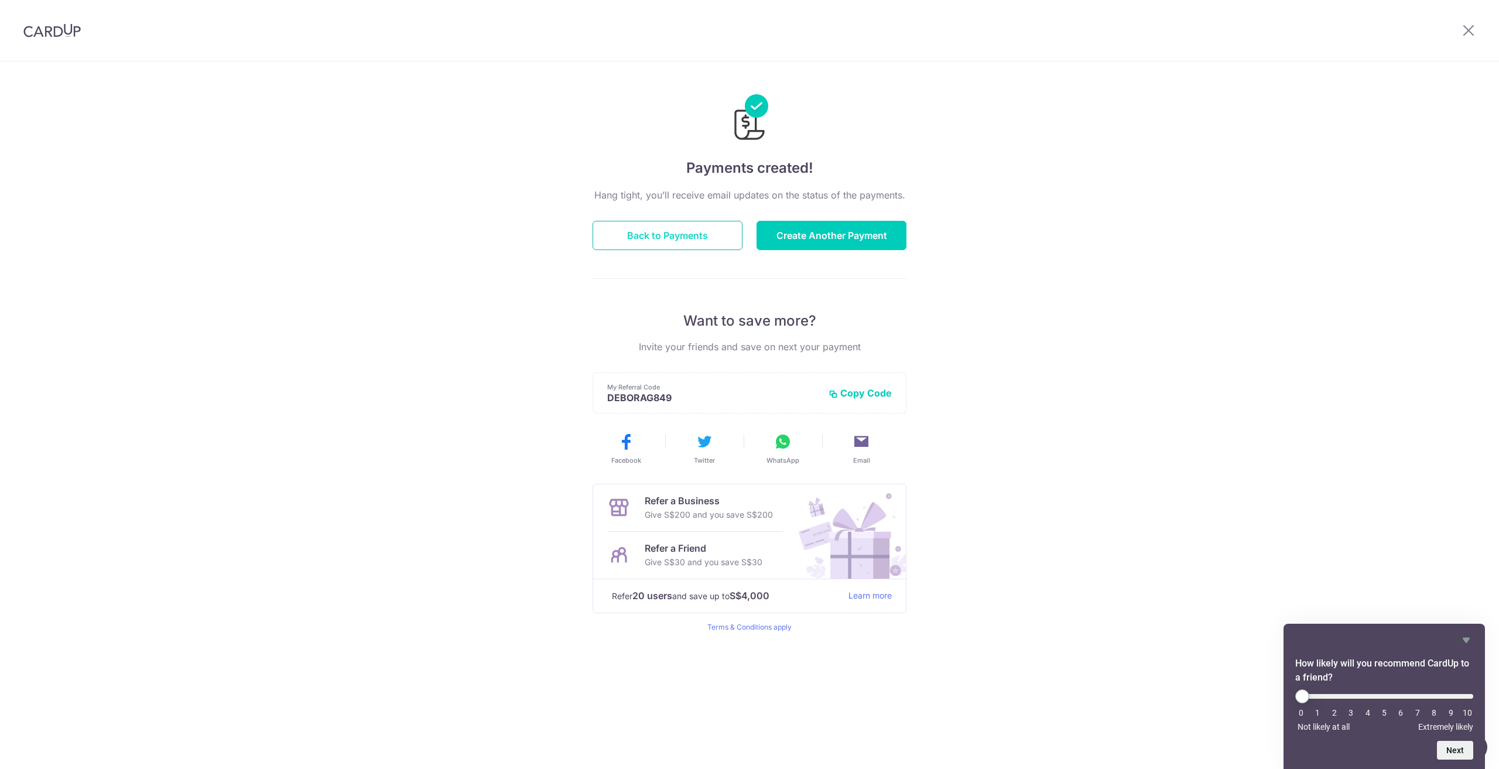
click at [669, 244] on button "Back to Payments" at bounding box center [668, 235] width 150 height 29
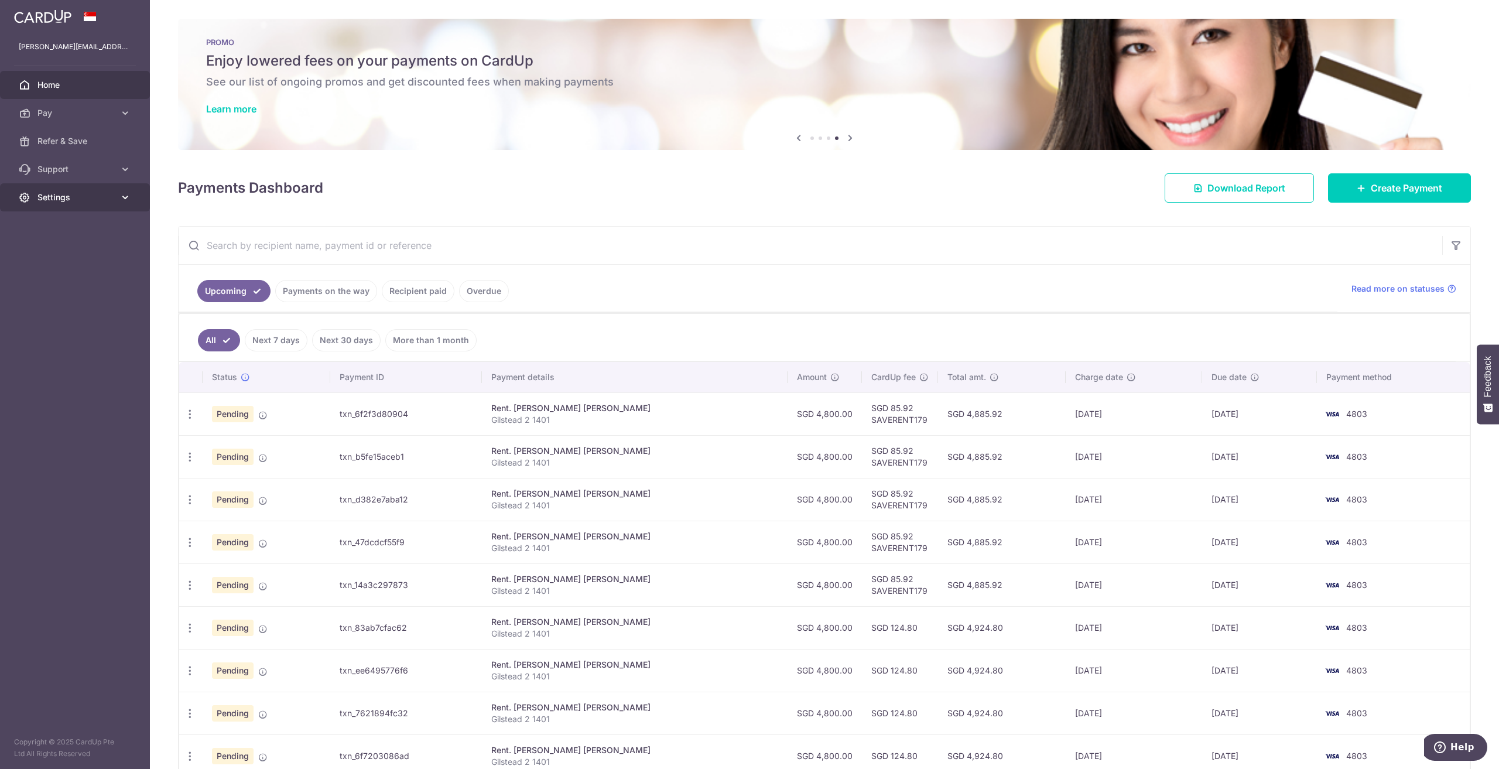
click at [64, 189] on link "Settings" at bounding box center [75, 197] width 150 height 28
click at [70, 217] on link "Account" at bounding box center [75, 225] width 150 height 28
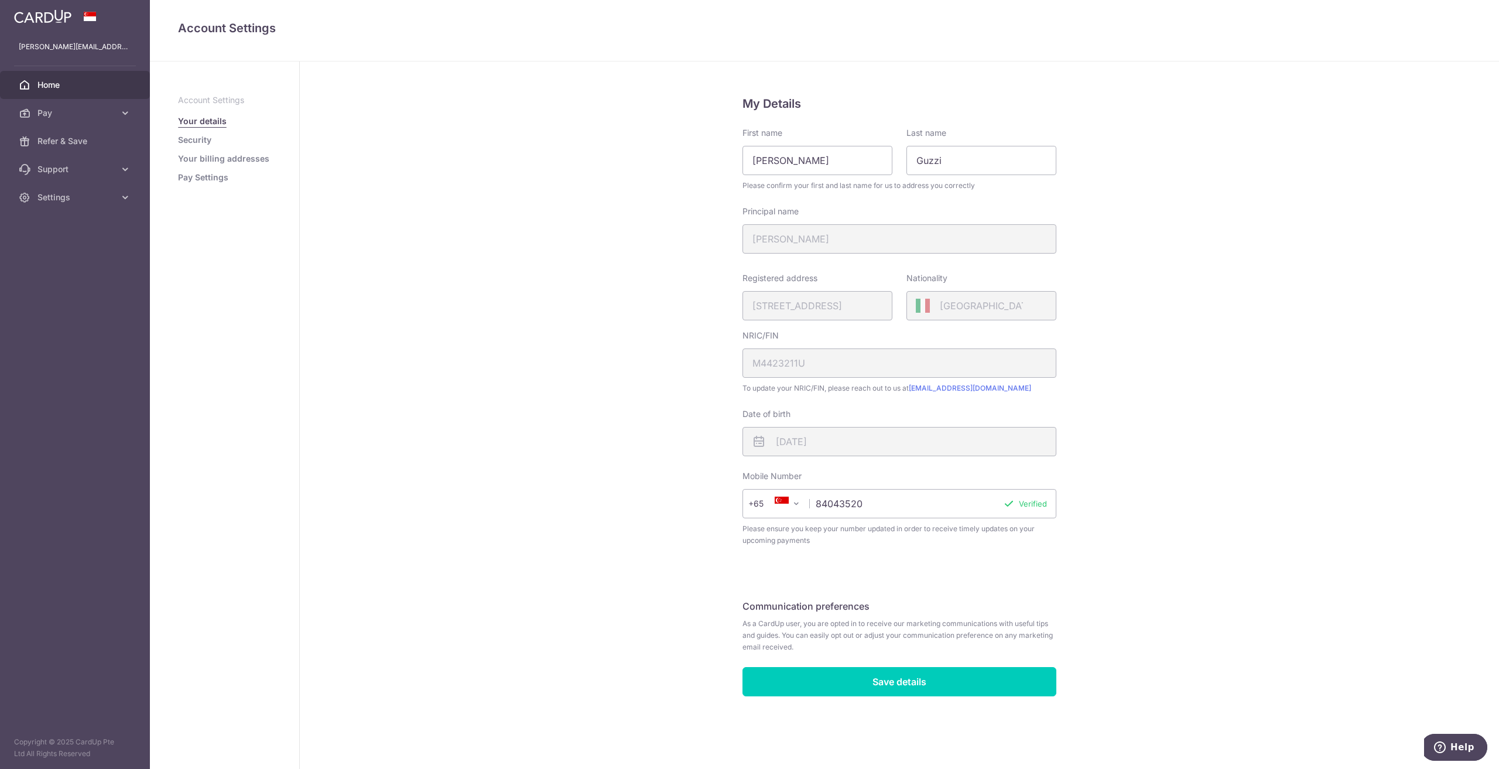
click at [64, 84] on span "Home" at bounding box center [75, 85] width 77 height 12
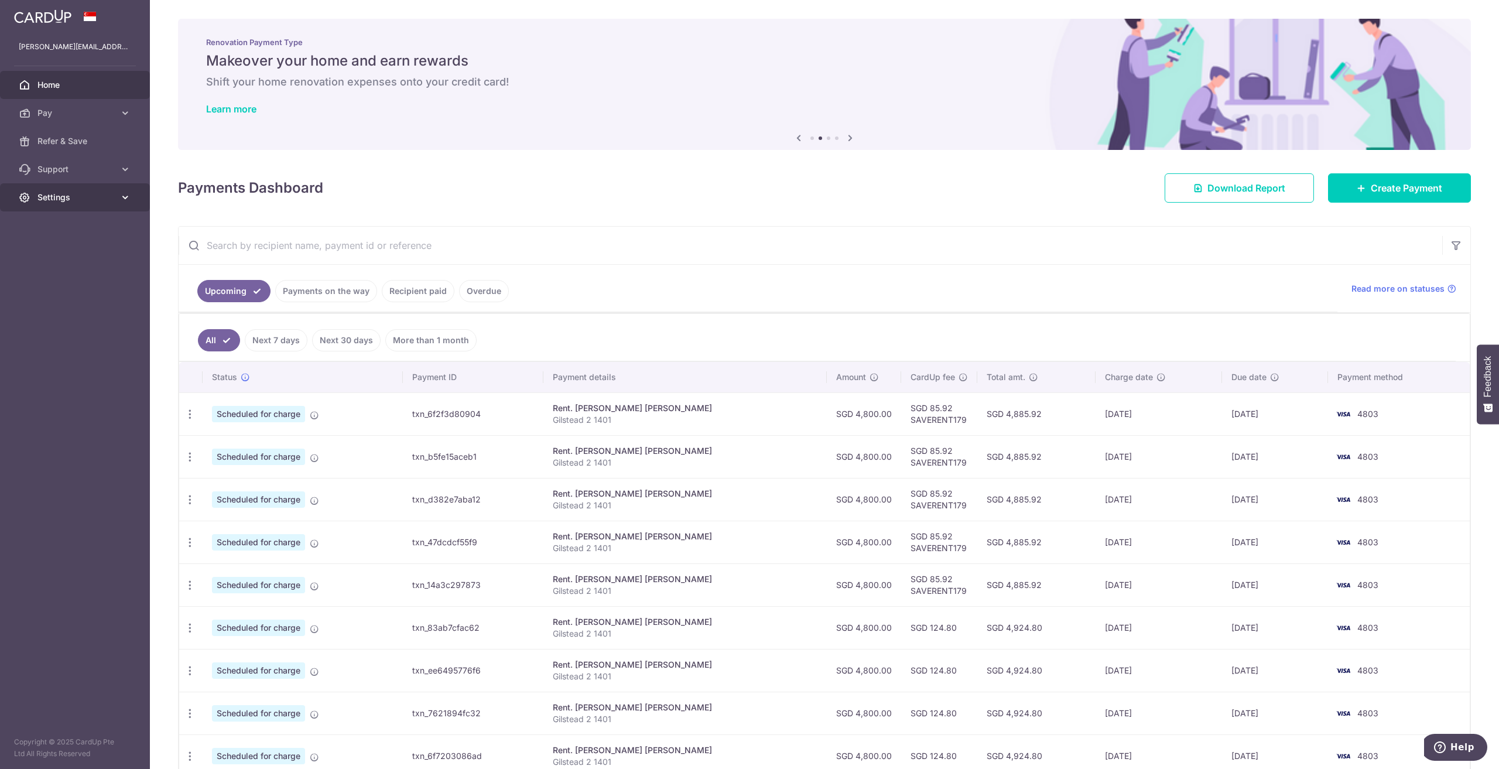
click at [47, 202] on span "Settings" at bounding box center [75, 197] width 77 height 12
click at [64, 258] on span "Logout" at bounding box center [75, 254] width 77 height 12
